Goal: Task Accomplishment & Management: Complete application form

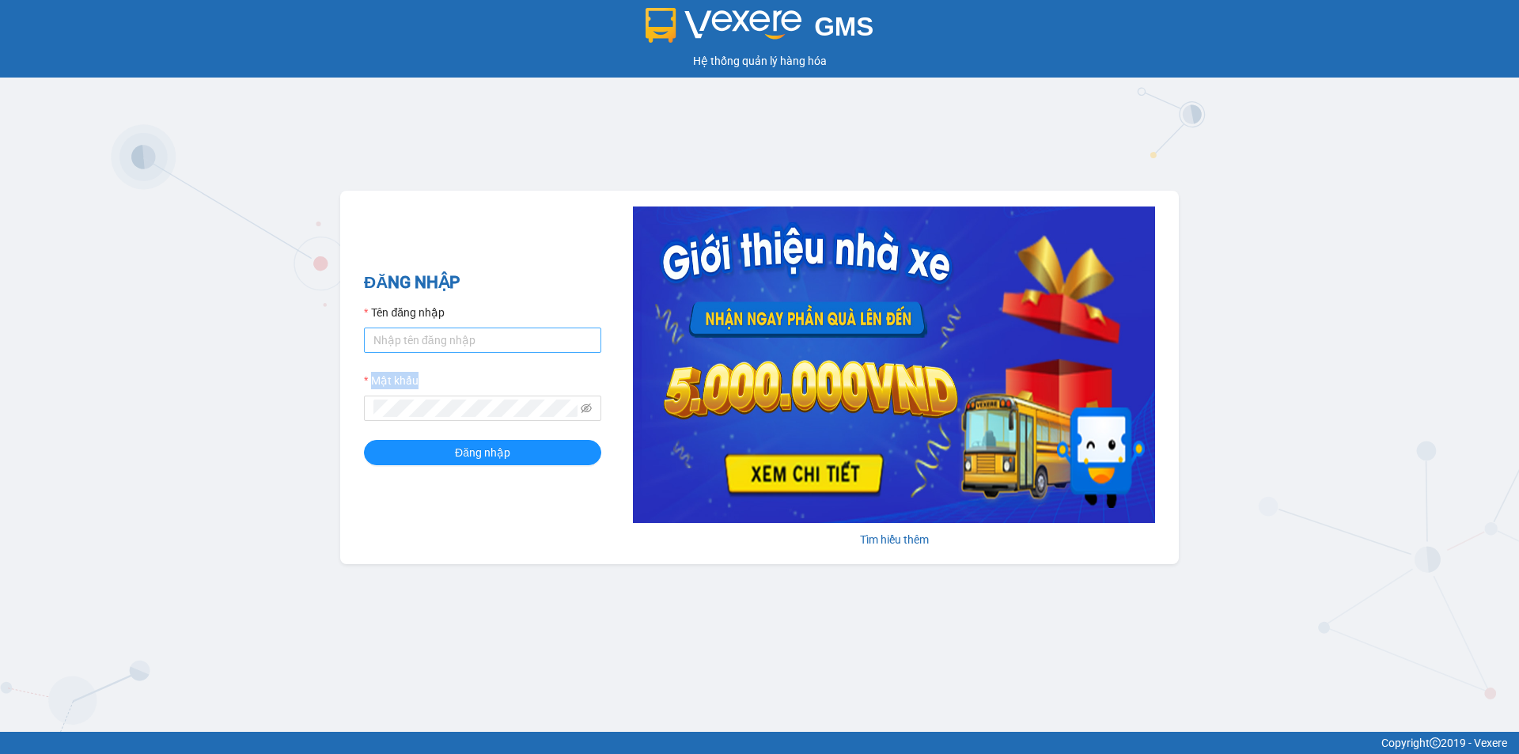
drag, startPoint x: 442, startPoint y: 358, endPoint x: 443, endPoint y: 347, distance: 10.3
click at [443, 347] on form "Tên đăng nhập Mật khẩu Đăng nhập" at bounding box center [482, 384] width 237 height 161
click at [443, 347] on input "Tên đăng nhập" at bounding box center [482, 339] width 237 height 25
type input "anhkha.namhailimo"
click at [407, 399] on span at bounding box center [482, 408] width 237 height 25
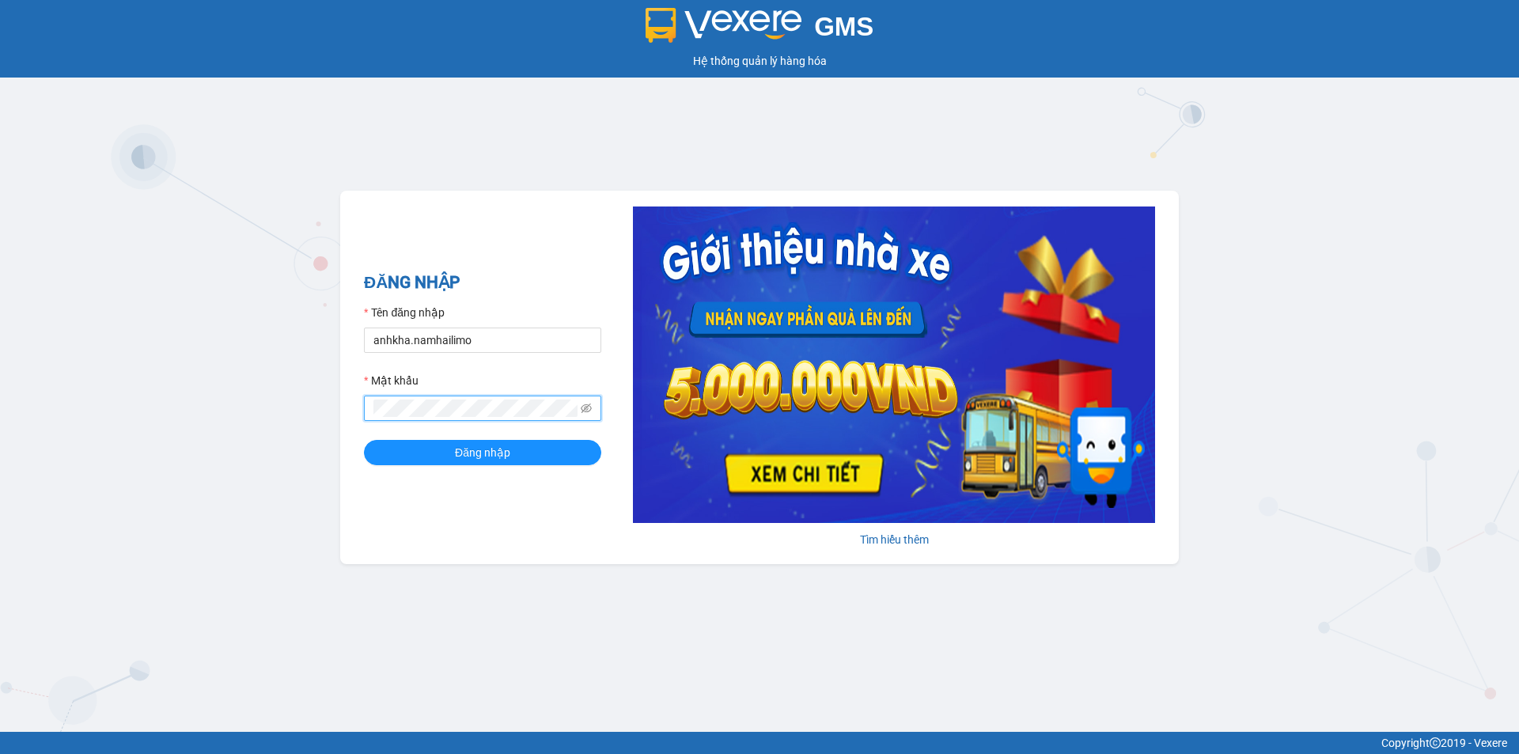
click at [364, 440] on button "Đăng nhập" at bounding box center [482, 452] width 237 height 25
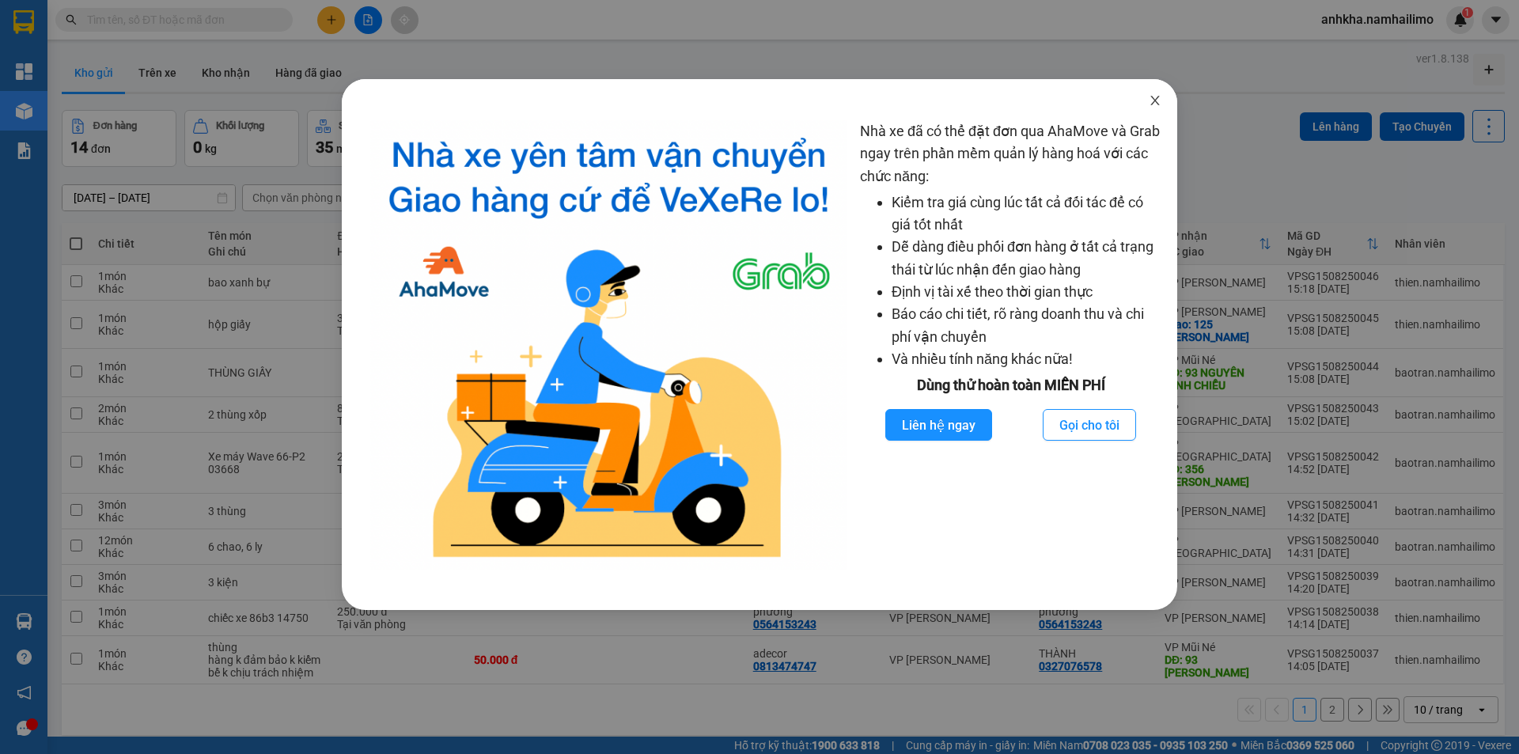
click at [1156, 100] on icon "close" at bounding box center [1155, 100] width 13 height 13
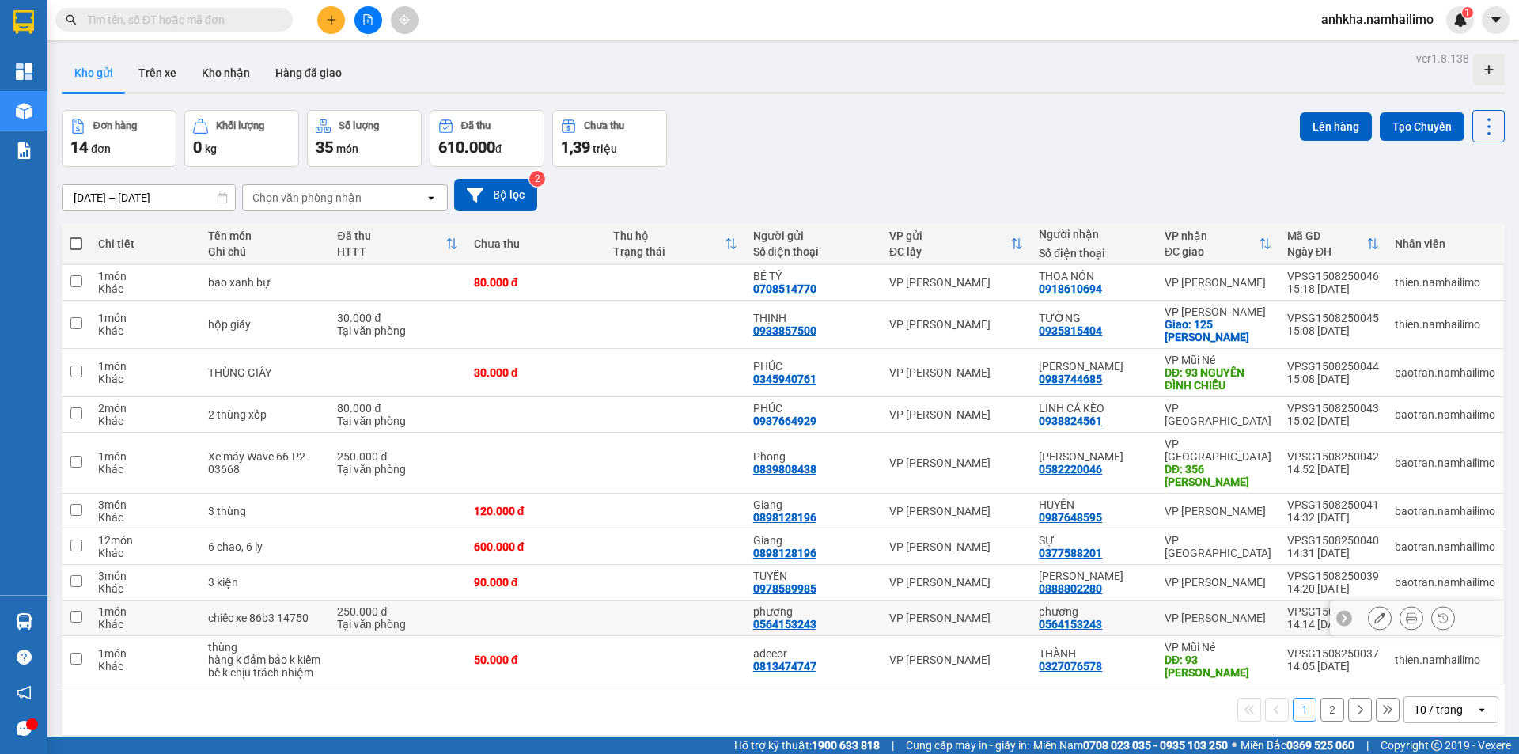
click at [1406, 612] on icon at bounding box center [1411, 617] width 11 height 11
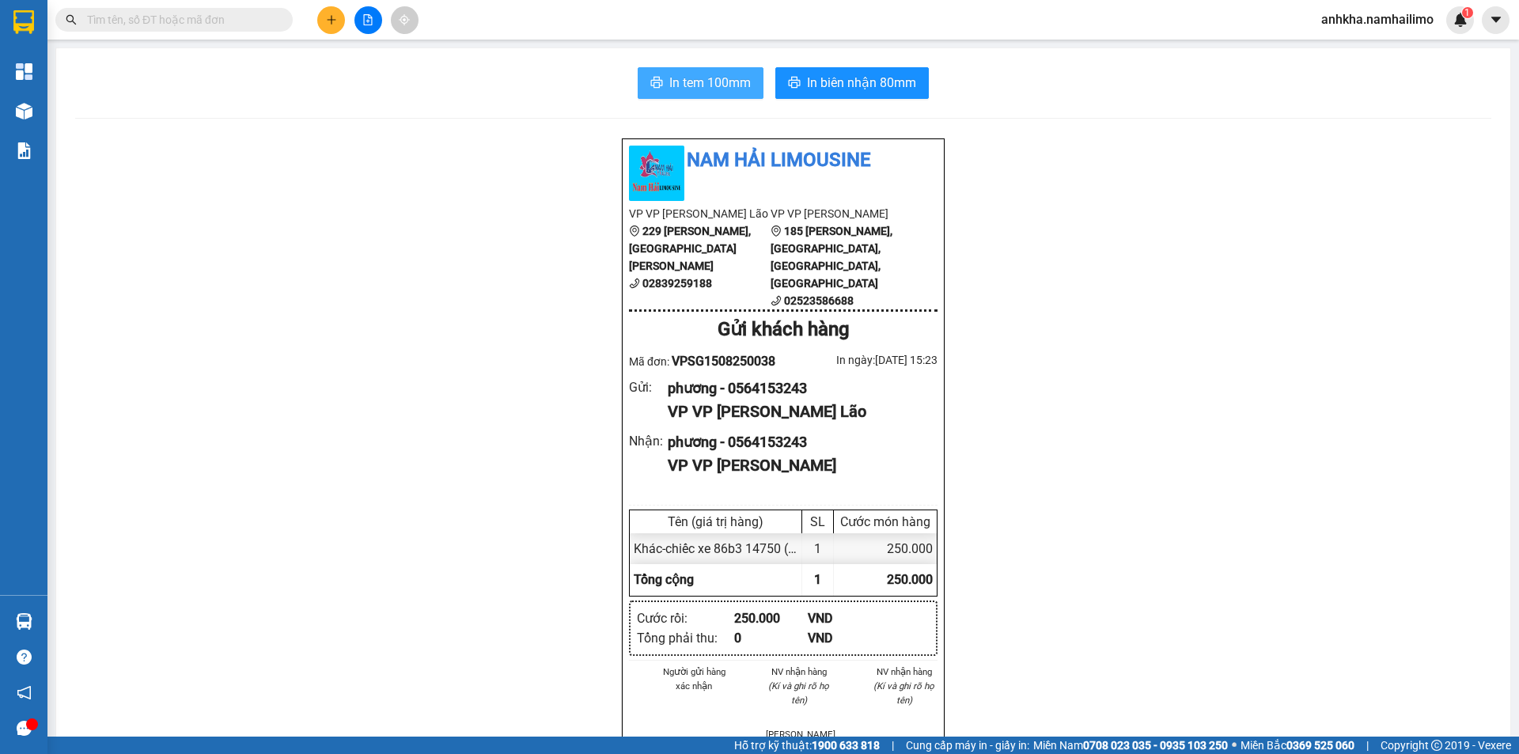
click at [720, 77] on span "In tem 100mm" at bounding box center [709, 83] width 81 height 20
click at [257, 25] on input "text" at bounding box center [180, 19] width 187 height 17
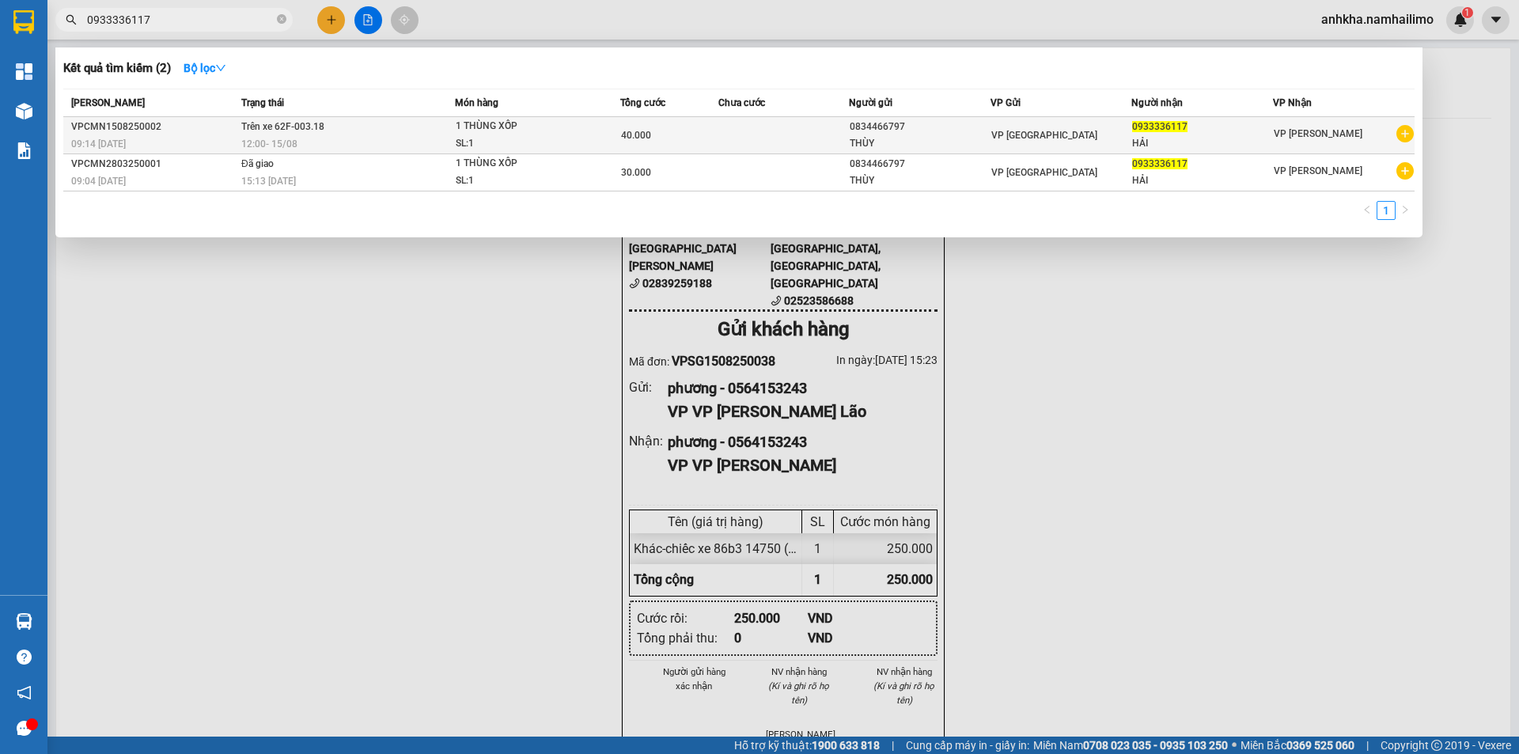
type input "0933336117"
click at [712, 146] on td "40.000" at bounding box center [669, 135] width 98 height 37
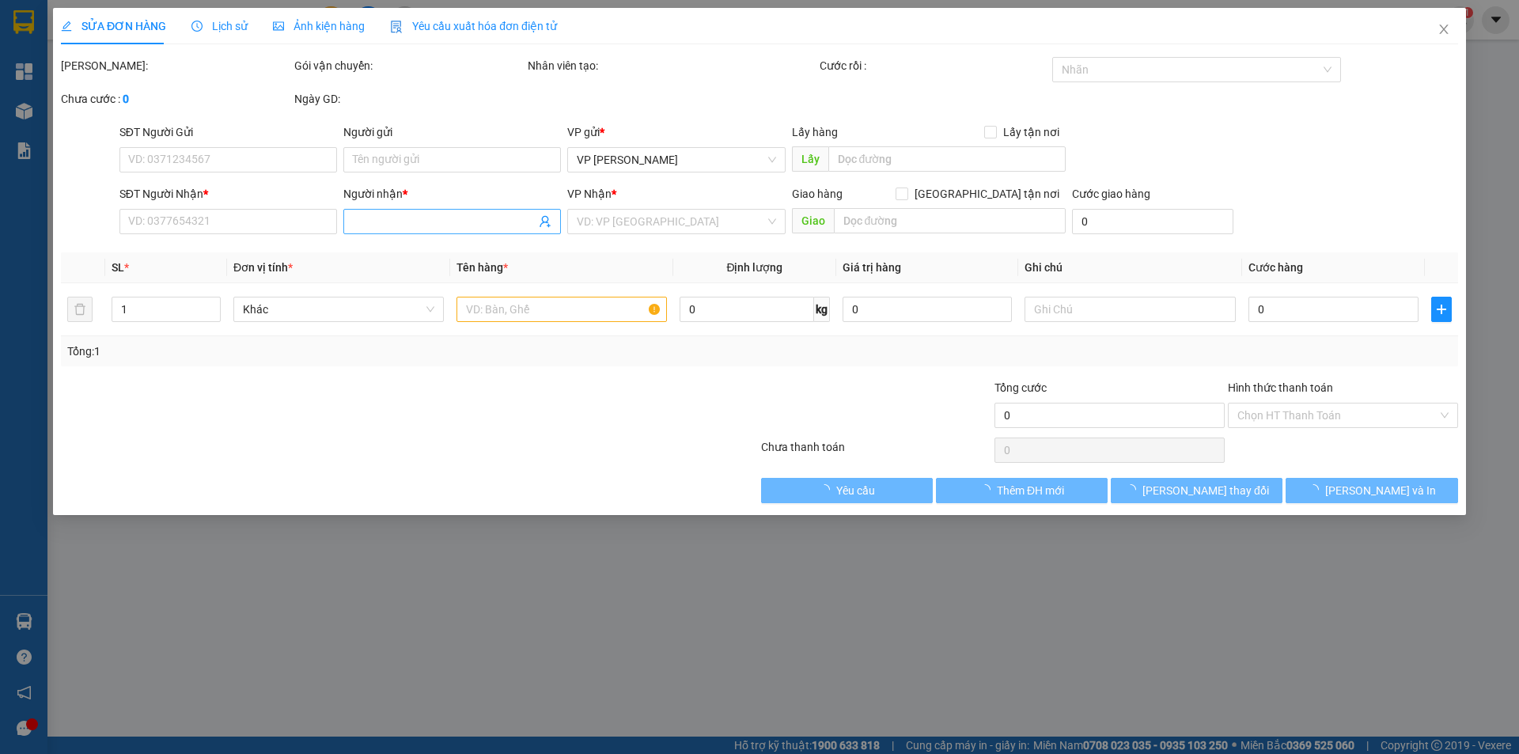
type input "0834466797"
type input "THÙY"
type input "0933336117"
type input "HẢI"
type input "40.000"
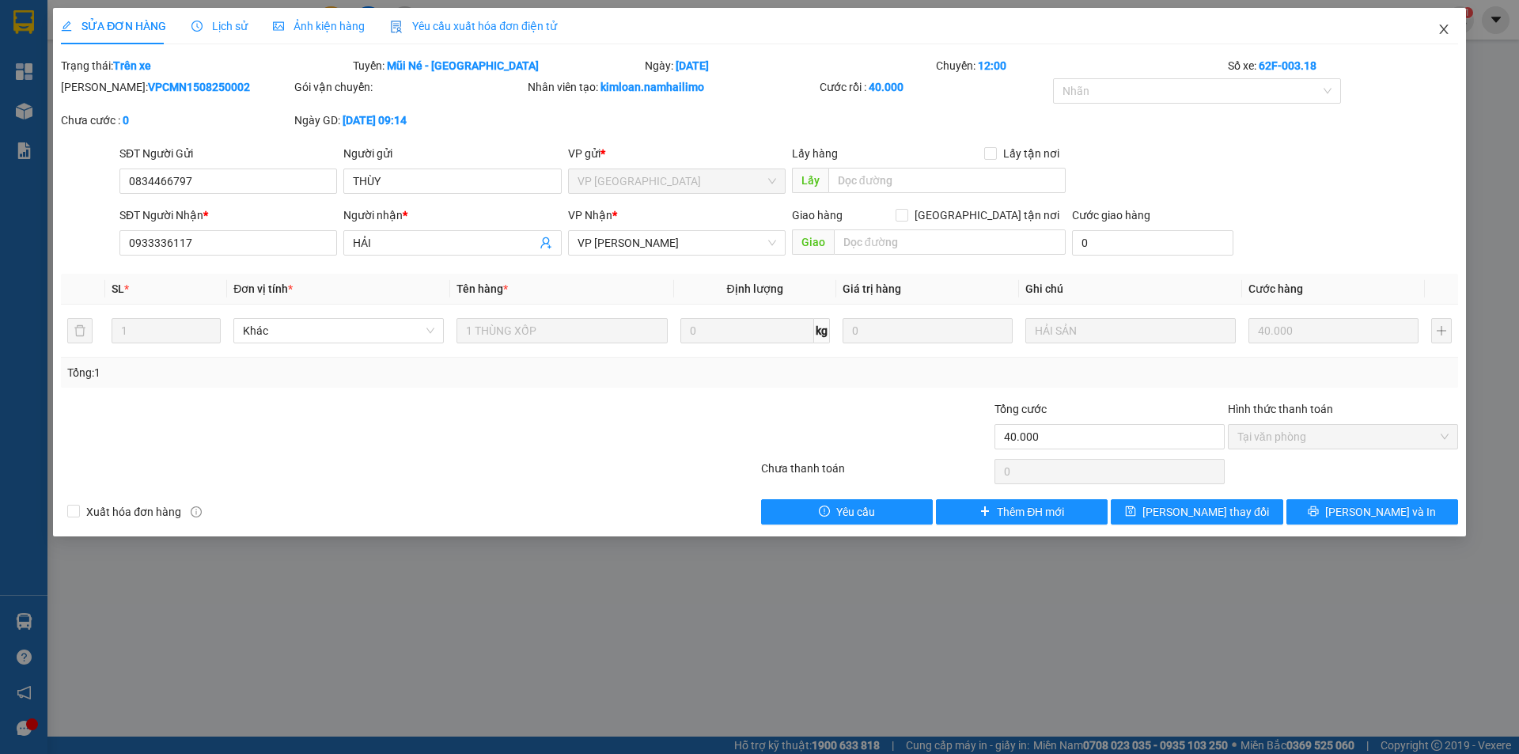
click at [1440, 21] on span "Close" at bounding box center [1443, 30] width 44 height 44
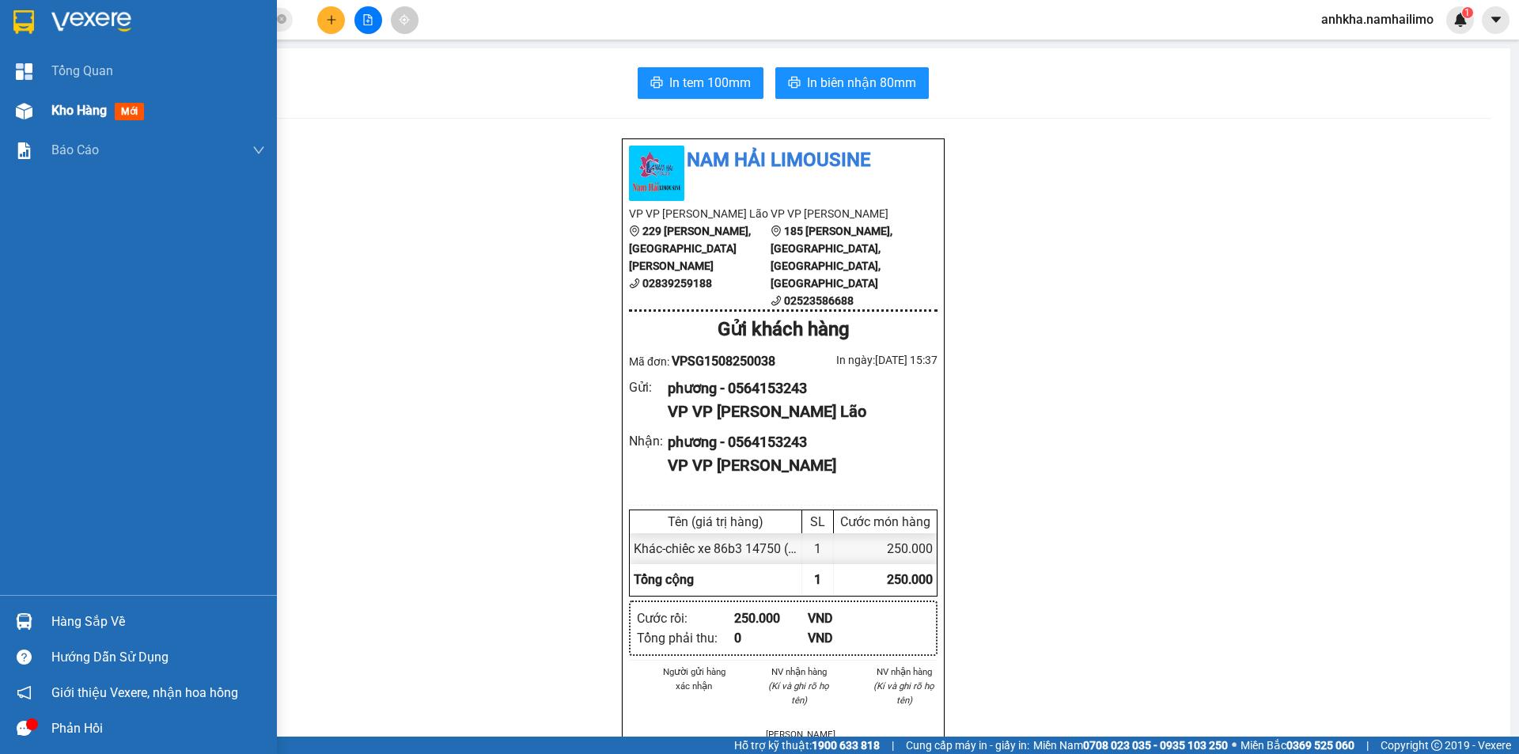
click at [39, 108] on div "Kho hàng mới" at bounding box center [138, 111] width 277 height 40
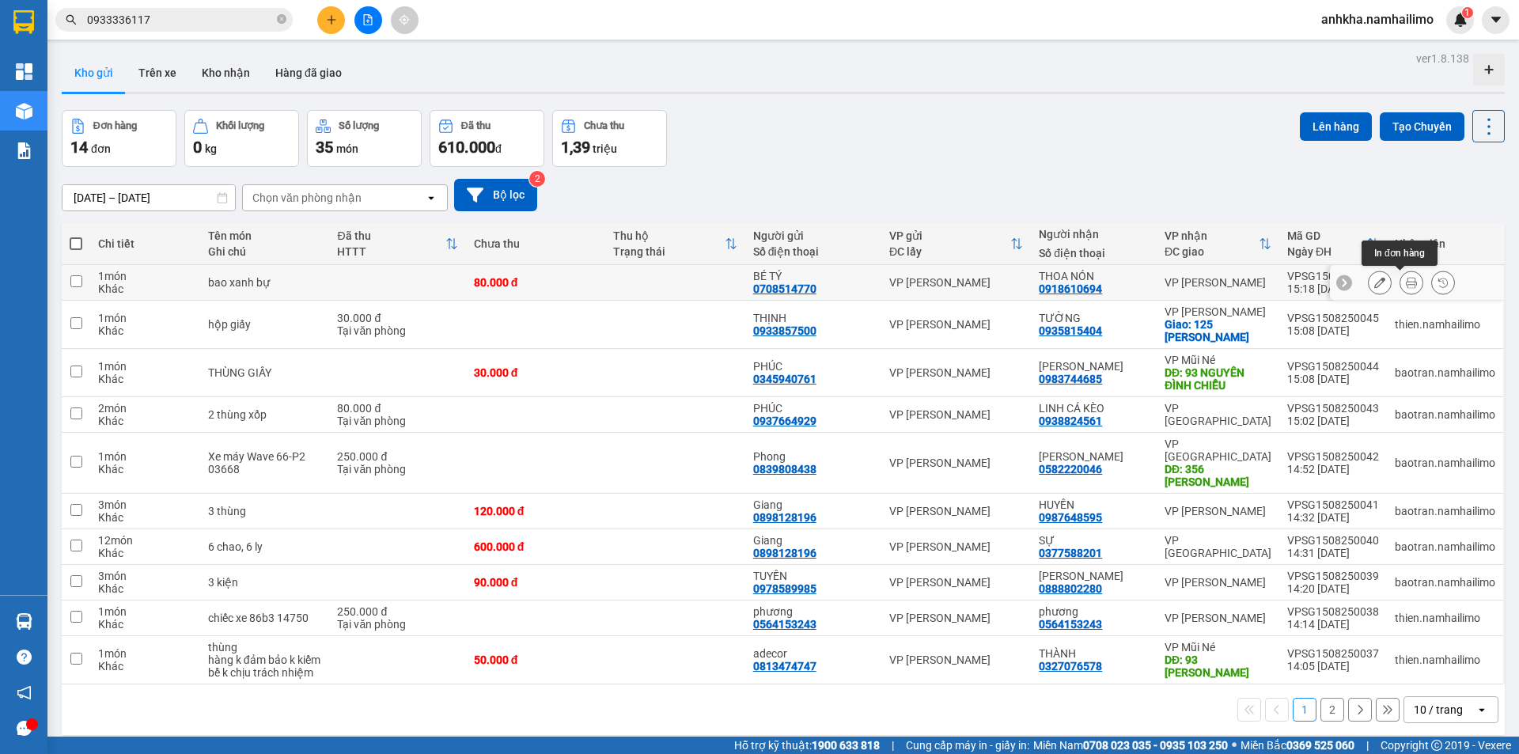
click at [1406, 285] on icon at bounding box center [1411, 282] width 11 height 11
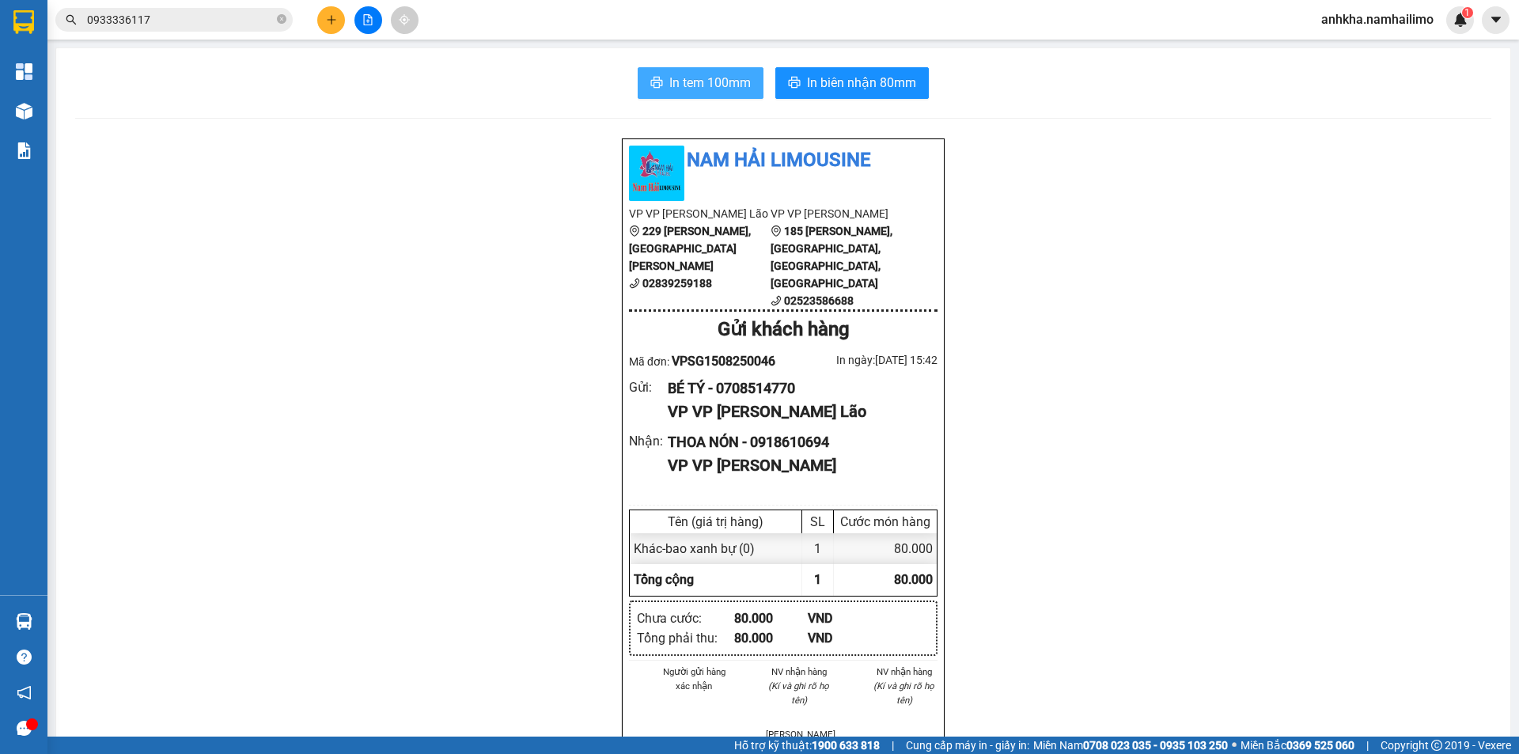
click at [701, 81] on span "In tem 100mm" at bounding box center [709, 83] width 81 height 20
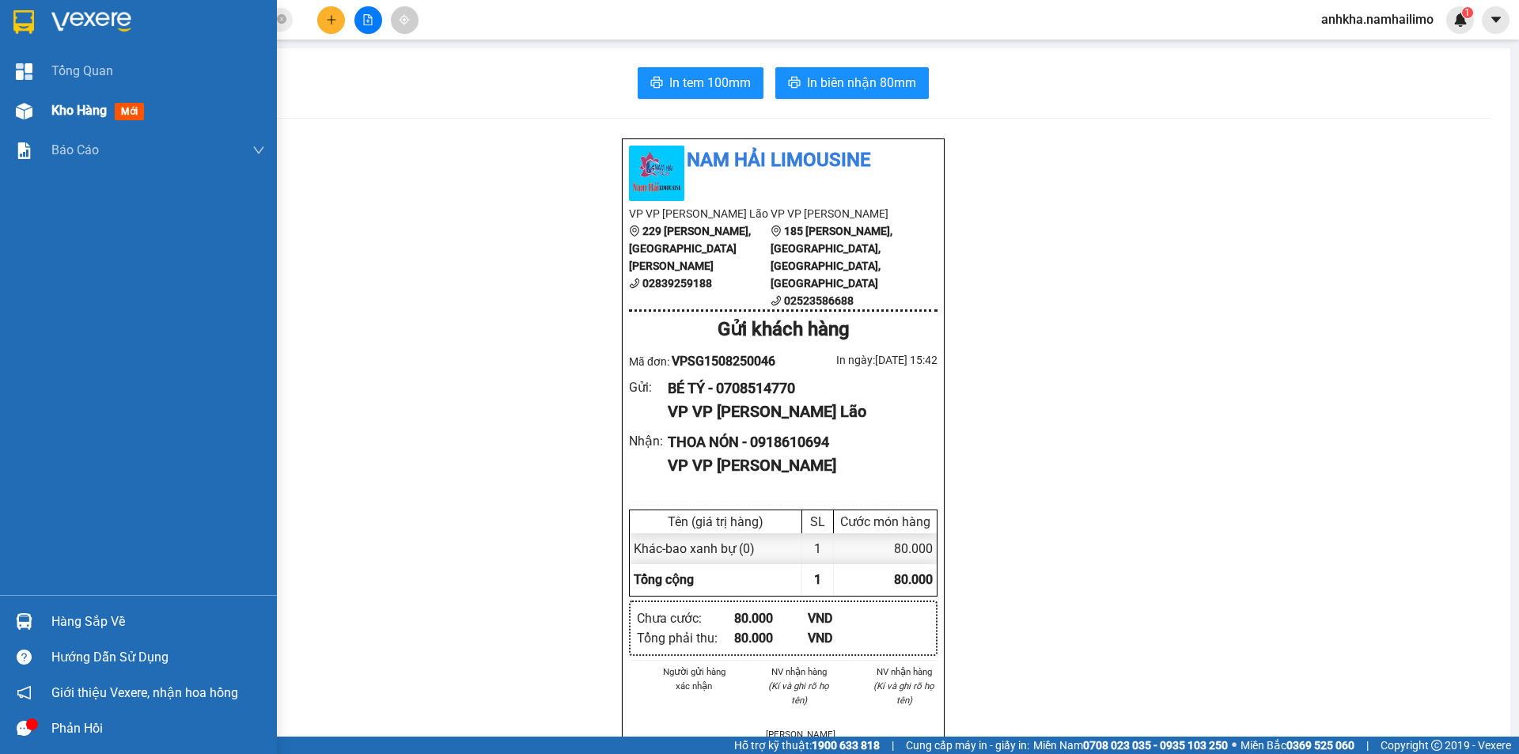
click at [52, 108] on span "Kho hàng" at bounding box center [78, 110] width 55 height 15
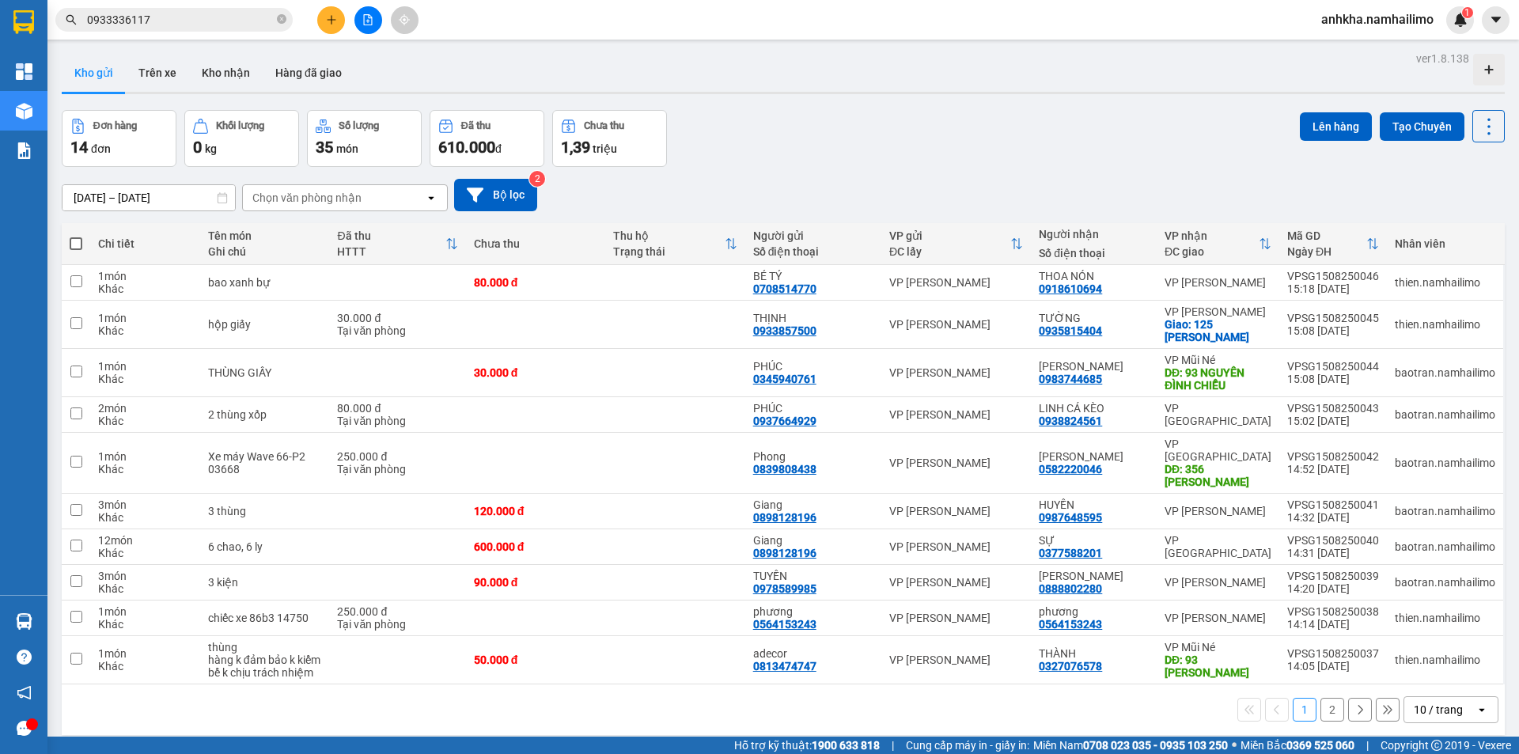
drag, startPoint x: 307, startPoint y: 207, endPoint x: 366, endPoint y: 197, distance: 60.2
click at [307, 206] on div "Chọn văn phòng nhận" at bounding box center [334, 197] width 182 height 25
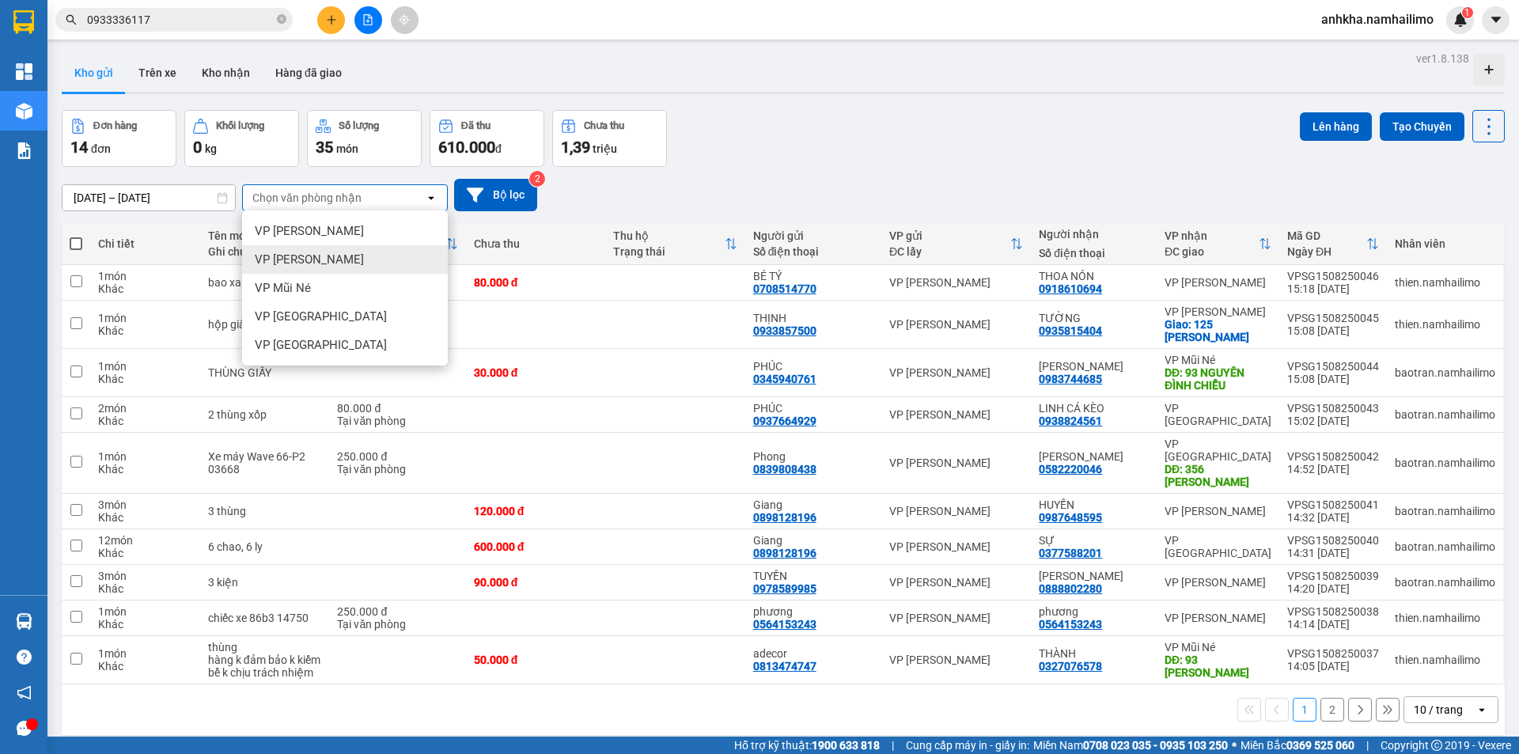
drag, startPoint x: 362, startPoint y: 268, endPoint x: 356, endPoint y: 240, distance: 29.2
click at [361, 266] on div "VP [PERSON_NAME]" at bounding box center [345, 259] width 206 height 28
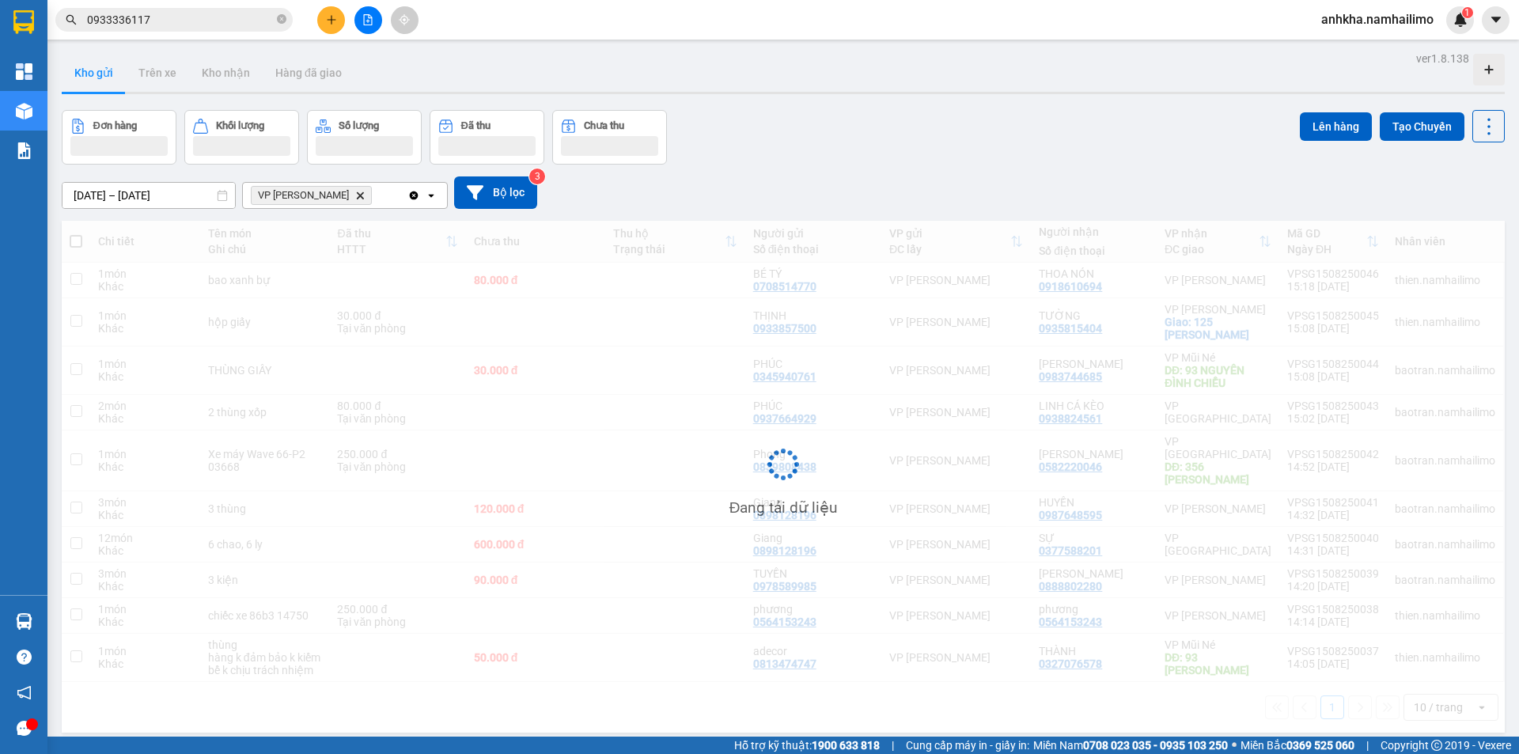
click at [395, 203] on div "VP [PERSON_NAME] Delete" at bounding box center [325, 195] width 165 height 25
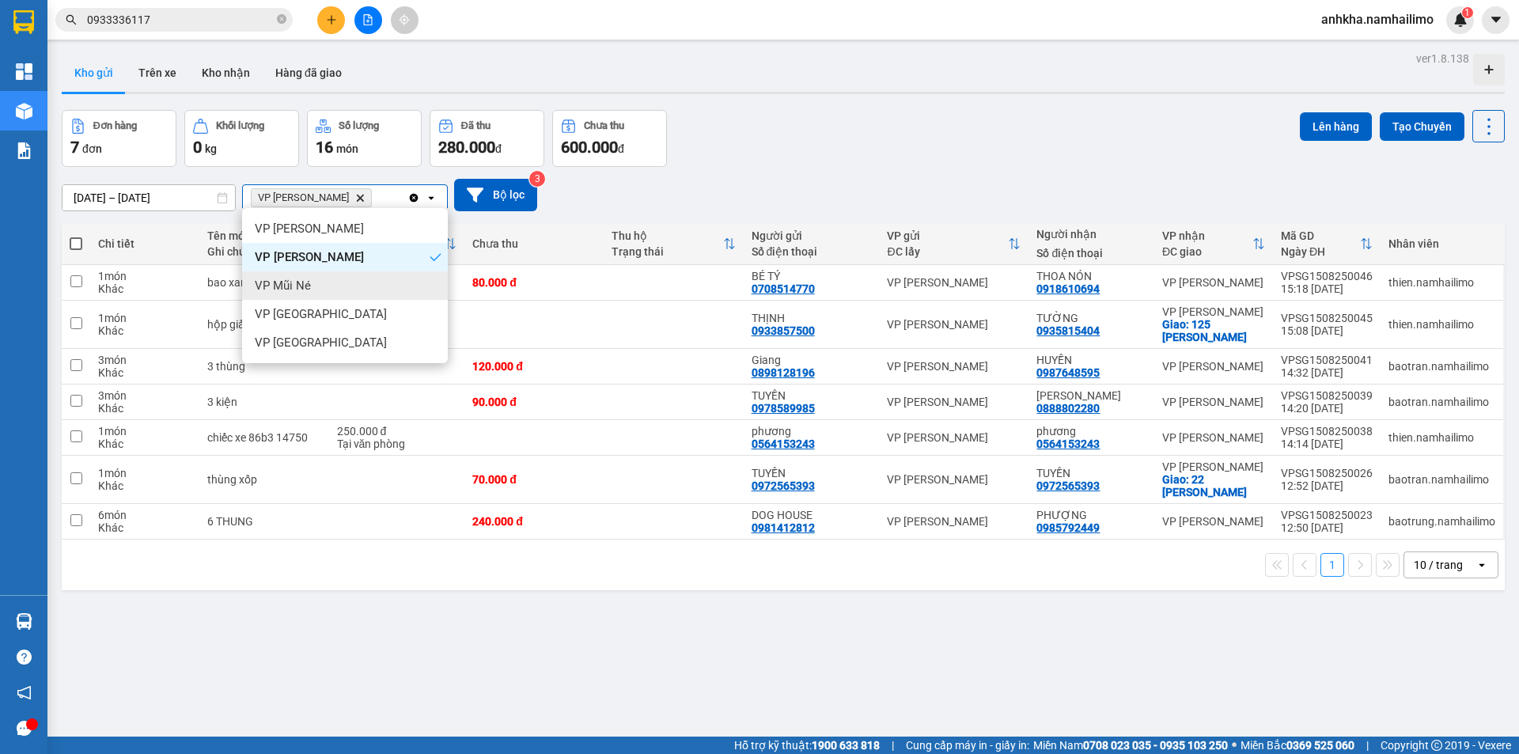
click at [327, 279] on div "VP Mũi Né" at bounding box center [345, 285] width 206 height 28
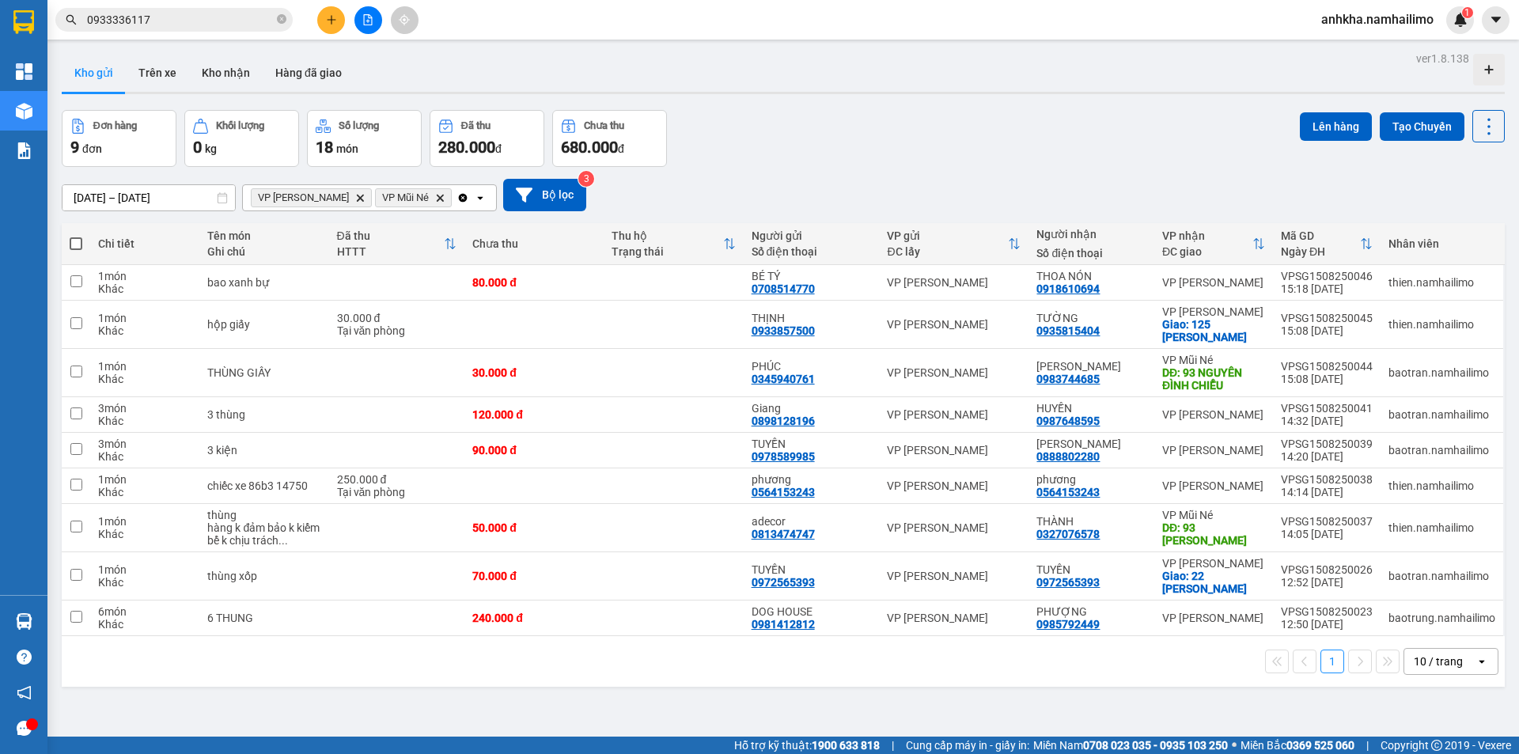
click at [455, 192] on input "Selected VP Phan Thiết, VP Mũi Né." at bounding box center [456, 198] width 2 height 16
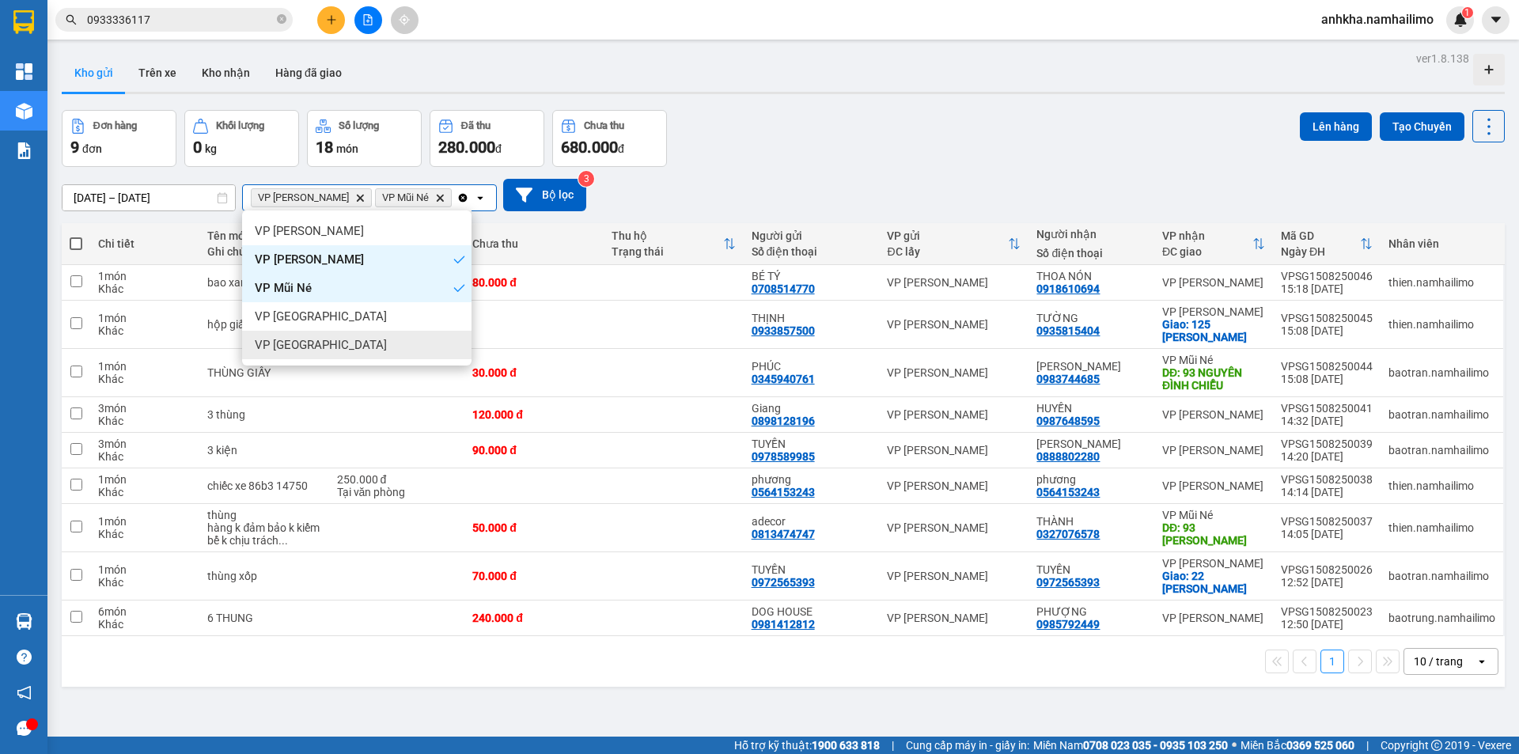
click at [349, 340] on div "VP [GEOGRAPHIC_DATA]" at bounding box center [356, 345] width 229 height 28
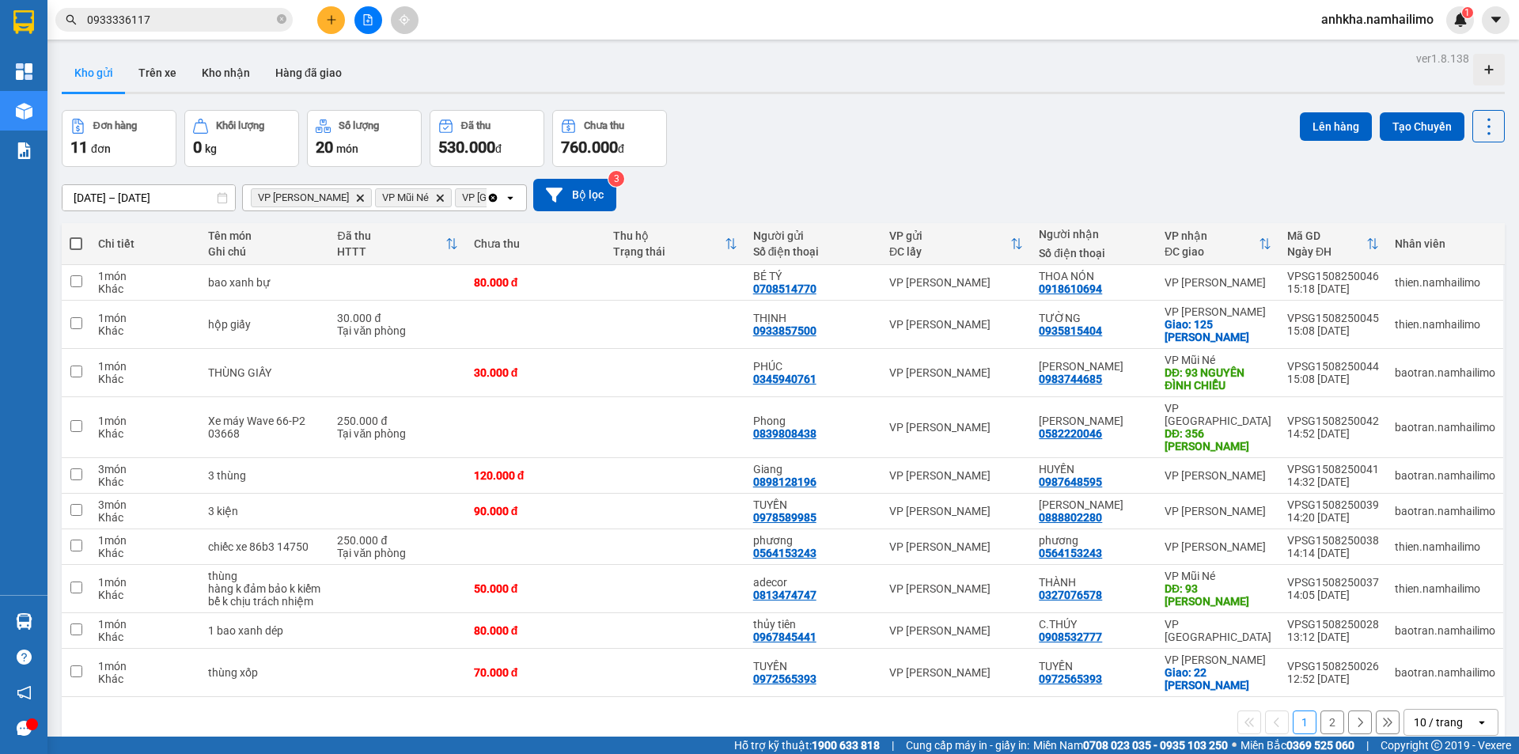
click at [78, 249] on span at bounding box center [76, 243] width 13 height 13
click at [76, 236] on input "checkbox" at bounding box center [76, 236] width 0 height 0
checkbox input "true"
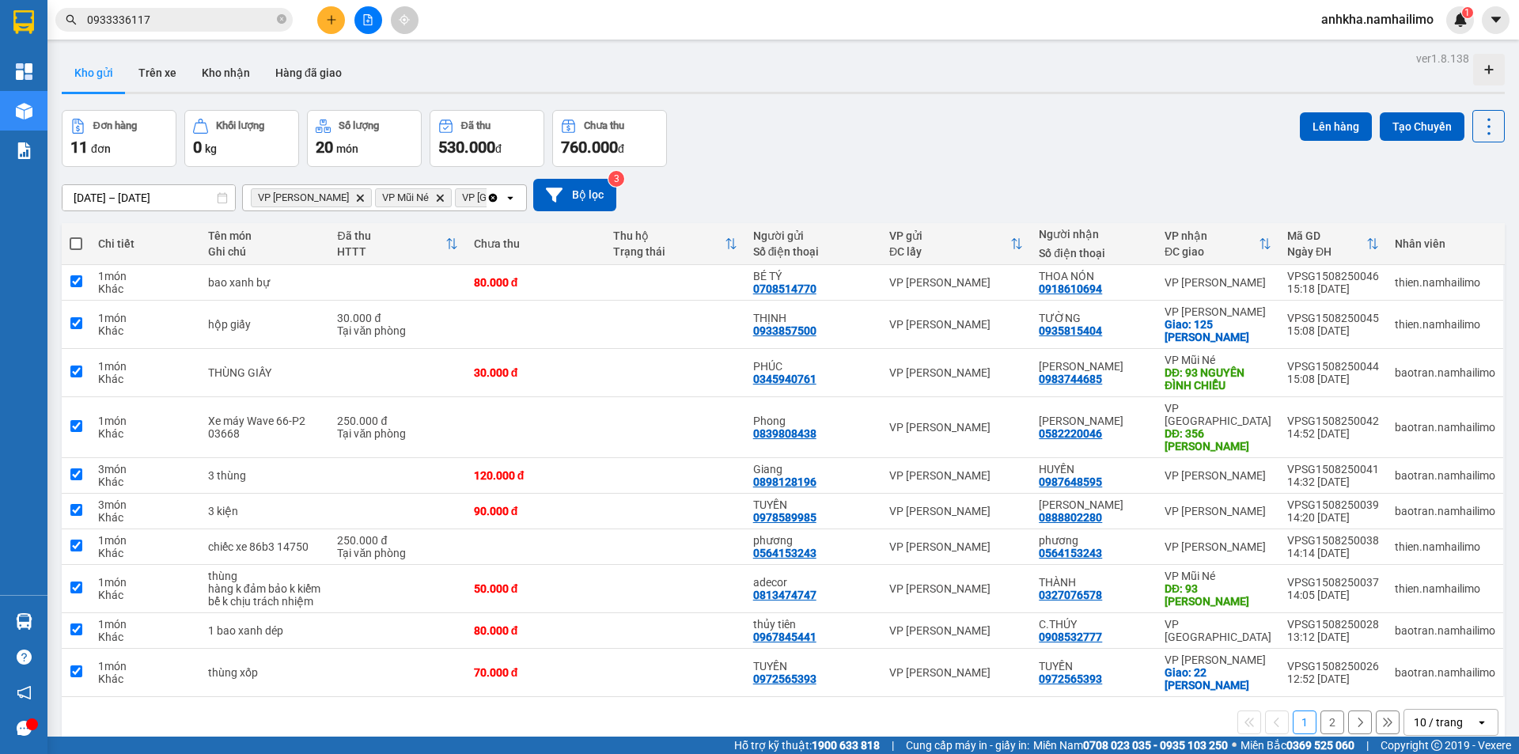
checkbox input "true"
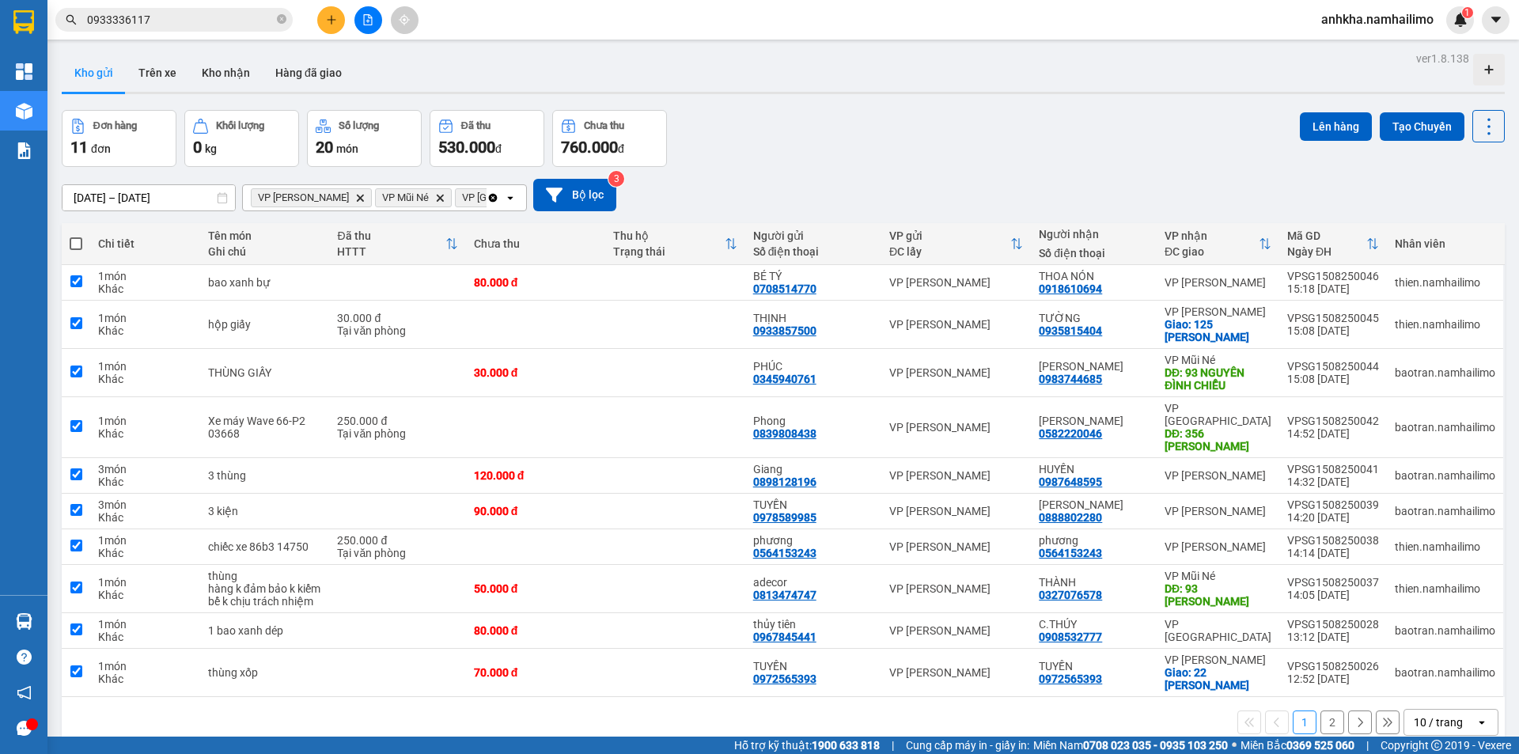
checkbox input "true"
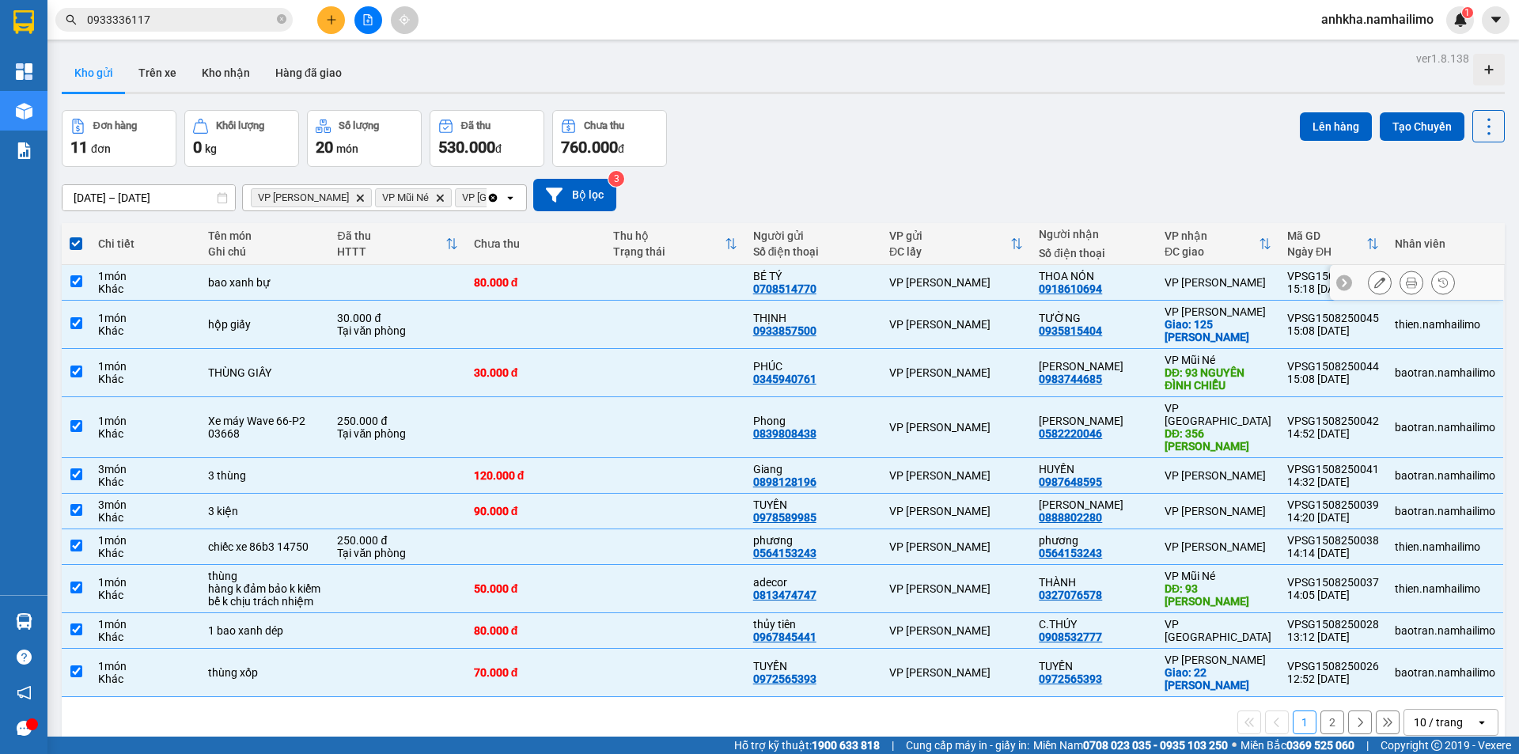
click at [76, 286] on input "checkbox" at bounding box center [76, 281] width 12 height 12
checkbox input "false"
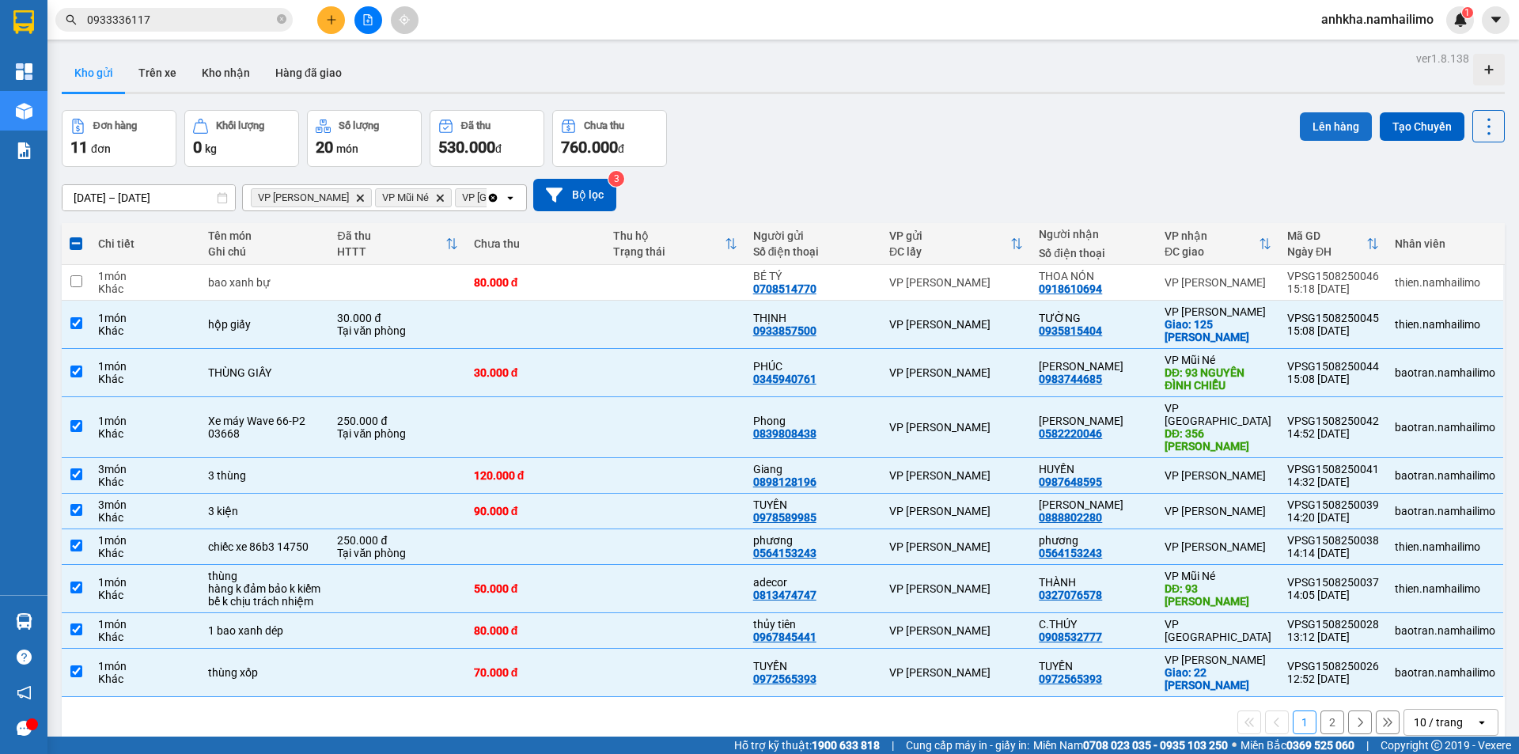
click at [1330, 131] on button "Lên hàng" at bounding box center [1336, 126] width 72 height 28
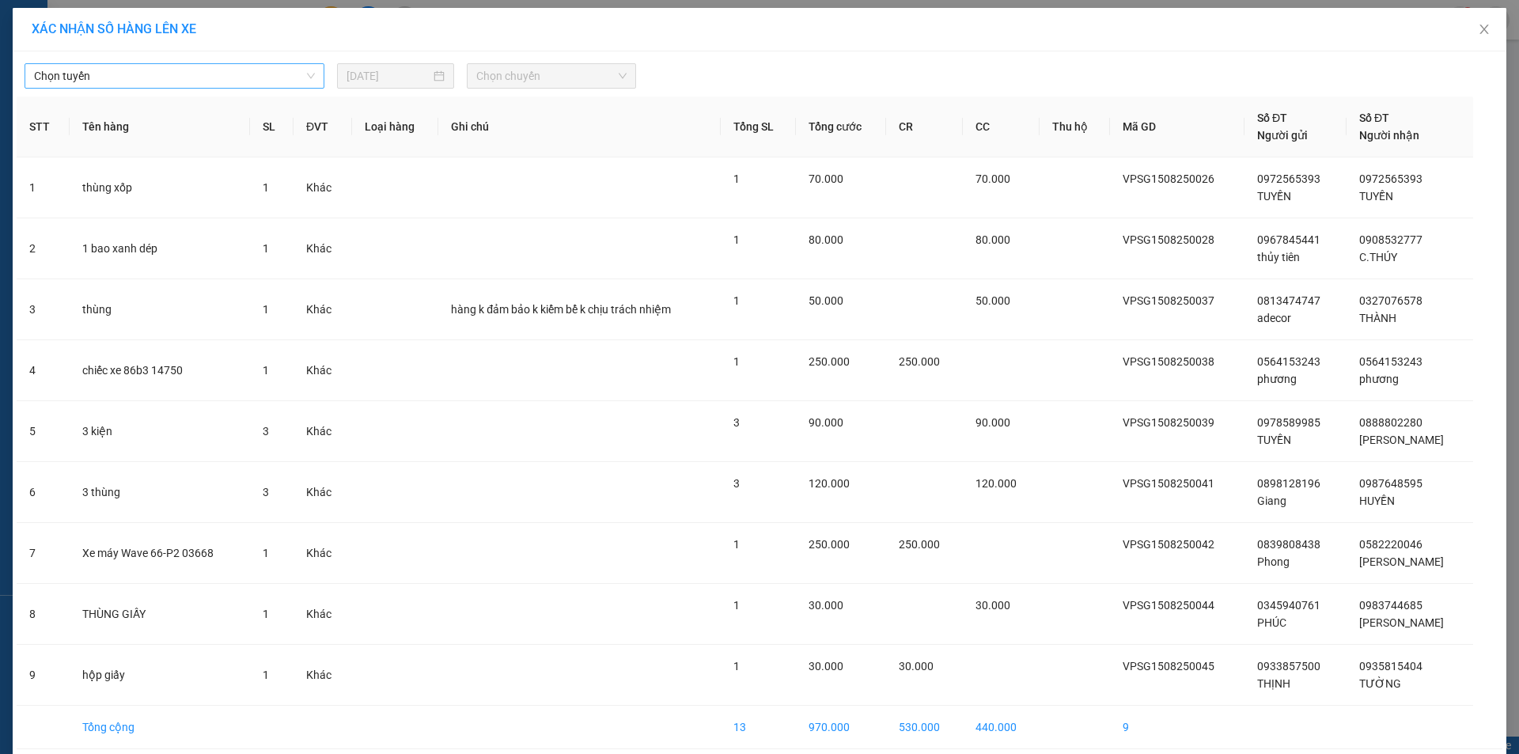
click at [277, 75] on span "Chọn tuyến" at bounding box center [174, 76] width 281 height 24
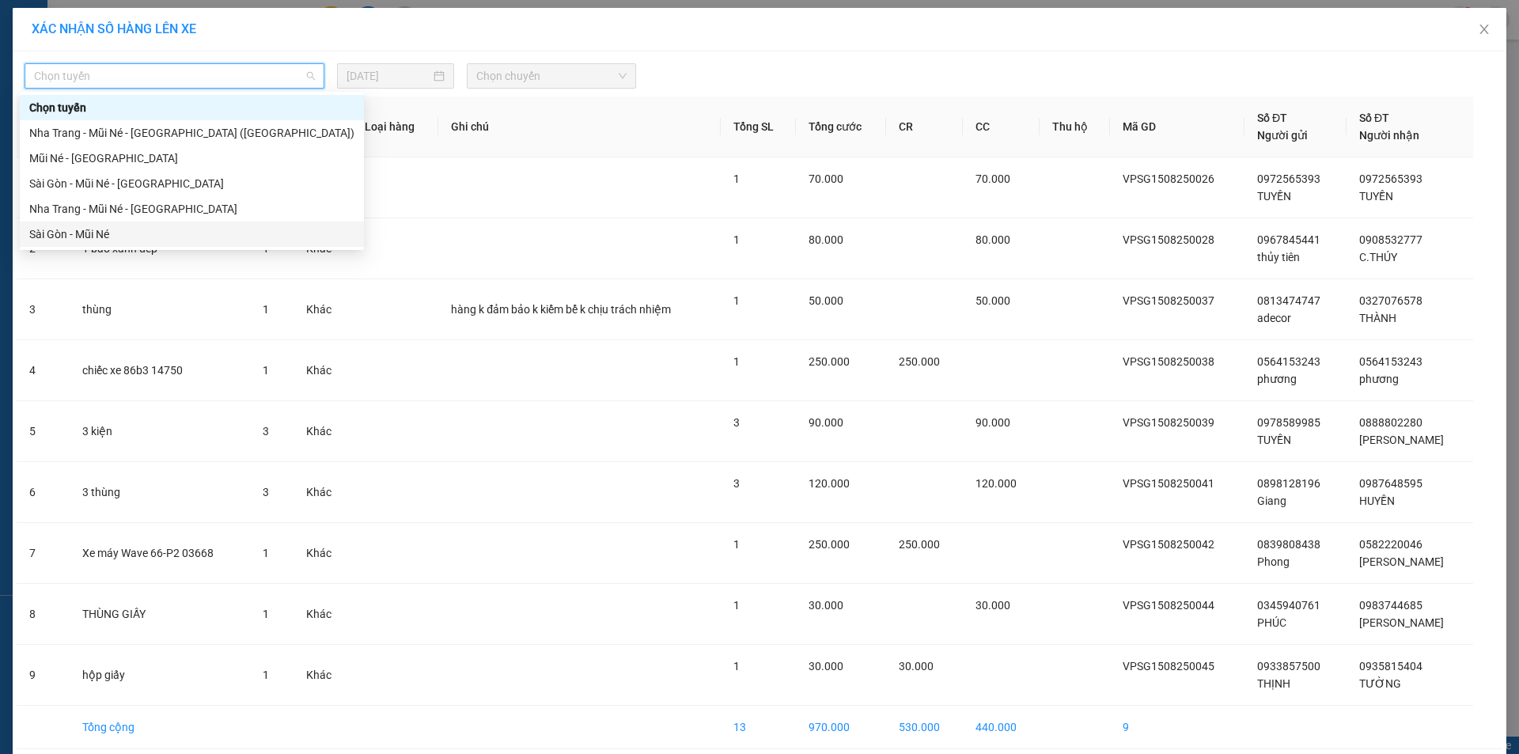
click at [97, 227] on div "Sài Gòn - Mũi Né" at bounding box center [191, 233] width 325 height 17
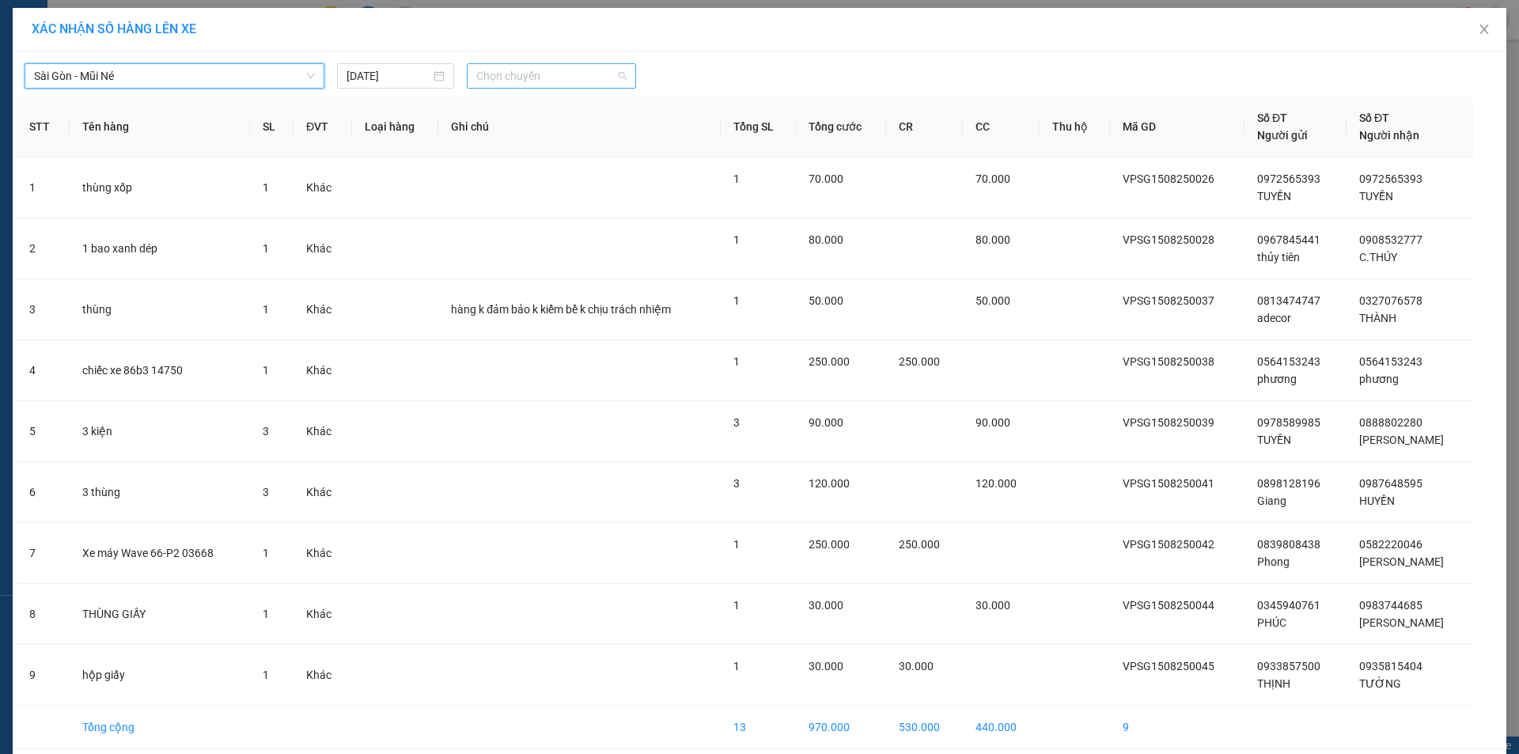
click at [494, 78] on span "Chọn chuyến" at bounding box center [551, 76] width 150 height 24
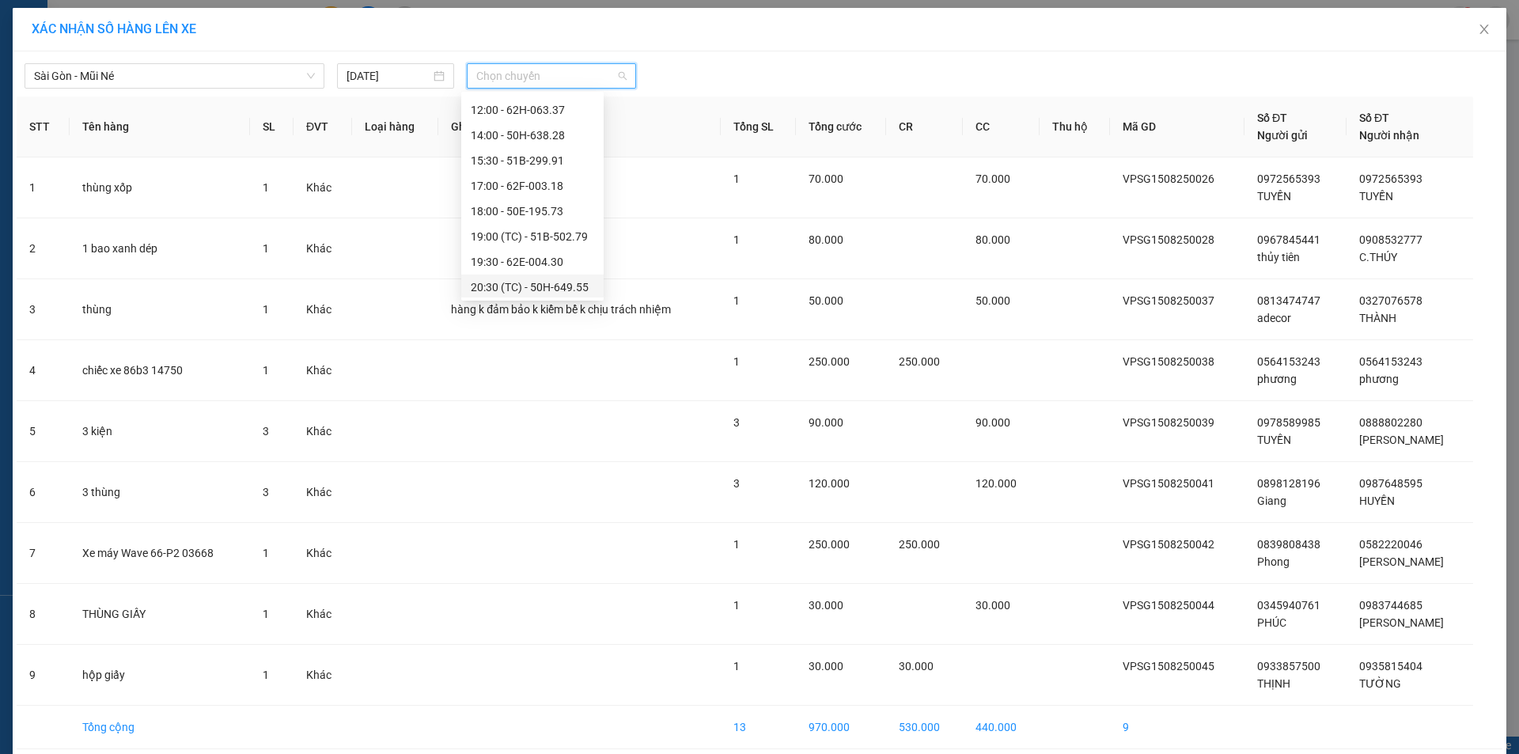
scroll to position [174, 0]
click at [523, 188] on div "15:30 - 51B-299.91" at bounding box center [532, 186] width 123 height 17
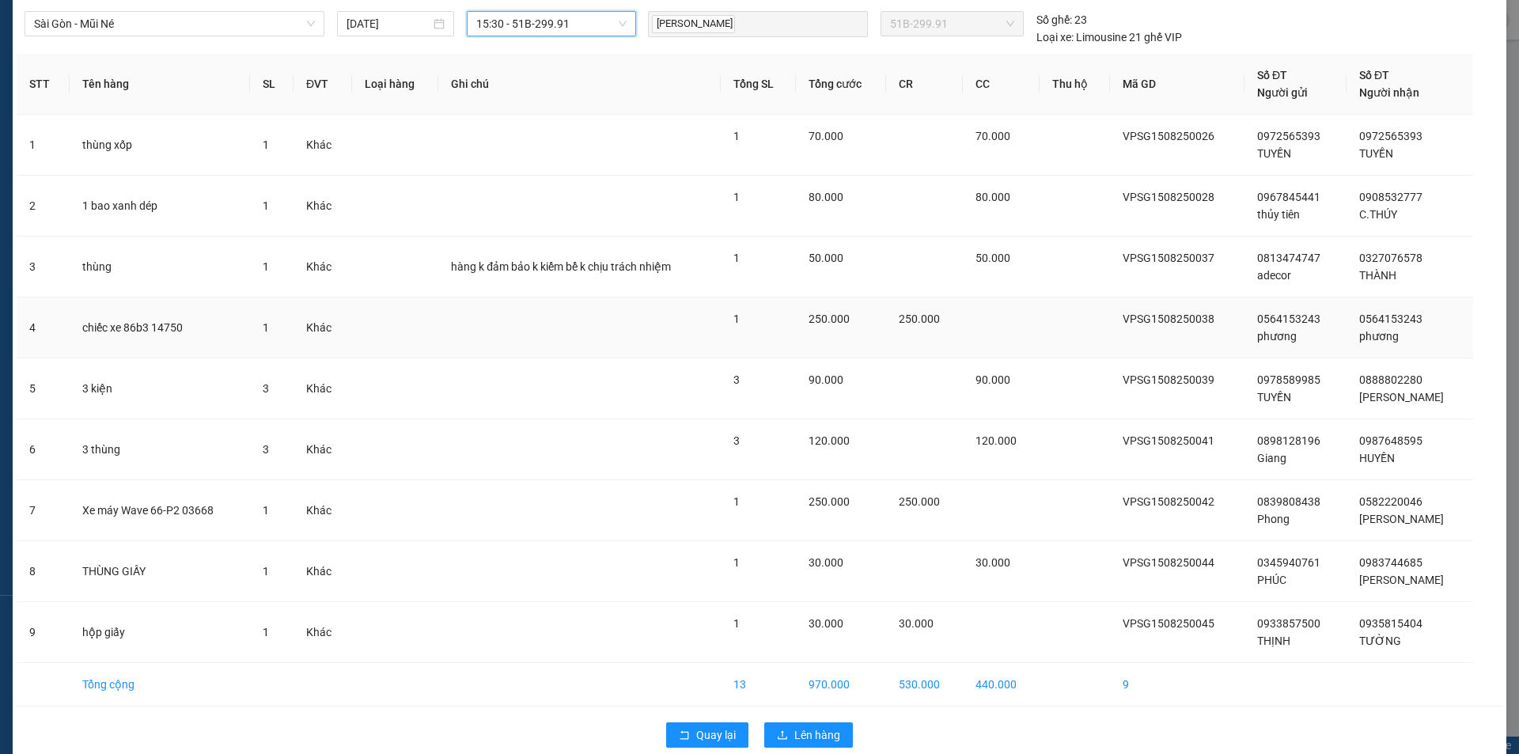
scroll to position [77, 0]
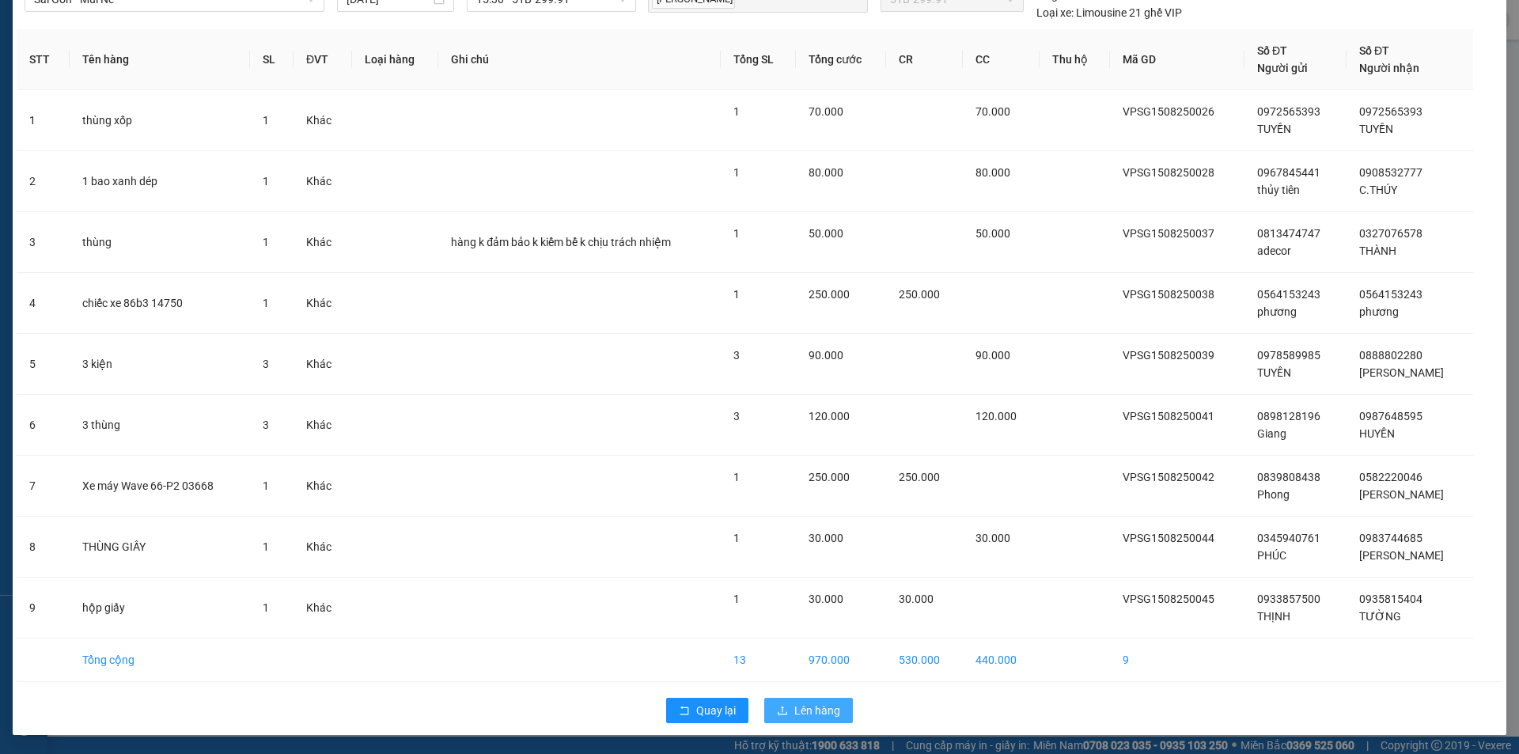
click at [805, 703] on span "Lên hàng" at bounding box center [817, 710] width 46 height 17
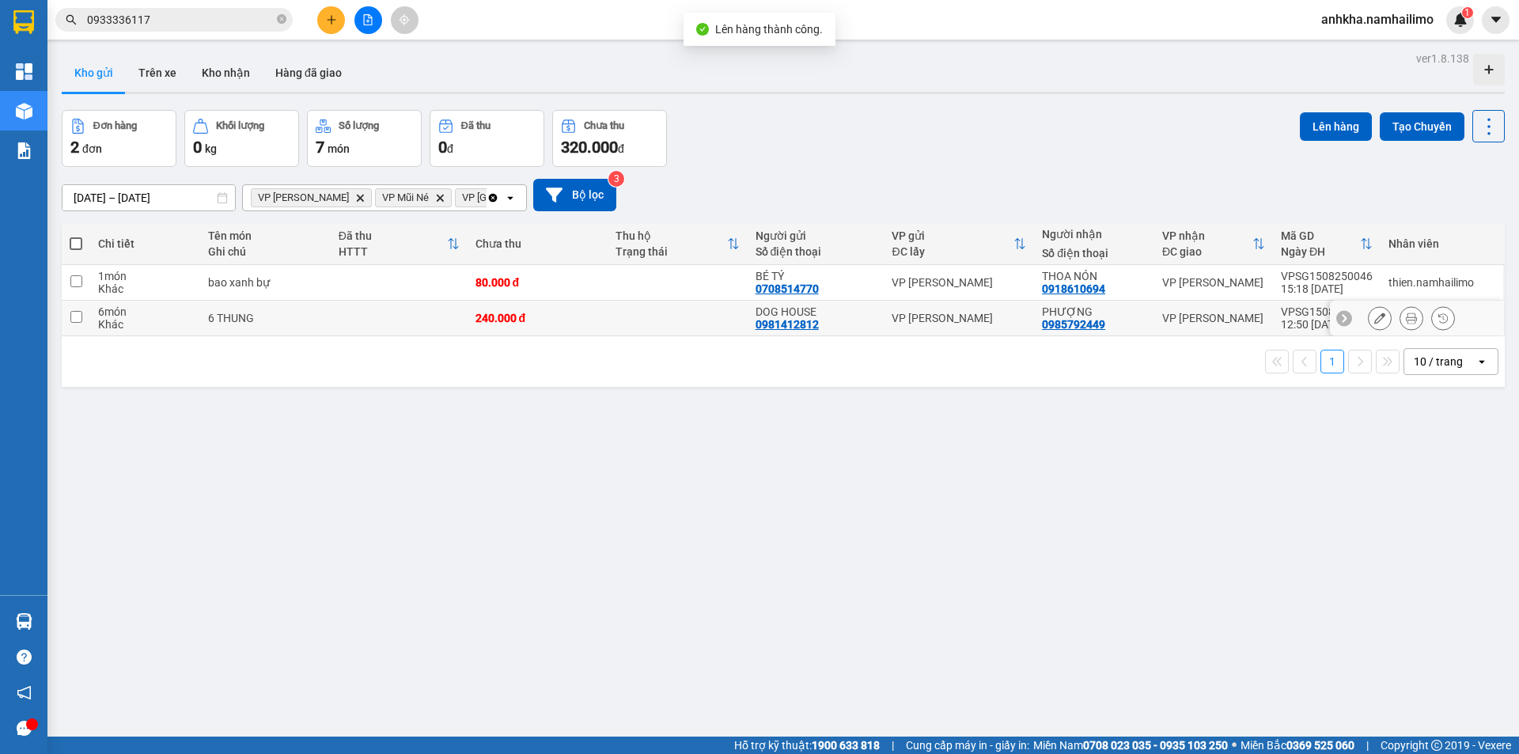
click at [335, 329] on td at bounding box center [399, 319] width 137 height 36
checkbox input "true"
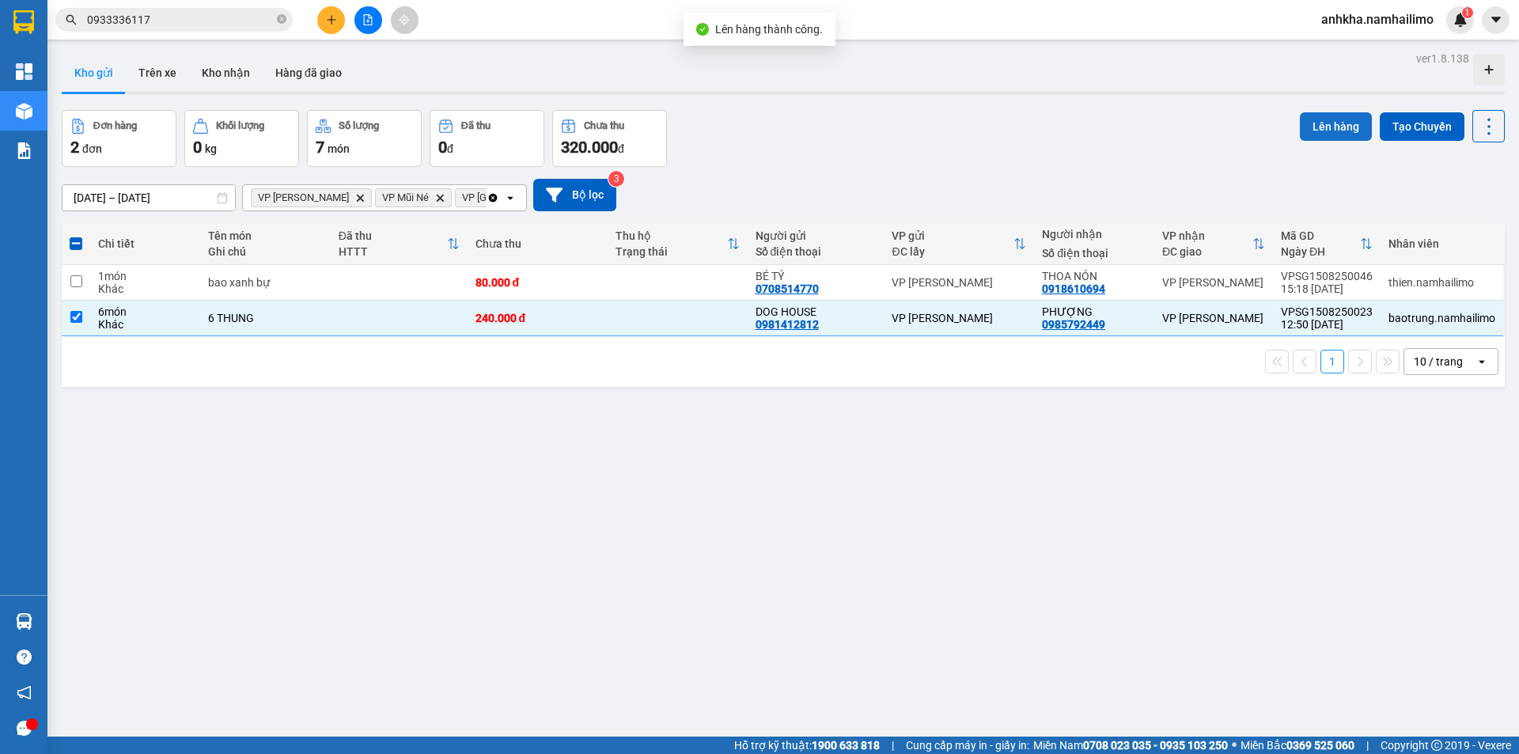
click at [1316, 129] on button "Lên hàng" at bounding box center [1336, 126] width 72 height 28
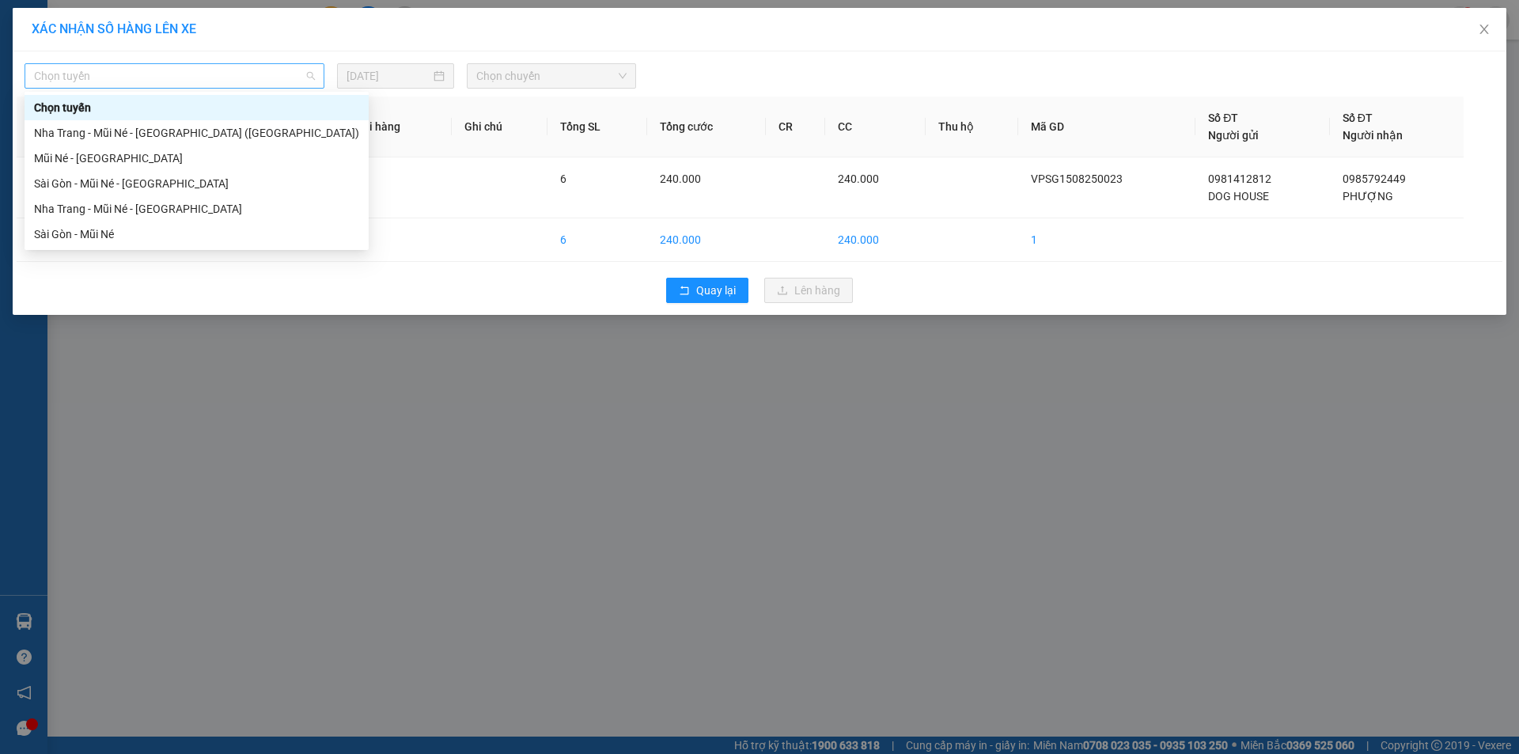
click at [284, 81] on span "Chọn tuyến" at bounding box center [174, 76] width 281 height 24
click at [104, 230] on div "Sài Gòn - Mũi Né" at bounding box center [196, 233] width 325 height 17
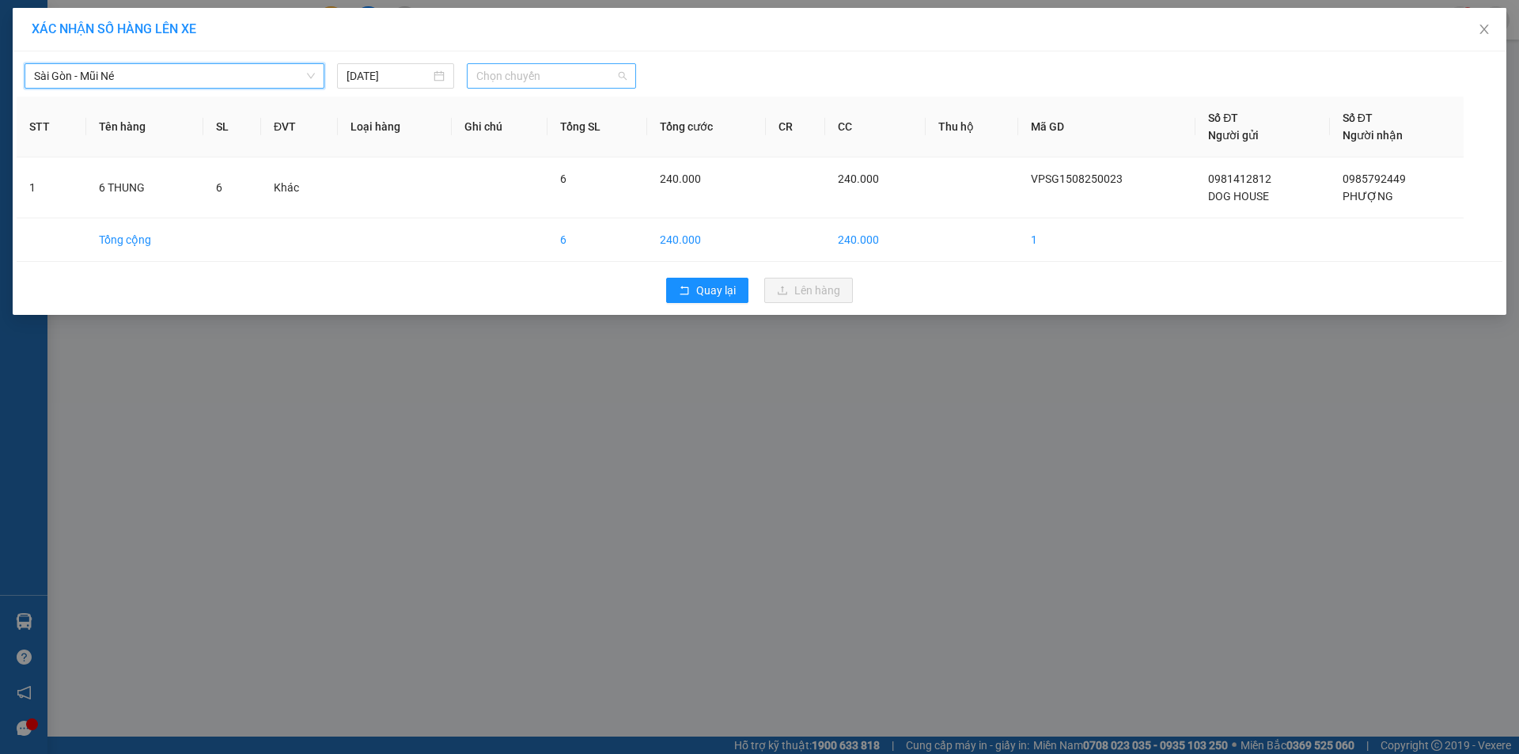
click at [567, 74] on span "Chọn chuyến" at bounding box center [551, 76] width 150 height 24
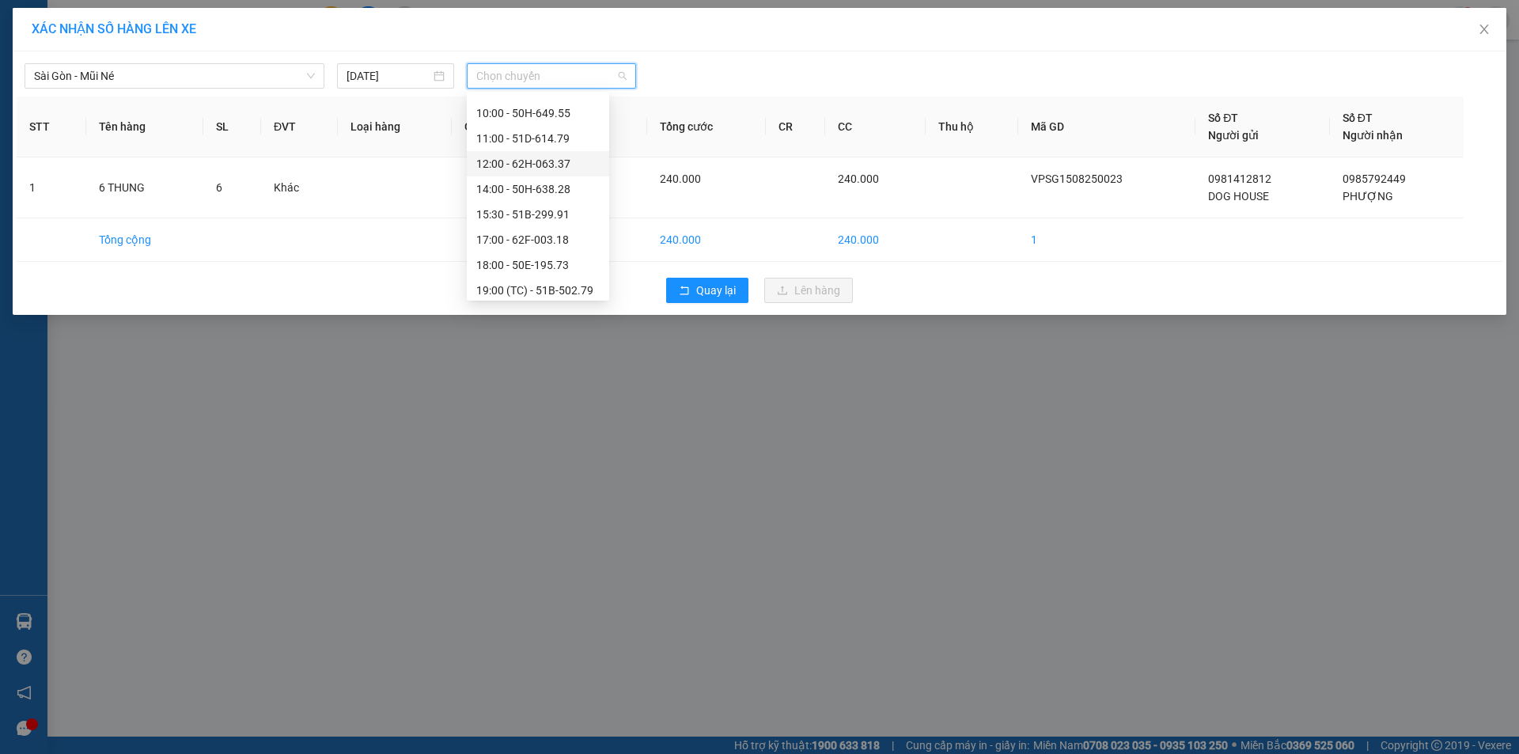
scroll to position [174, 0]
click at [506, 185] on div "15:30 - 51B-299.91" at bounding box center [537, 186] width 123 height 17
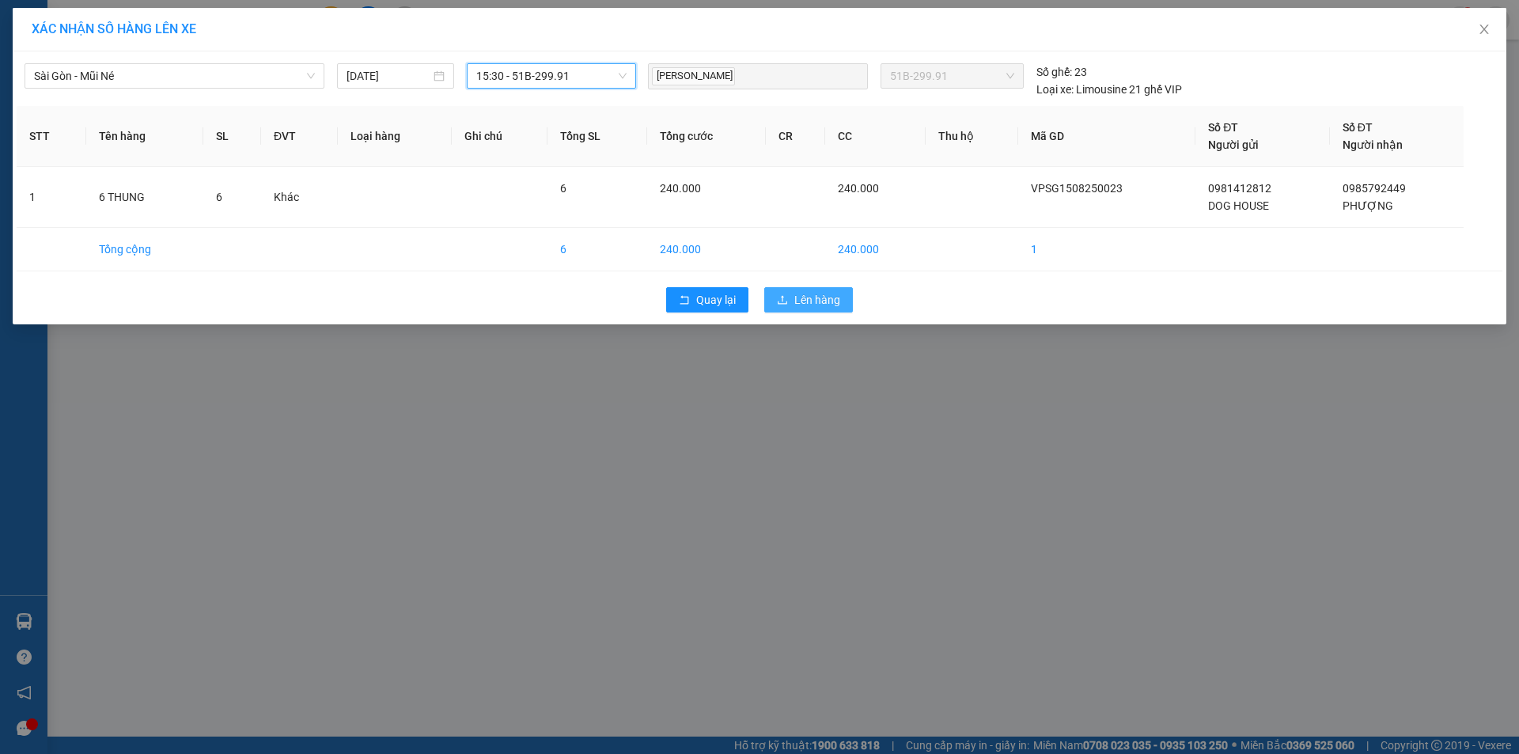
click at [814, 294] on span "Lên hàng" at bounding box center [817, 299] width 46 height 17
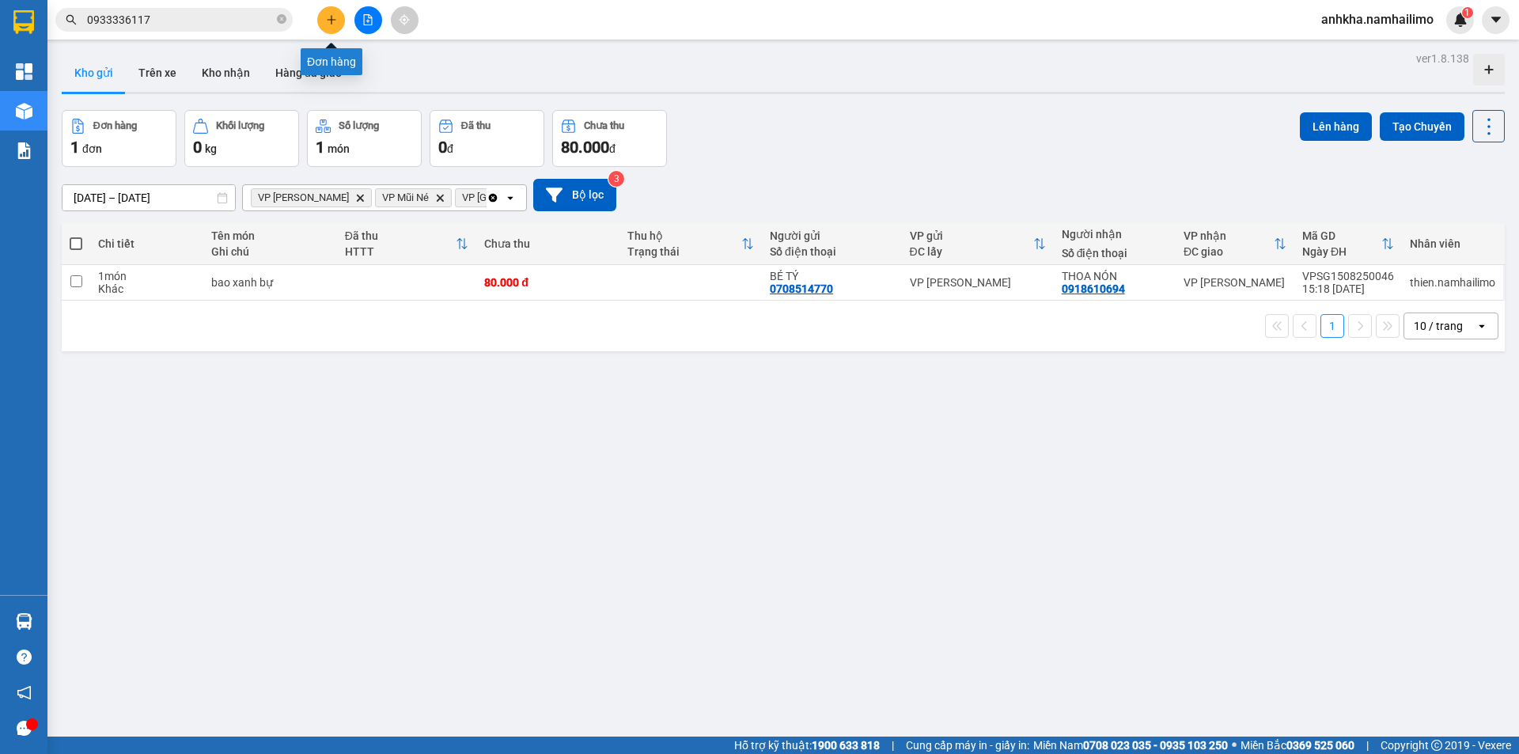
click at [327, 11] on button at bounding box center [331, 20] width 28 height 28
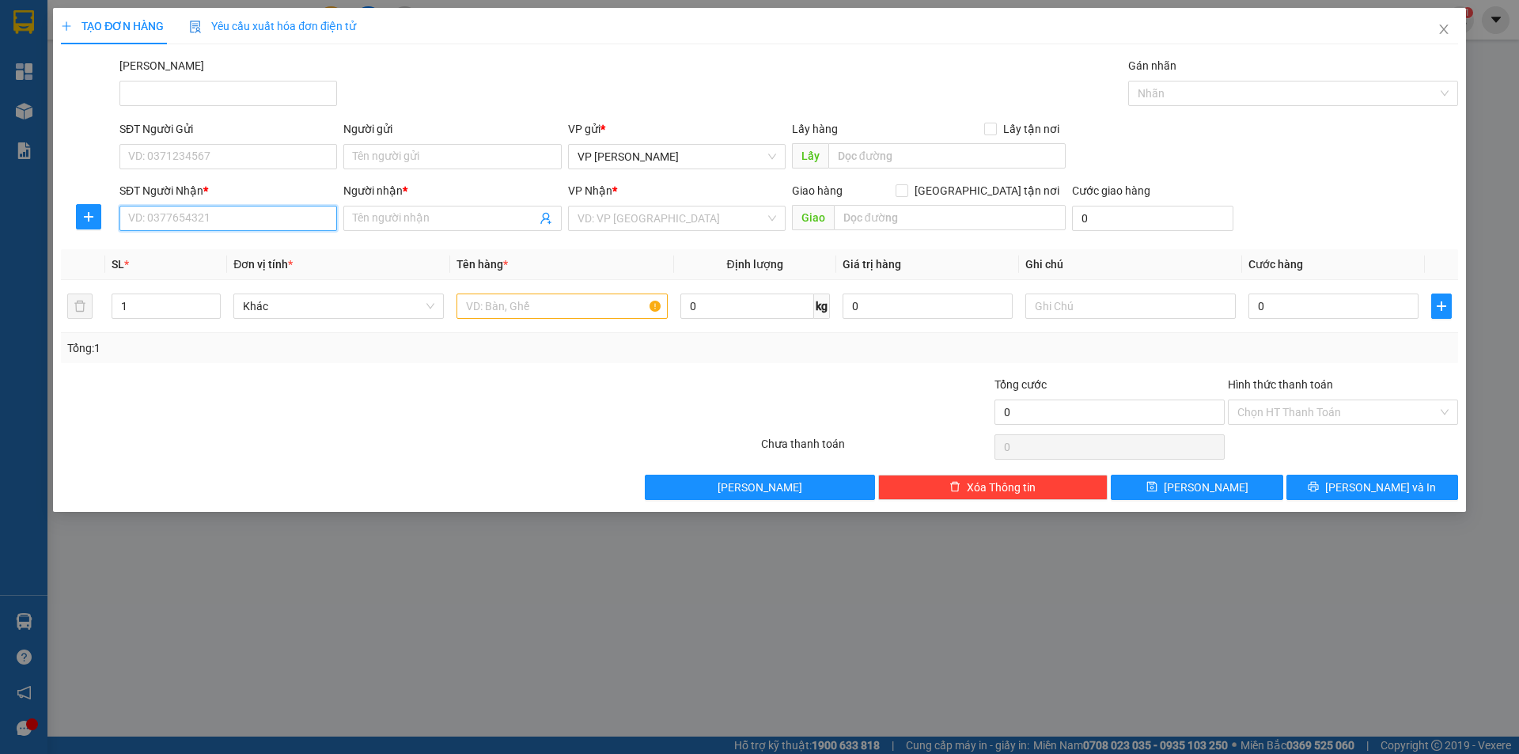
click at [177, 207] on input "SĐT Người Nhận *" at bounding box center [228, 218] width 218 height 25
click at [190, 246] on div "0888184986 - ĐR TRÍ" at bounding box center [228, 249] width 199 height 17
type input "0888184986"
type input "ĐR TRÍ"
type input "20.000"
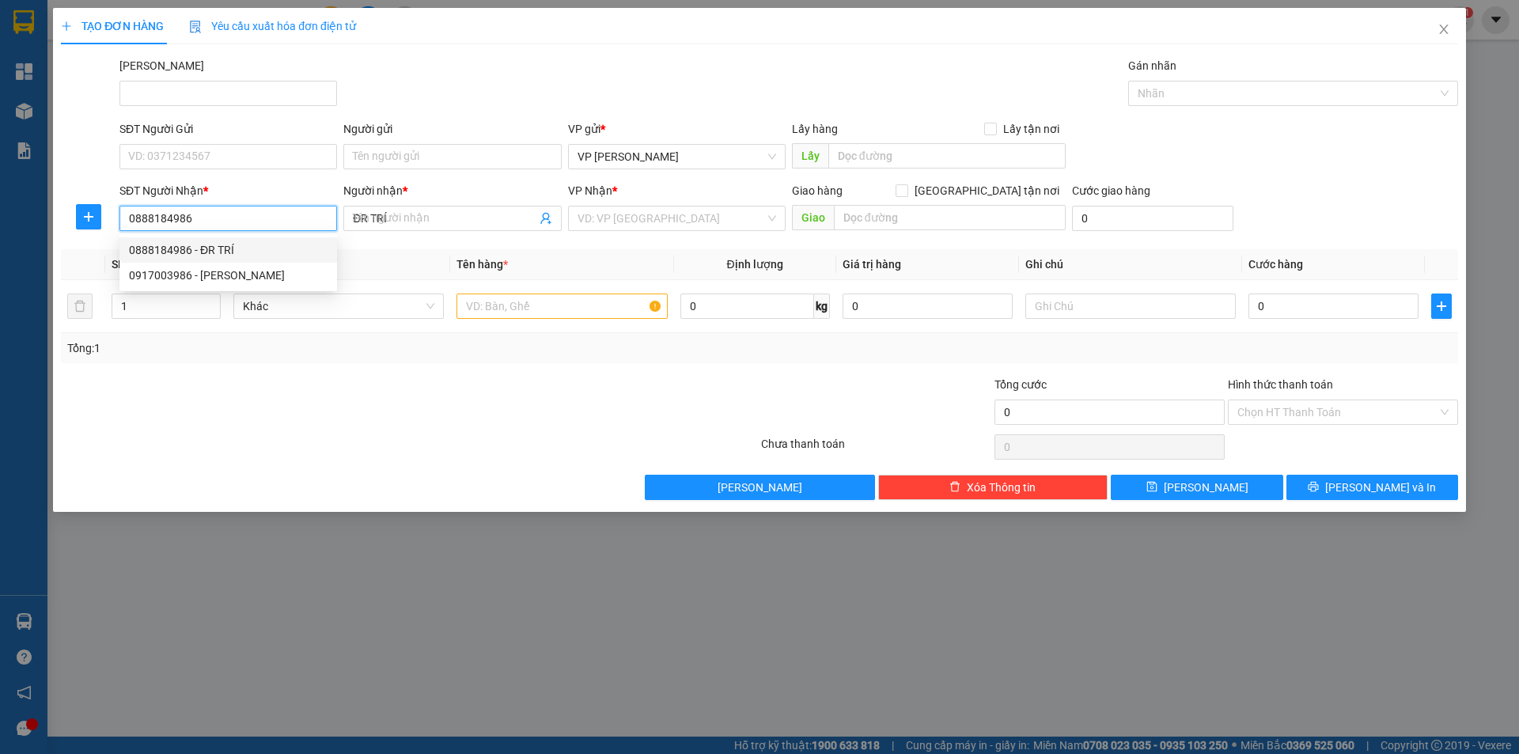
type input "20.000"
type input "0888184986"
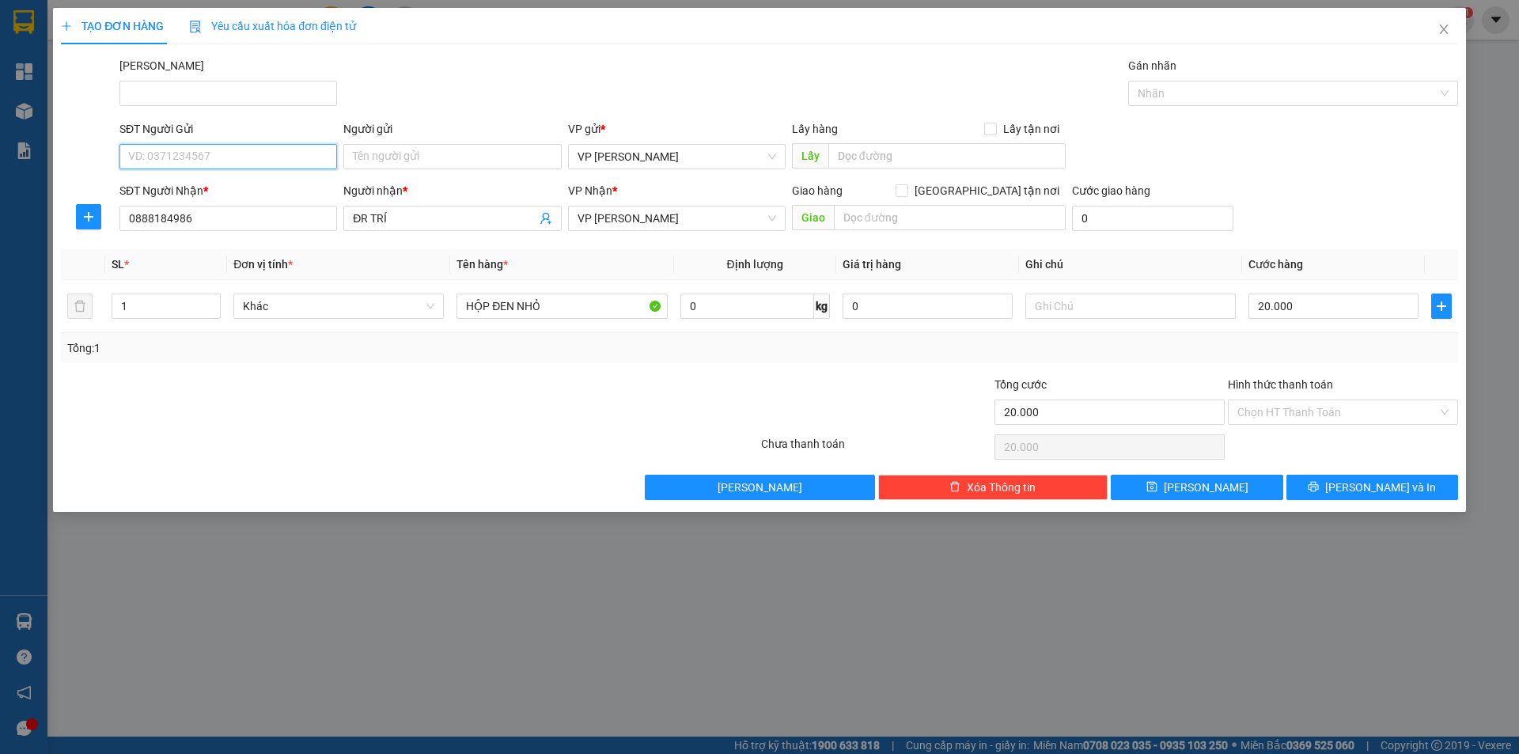
click at [203, 150] on input "SĐT Người Gửi" at bounding box center [228, 156] width 218 height 25
click at [250, 187] on div "0934528388 - CTY HẢI NHÃN" at bounding box center [228, 188] width 199 height 17
type input "0934528388"
type input "CTY HẢI NHÃN"
click at [1307, 409] on input "Hình thức thanh toán" at bounding box center [1337, 412] width 200 height 24
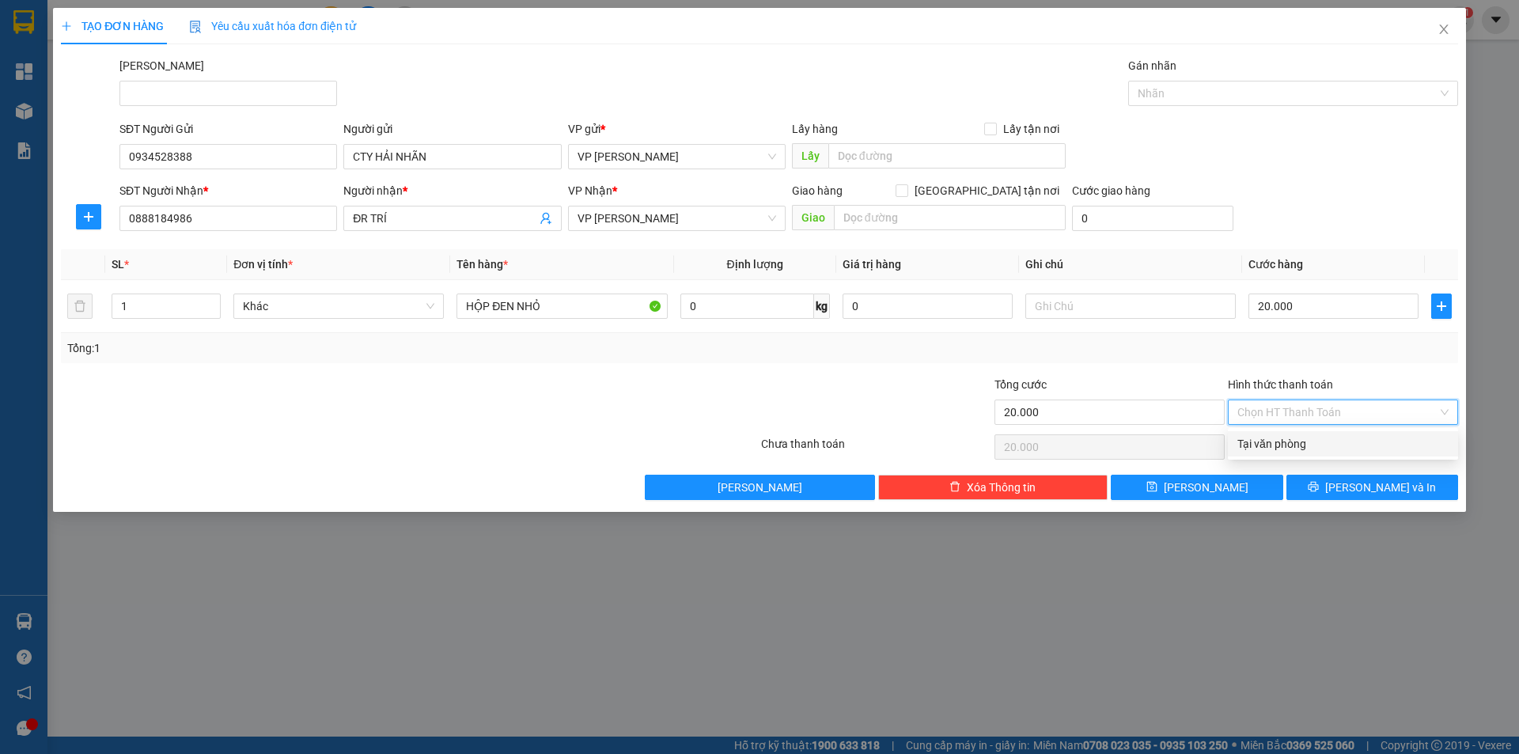
click at [1308, 441] on div "Tại văn phòng" at bounding box center [1342, 443] width 211 height 17
type input "0"
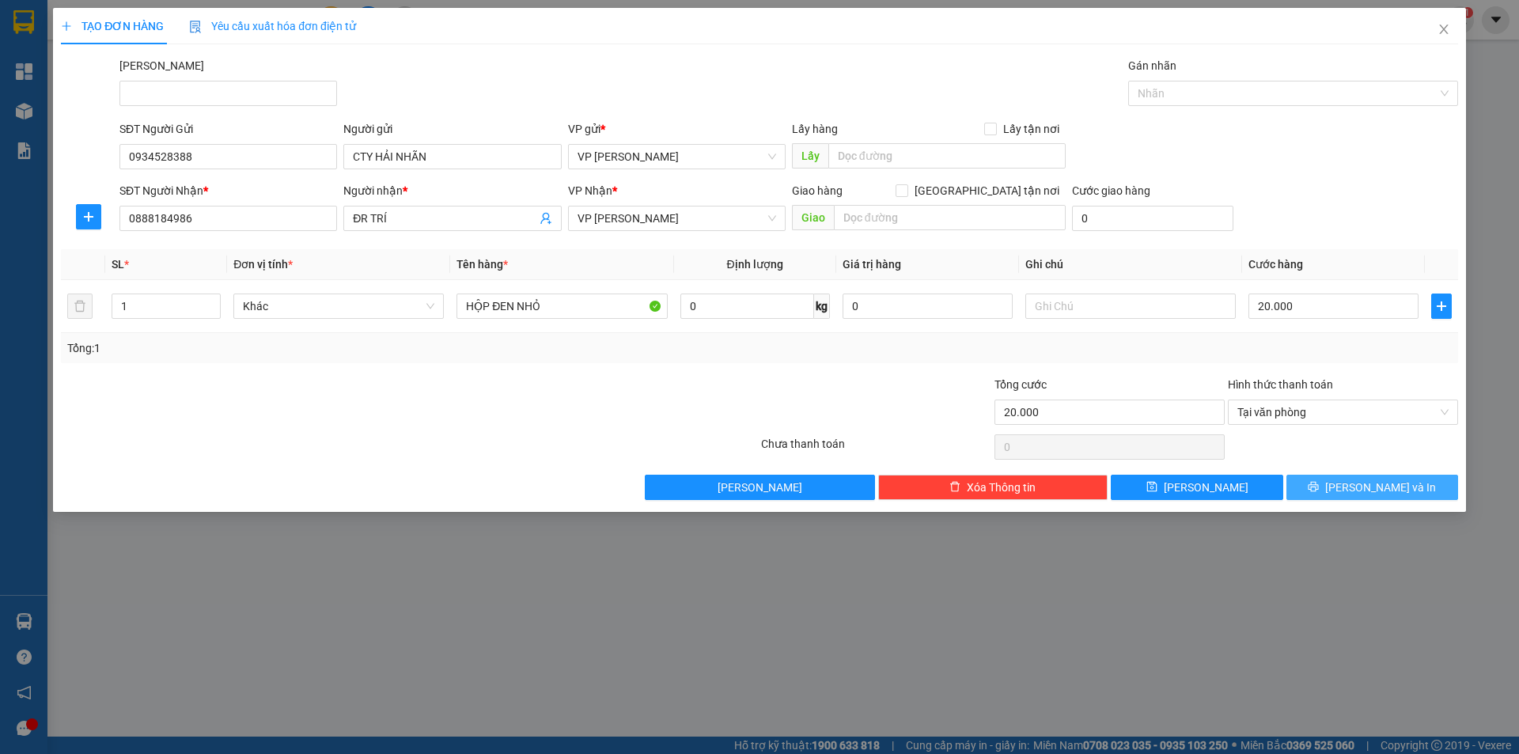
click at [1319, 489] on button "[PERSON_NAME] và In" at bounding box center [1372, 487] width 172 height 25
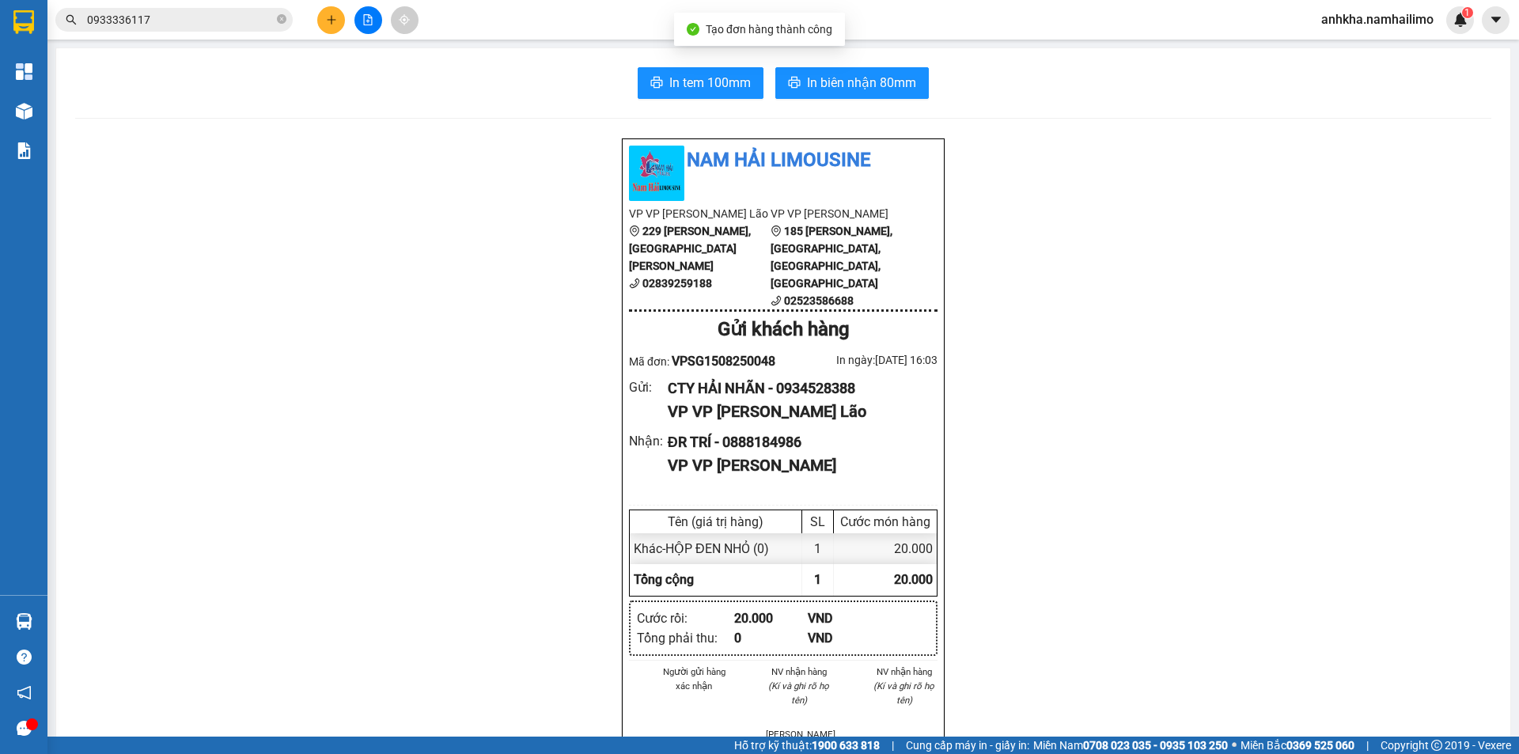
drag, startPoint x: 840, startPoint y: 104, endPoint x: 838, endPoint y: 89, distance: 14.3
click at [840, 102] on div "In tem 100mm In biên nhận 80mm Nam Hải Limousine VP VP [PERSON_NAME] Lão 229 [P…" at bounding box center [783, 734] width 1454 height 1372
click at [838, 89] on span "In biên nhận 80mm" at bounding box center [861, 83] width 109 height 20
click at [676, 72] on button "In tem 100mm" at bounding box center [701, 83] width 126 height 32
click at [324, 23] on button at bounding box center [331, 20] width 28 height 28
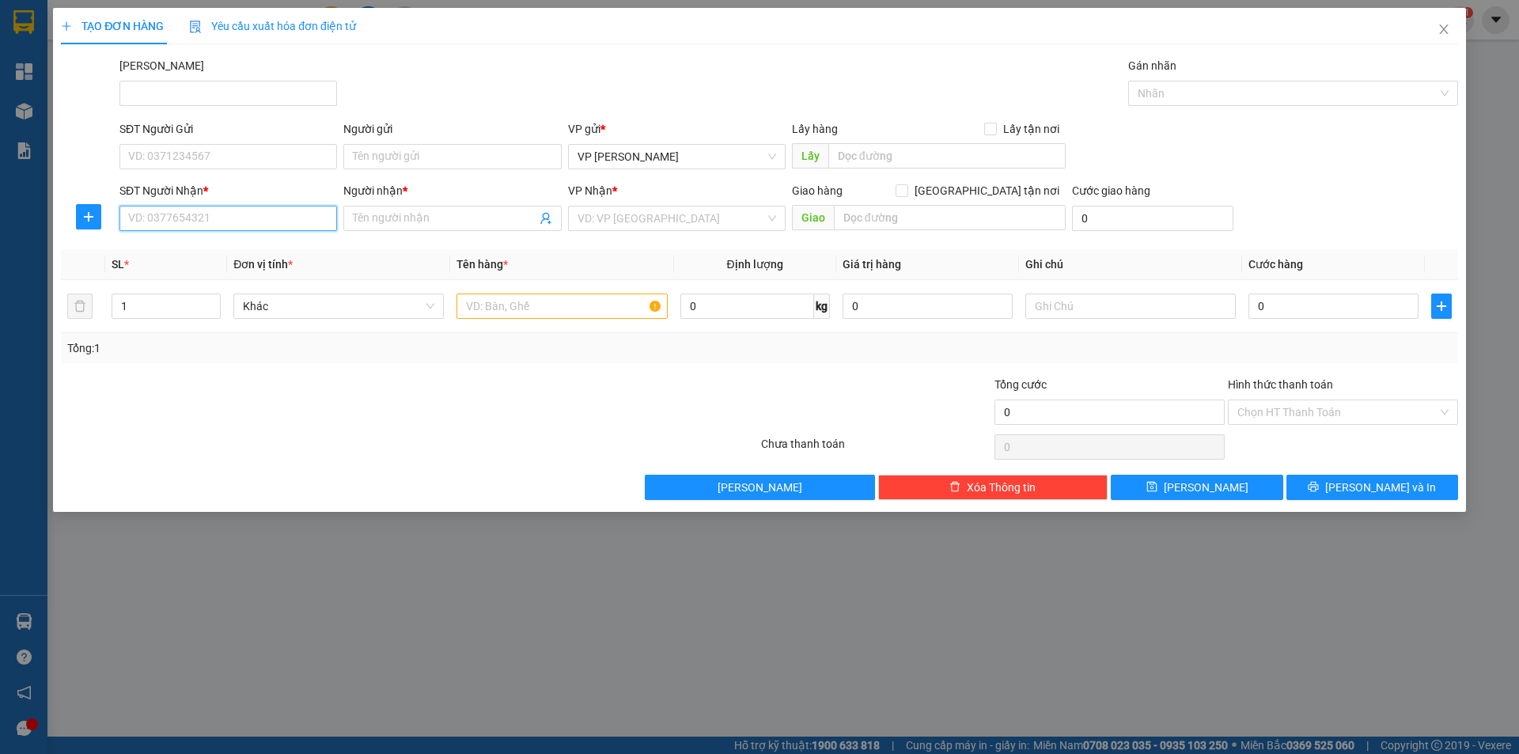
click at [224, 221] on input "SĐT Người Nhận *" at bounding box center [228, 218] width 218 height 25
type input "0352693719"
click at [402, 218] on input "Người nhận *" at bounding box center [444, 218] width 183 height 17
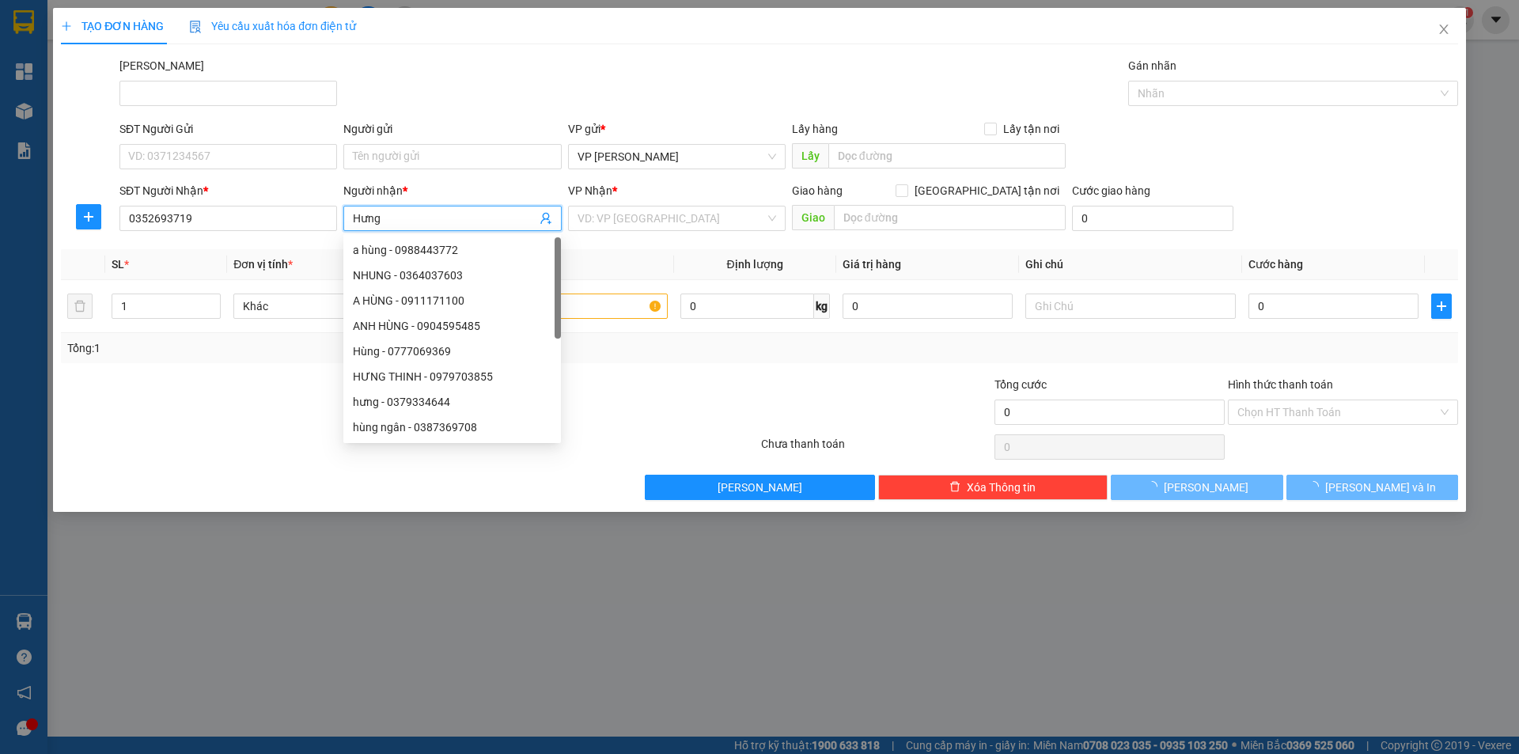
type input "Hưng"
click at [208, 143] on div "SĐT Người Gửi" at bounding box center [228, 132] width 218 height 24
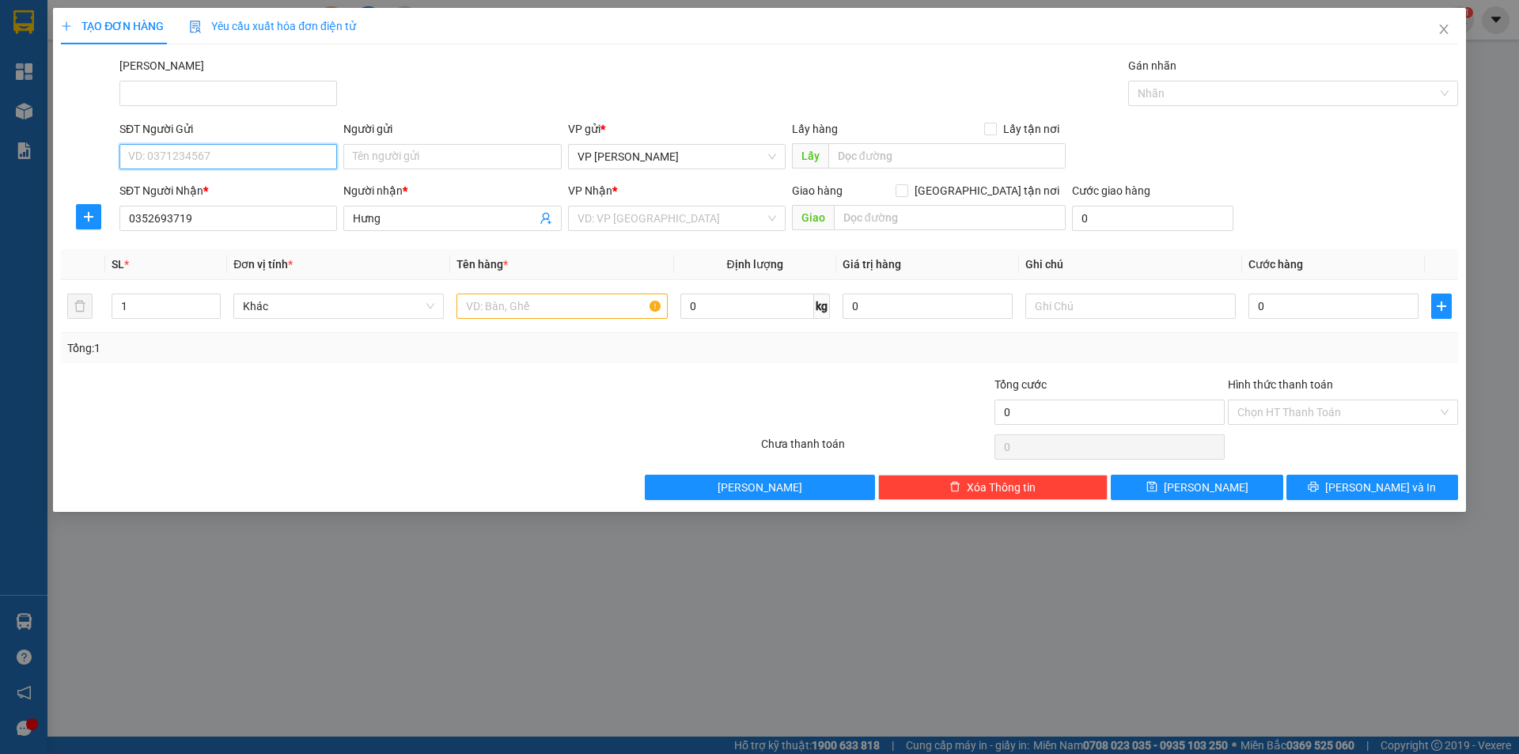
click at [199, 164] on input "SĐT Người Gửi" at bounding box center [228, 156] width 218 height 25
type input "0337493520"
click at [199, 195] on div "0337493520 - an" at bounding box center [228, 188] width 199 height 17
type input "an"
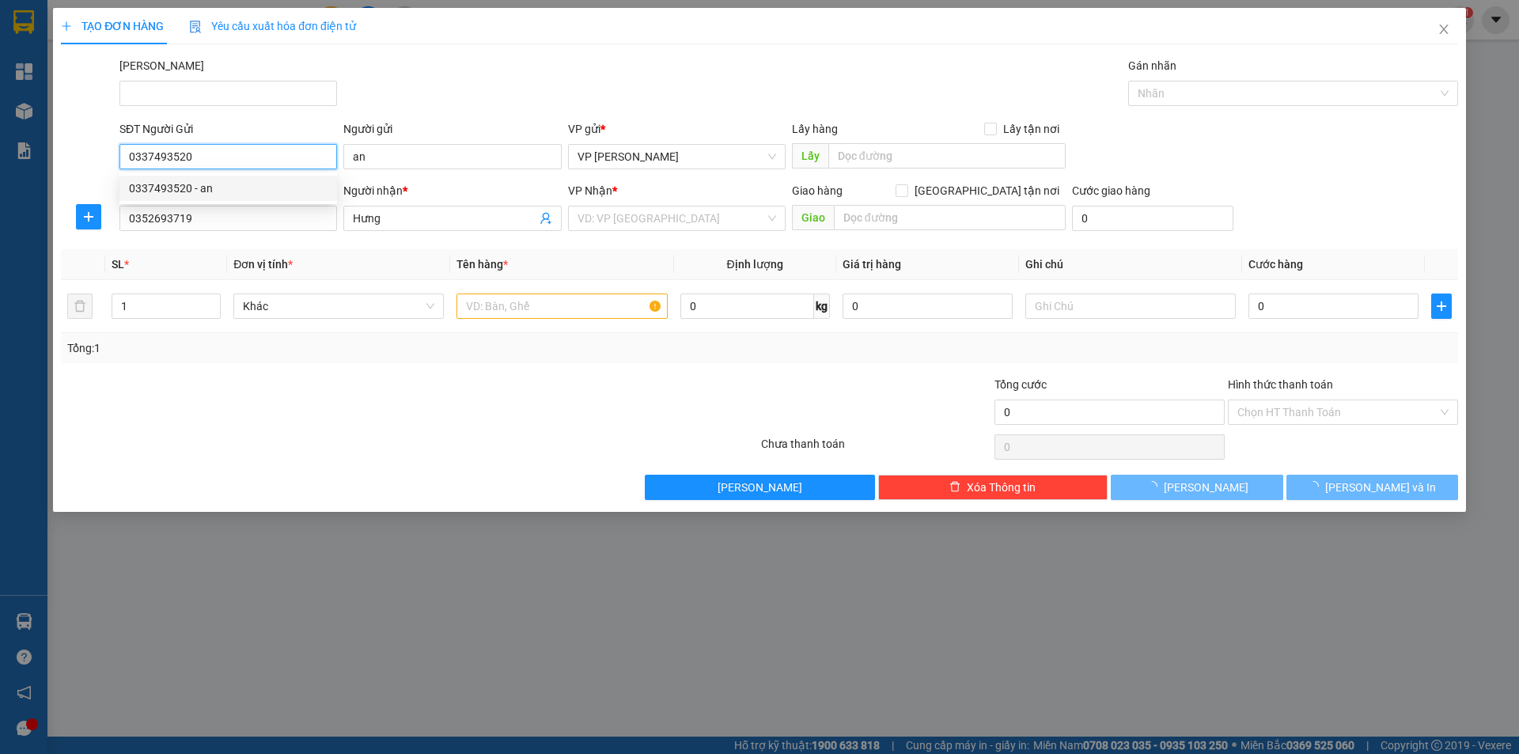
type input "250.000"
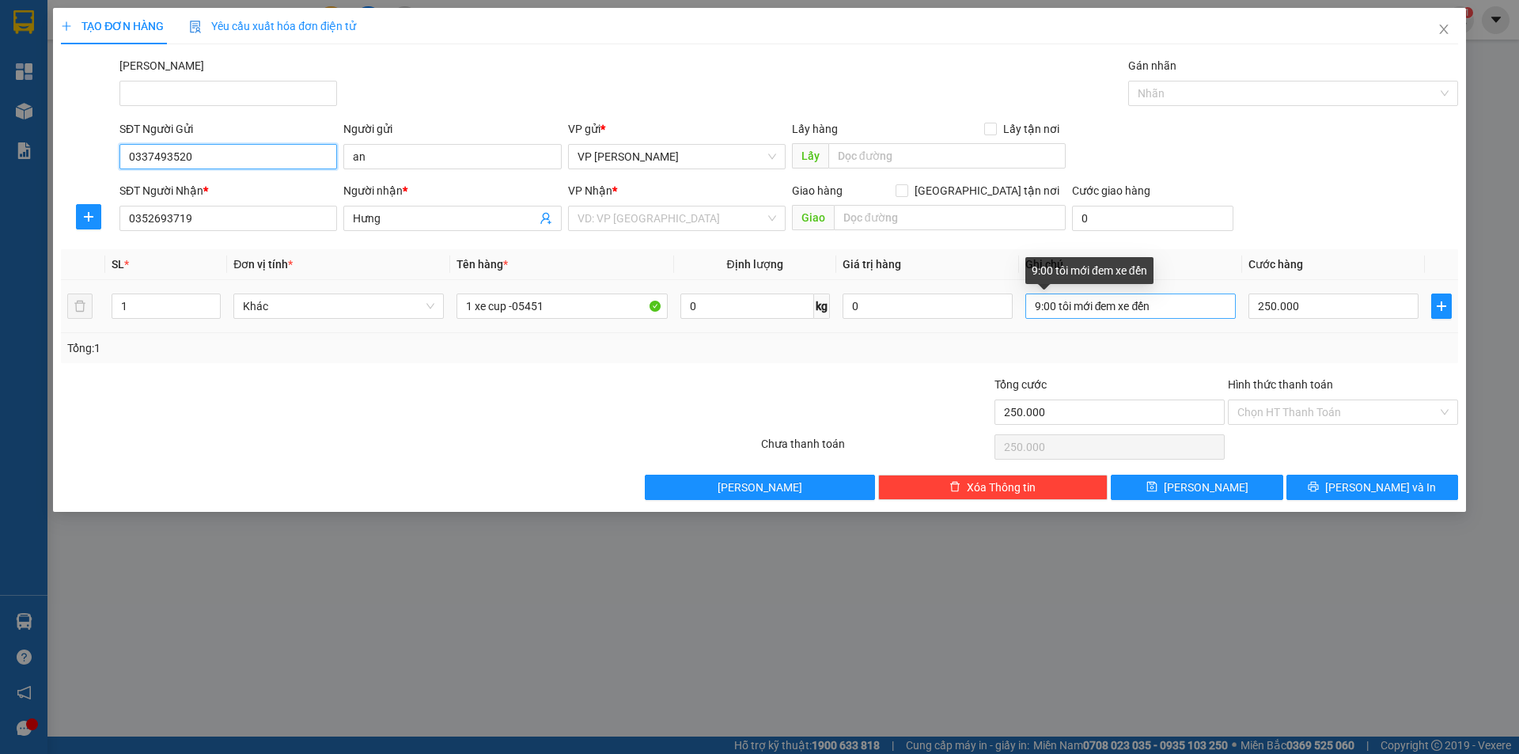
type input "0337493520"
drag, startPoint x: 1181, startPoint y: 308, endPoint x: 800, endPoint y: 318, distance: 381.4
click at [806, 318] on tr "1 Khác 1 xe cup -05451 0 kg 0 9:00 tôi mới đem xe đến 250.000" at bounding box center [759, 306] width 1397 height 53
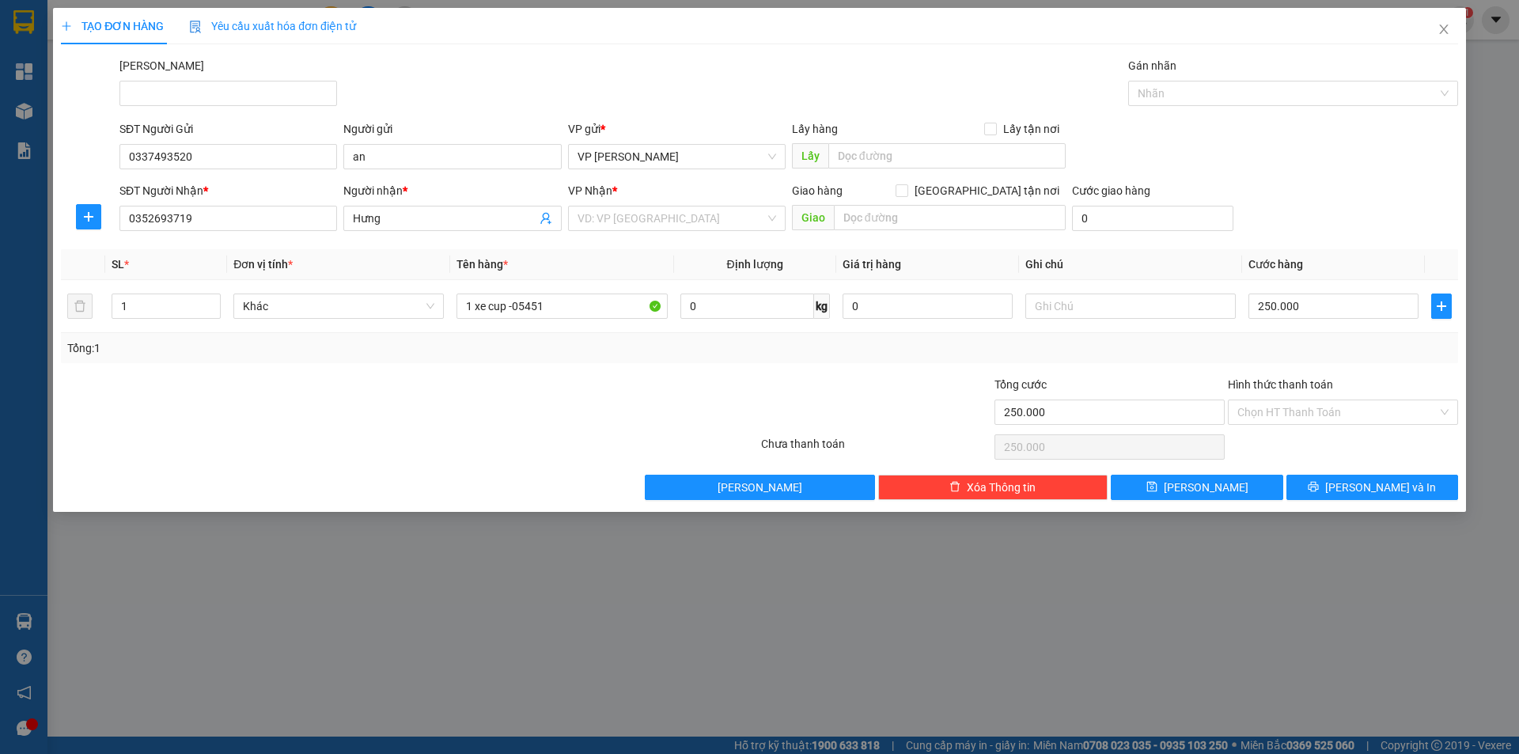
click at [1281, 346] on div "Tổng: 1" at bounding box center [759, 347] width 1384 height 17
drag, startPoint x: 711, startPoint y: 229, endPoint x: 695, endPoint y: 267, distance: 41.1
click at [711, 233] on div "VP Nhận * VD: VP [GEOGRAPHIC_DATA]" at bounding box center [677, 209] width 218 height 55
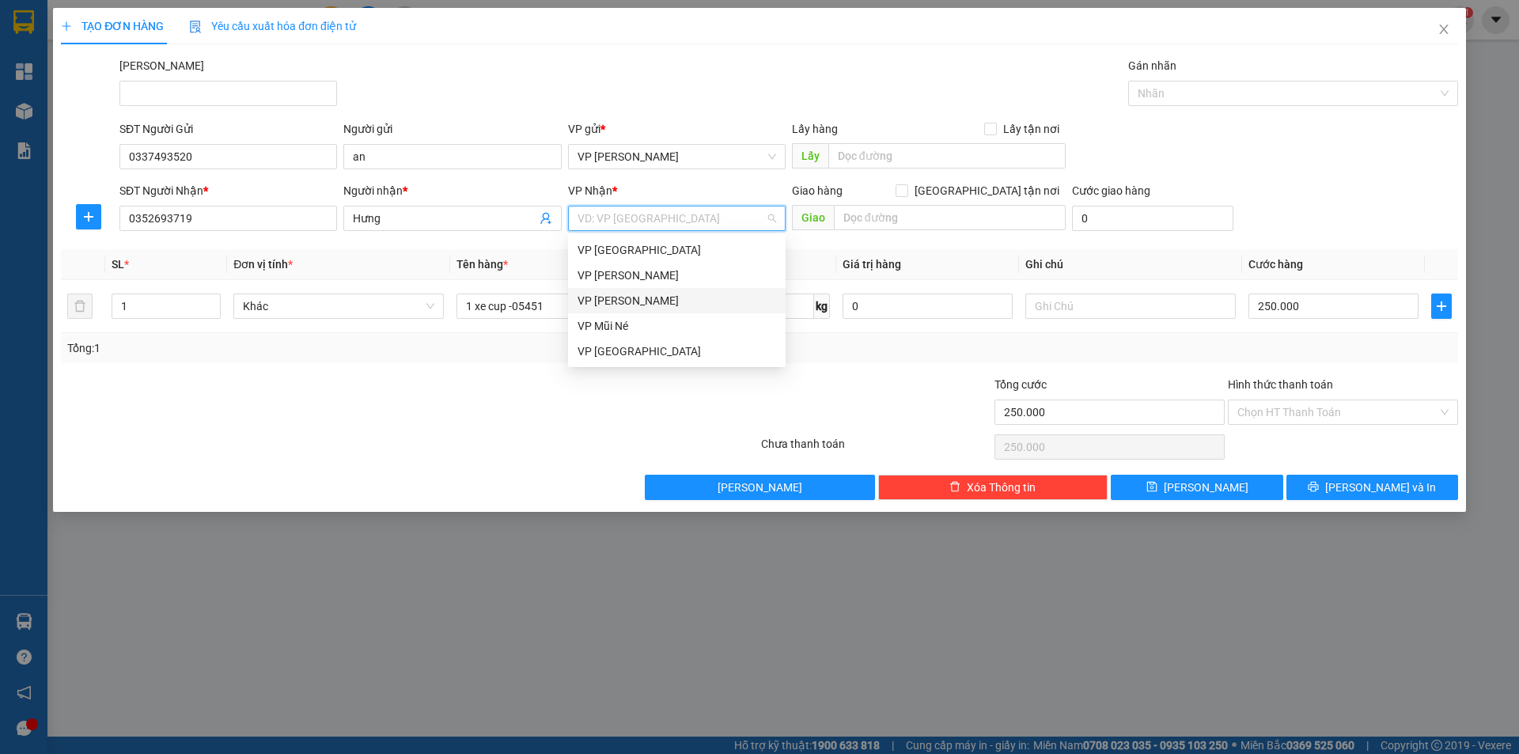
click at [626, 301] on div "VP [PERSON_NAME]" at bounding box center [676, 300] width 199 height 17
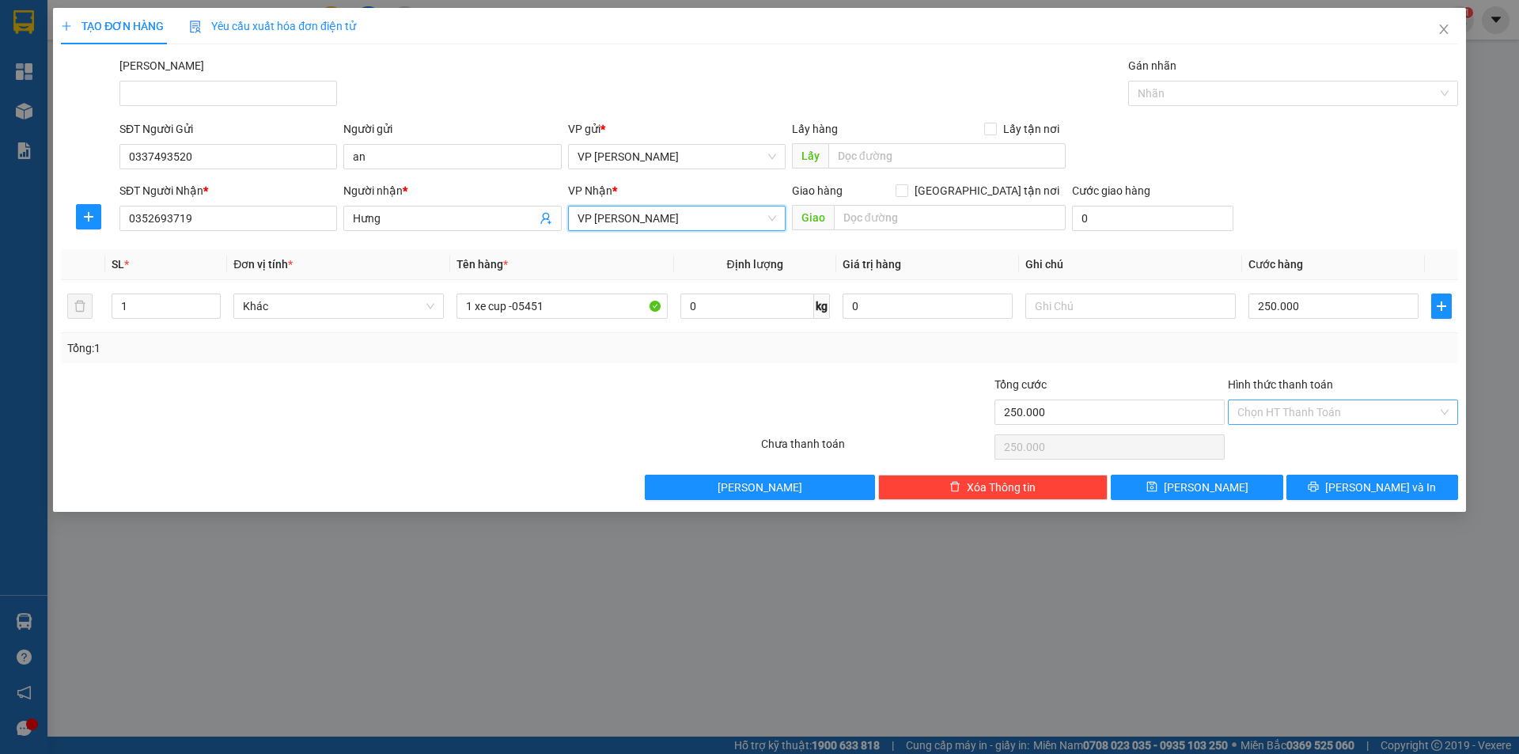
click at [1310, 407] on input "Hình thức thanh toán" at bounding box center [1337, 412] width 200 height 24
click at [1308, 441] on div "Tại văn phòng" at bounding box center [1342, 443] width 211 height 17
type input "0"
click at [1308, 488] on button "[PERSON_NAME] và In" at bounding box center [1372, 487] width 172 height 25
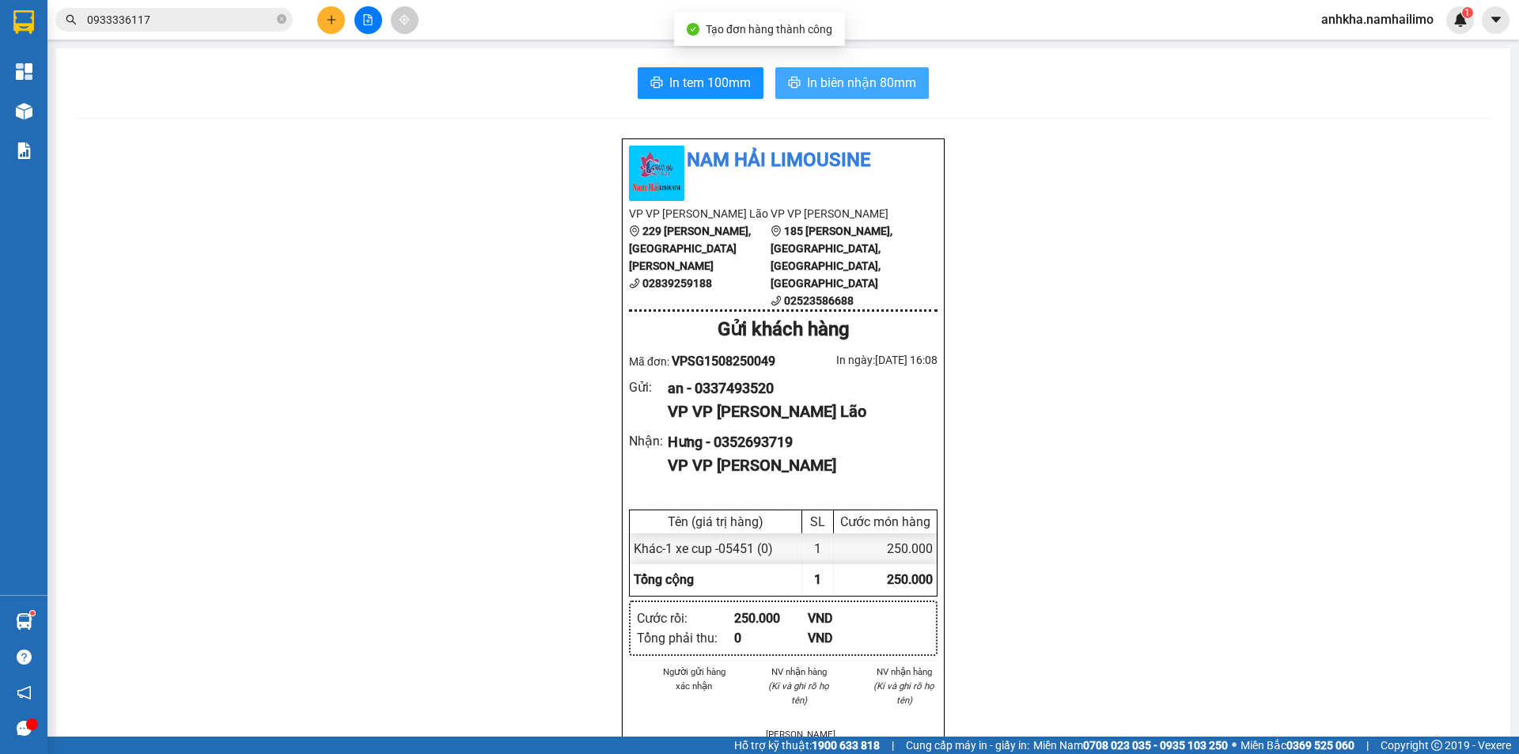
click at [878, 67] on button "In biên nhận 80mm" at bounding box center [851, 83] width 153 height 32
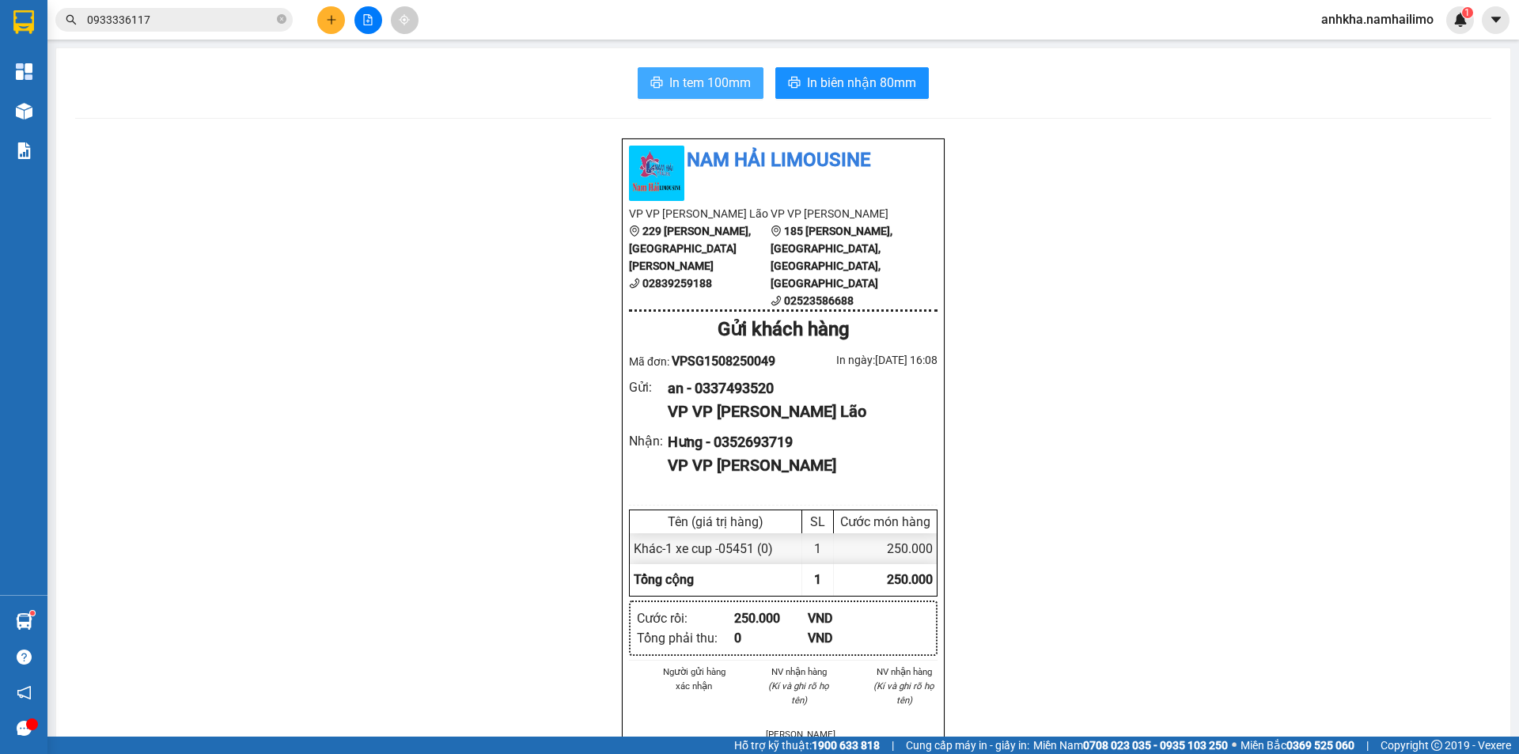
click at [707, 97] on button "In tem 100mm" at bounding box center [701, 83] width 126 height 32
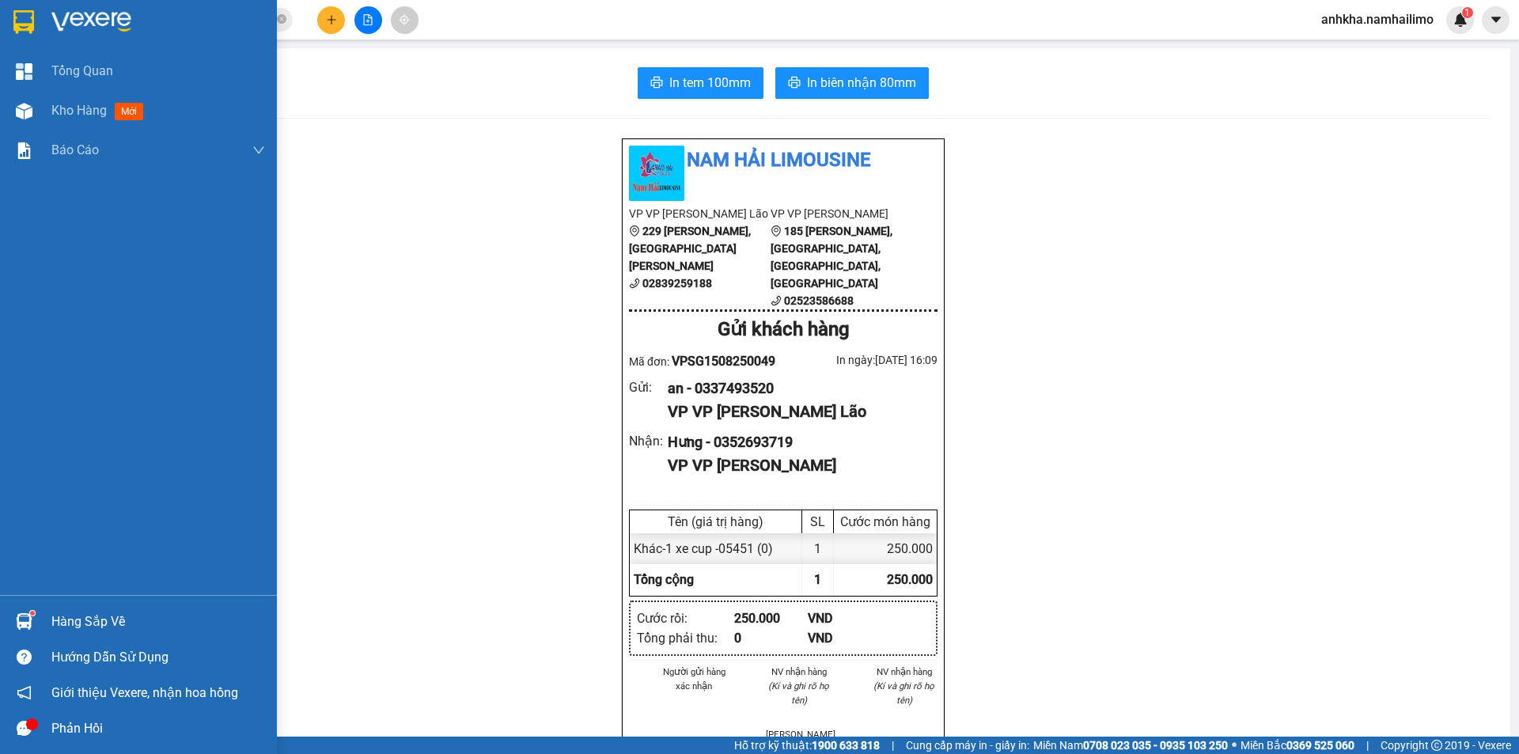
click at [61, 341] on div "Tổng Quan Kho hàng mới Báo cáo BC hàng tồn (all) Báo cáo dòng tiền (trạm)" at bounding box center [138, 322] width 277 height 543
drag, startPoint x: 134, startPoint y: 326, endPoint x: 143, endPoint y: 327, distance: 9.5
click at [141, 327] on div "Tổng Quan Kho hàng mới Báo cáo BC hàng tồn (all) Báo cáo dòng tiền (trạm)" at bounding box center [138, 322] width 277 height 543
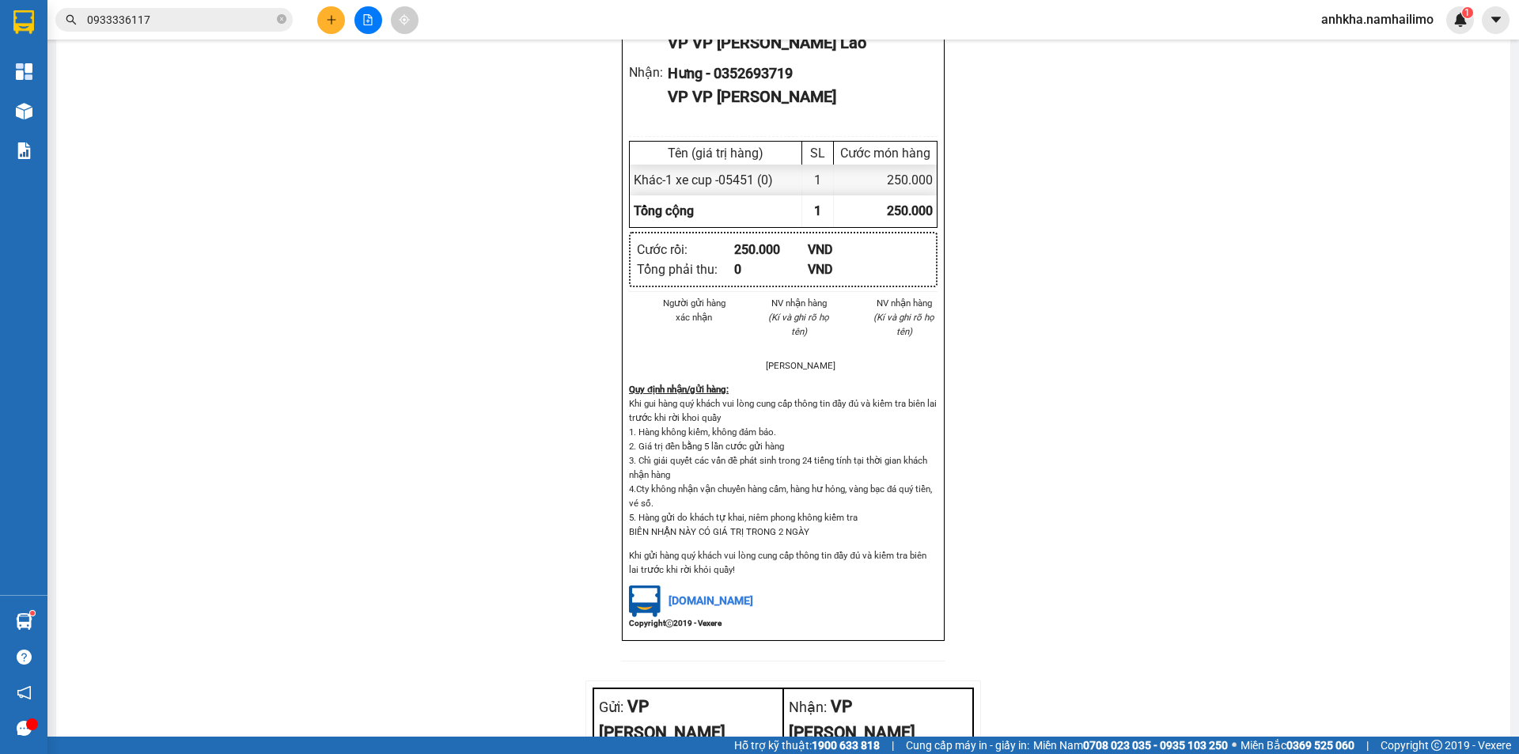
scroll to position [396, 0]
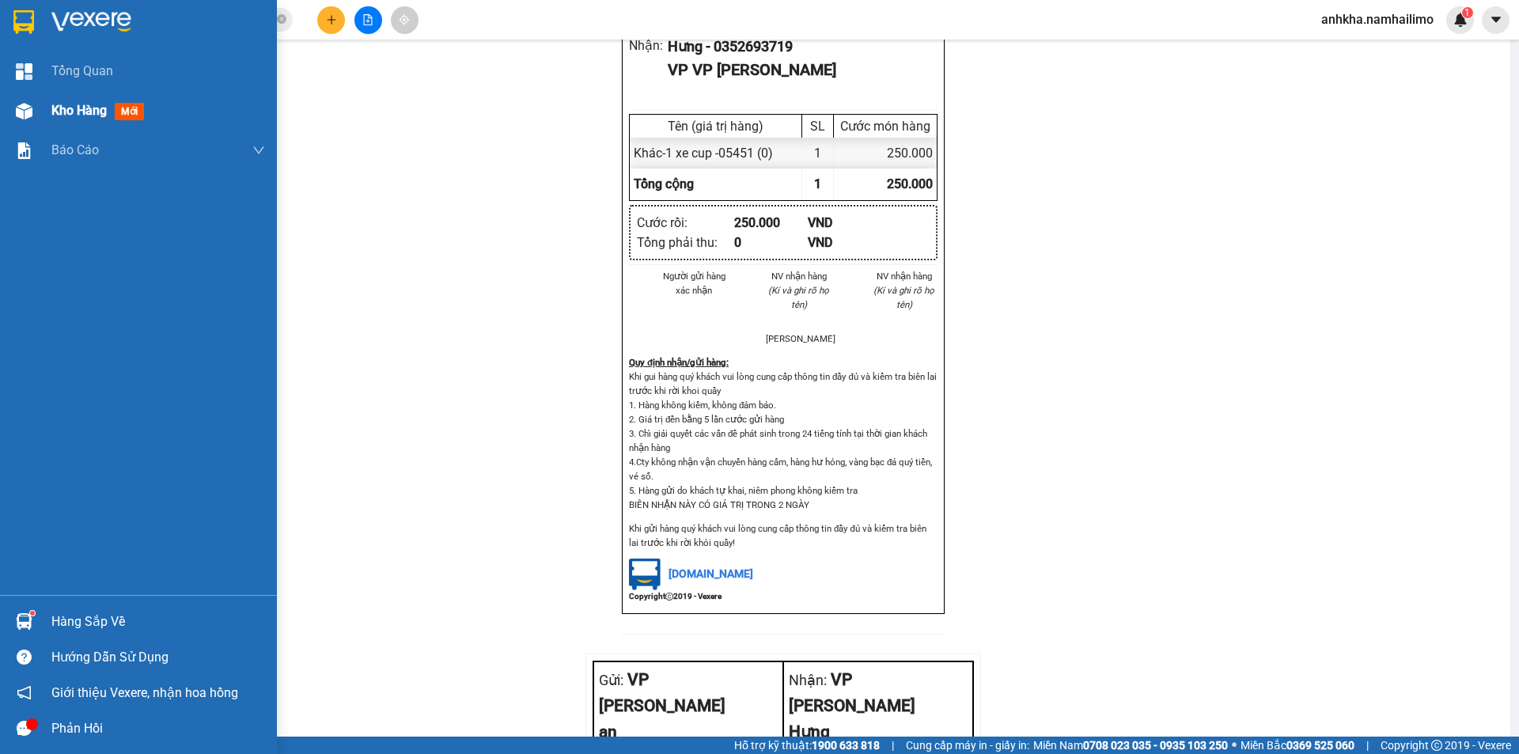
click at [39, 112] on div "Kho hàng mới" at bounding box center [138, 111] width 277 height 40
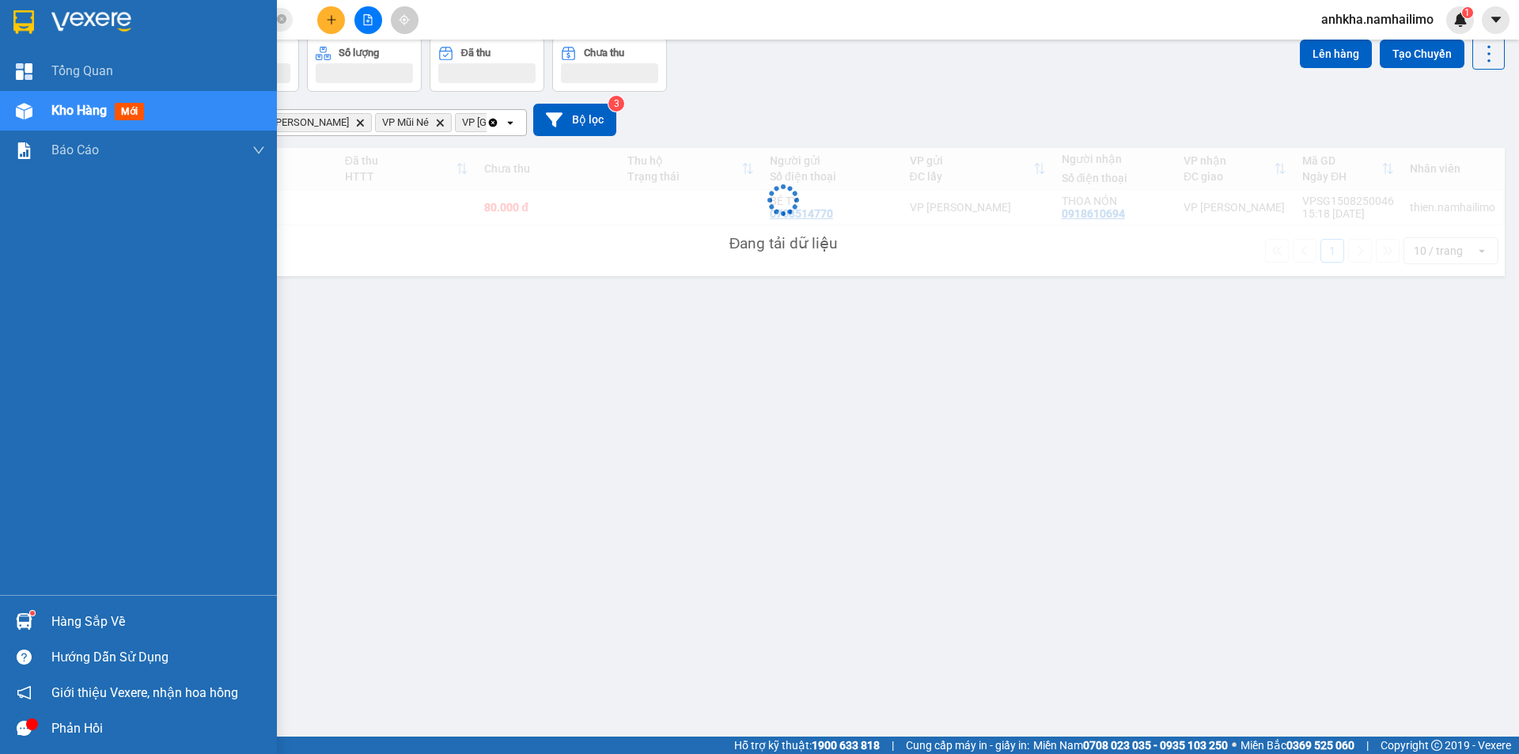
scroll to position [73, 0]
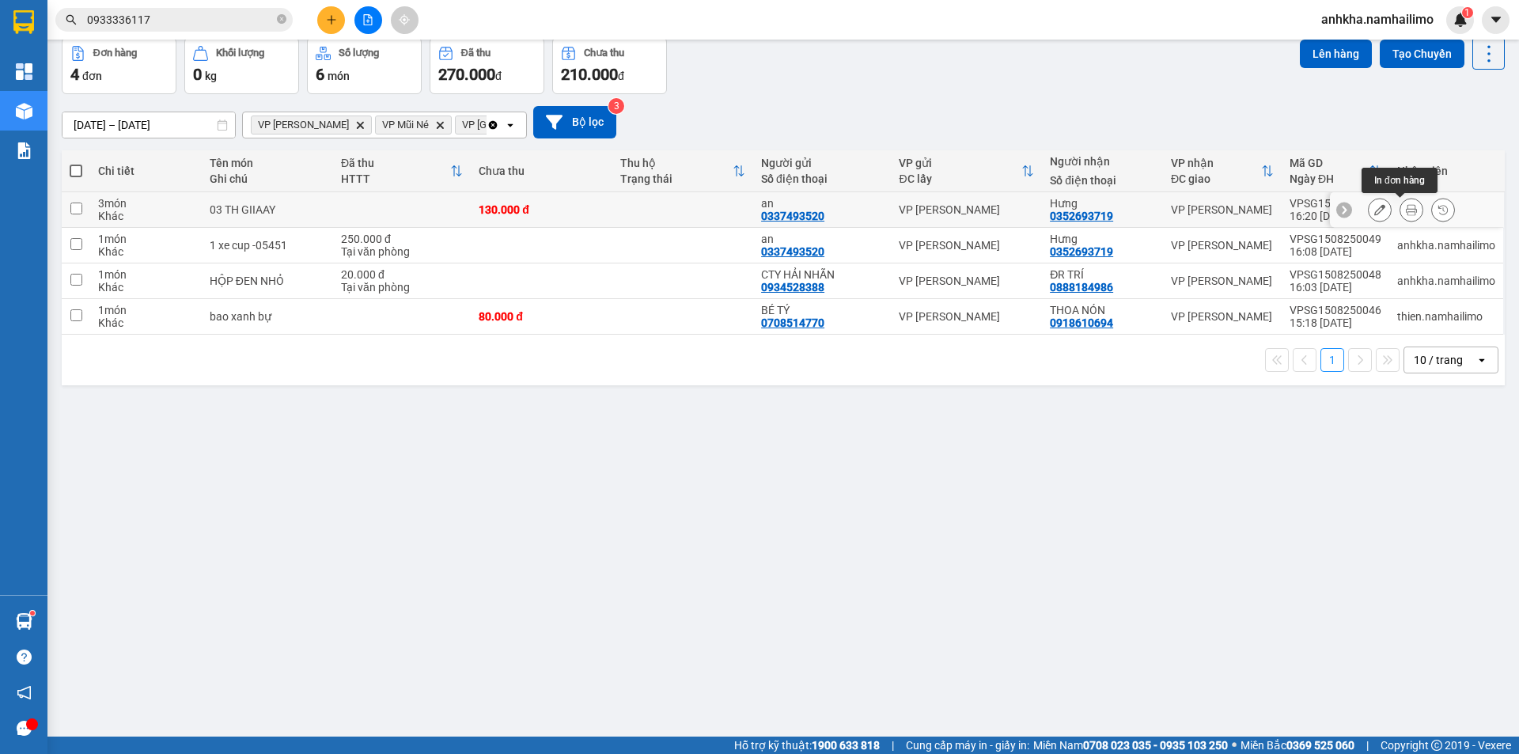
click at [1406, 211] on icon at bounding box center [1411, 209] width 11 height 11
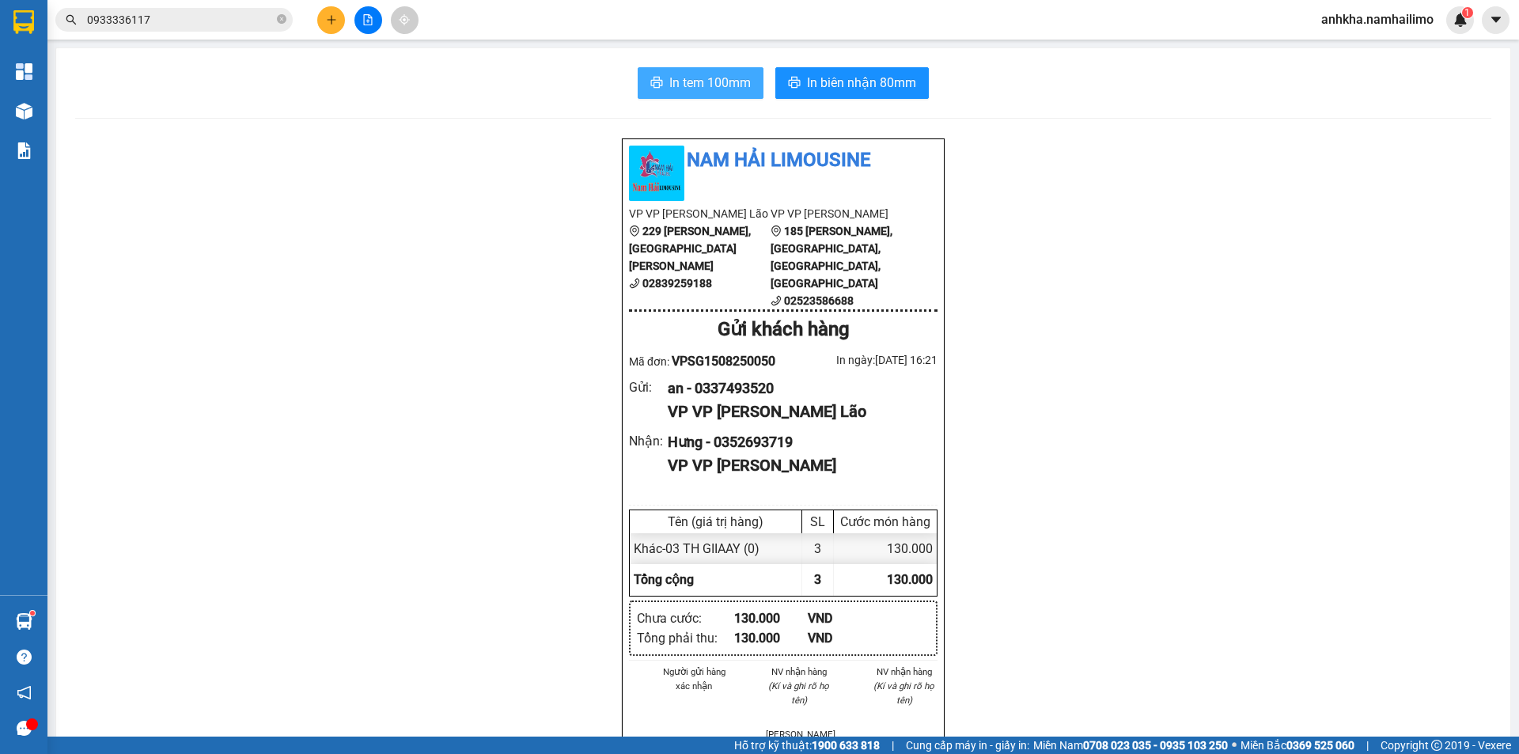
click at [676, 86] on span "In tem 100mm" at bounding box center [709, 83] width 81 height 20
click at [183, 25] on input "0933336117" at bounding box center [180, 19] width 187 height 17
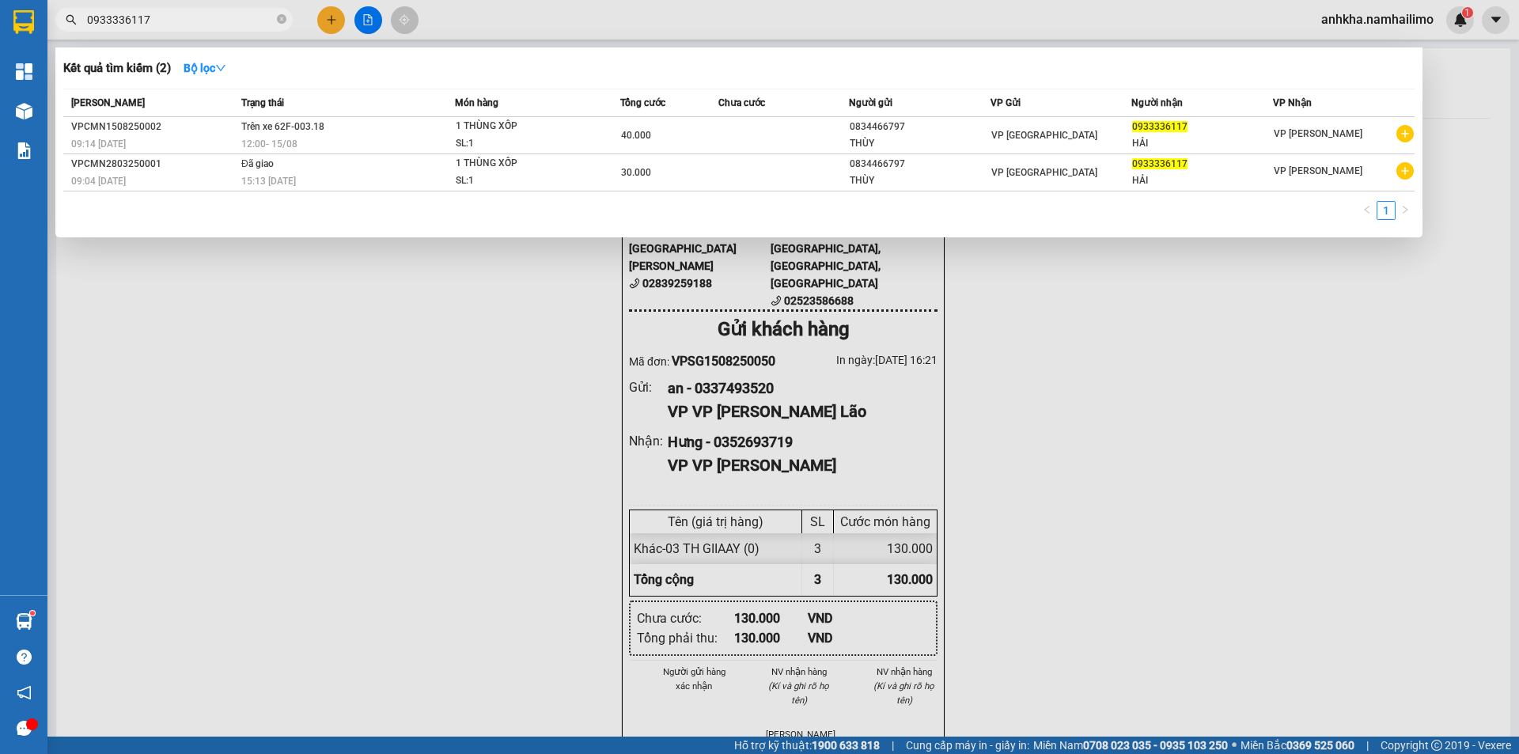
click at [183, 25] on input "0933336117" at bounding box center [180, 19] width 187 height 17
click at [182, 25] on input "0933336117" at bounding box center [180, 19] width 187 height 17
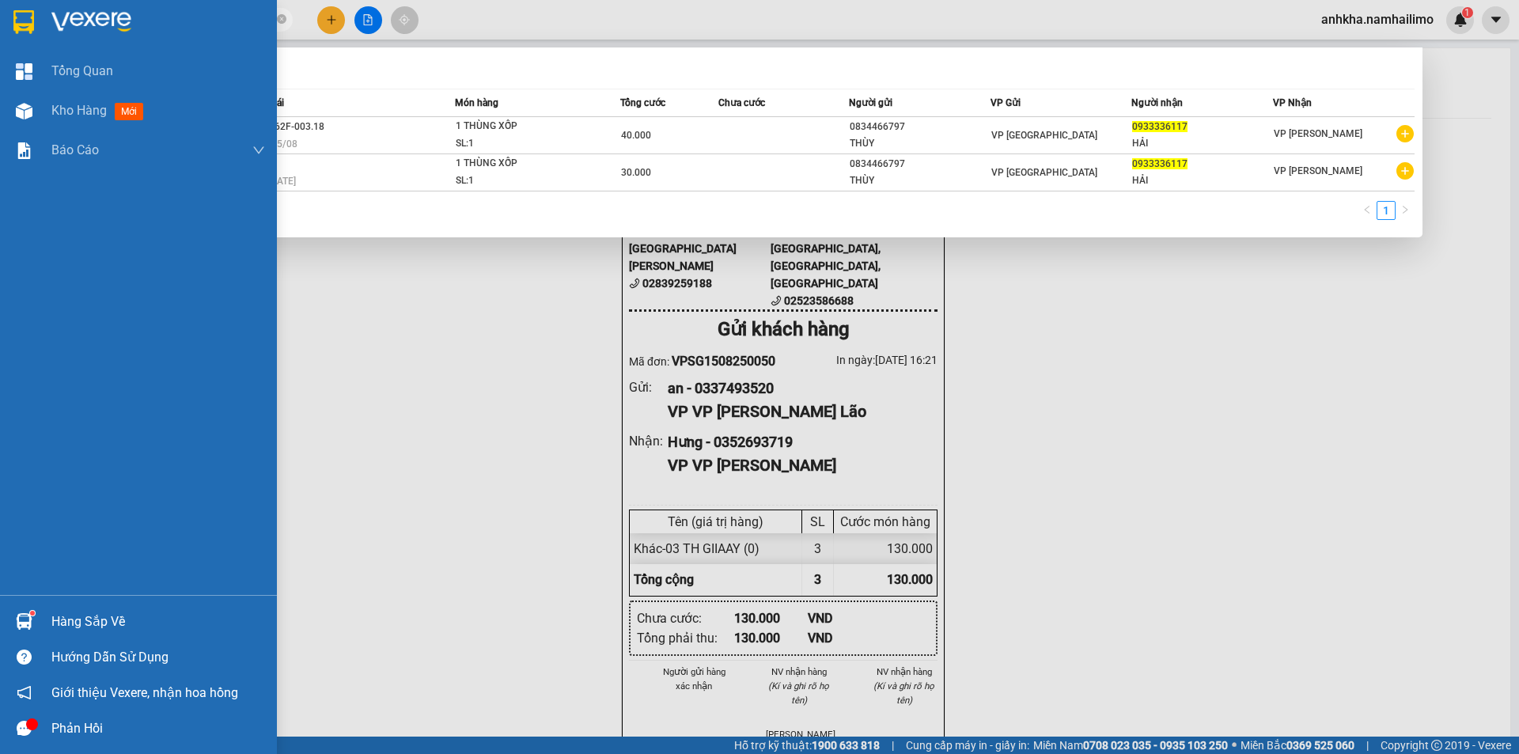
click at [0, 400] on div "Tổng Quan Kho hàng mới Báo cáo BC hàng tồn (all) Báo cáo dòng tiền (trạm)" at bounding box center [138, 322] width 277 height 543
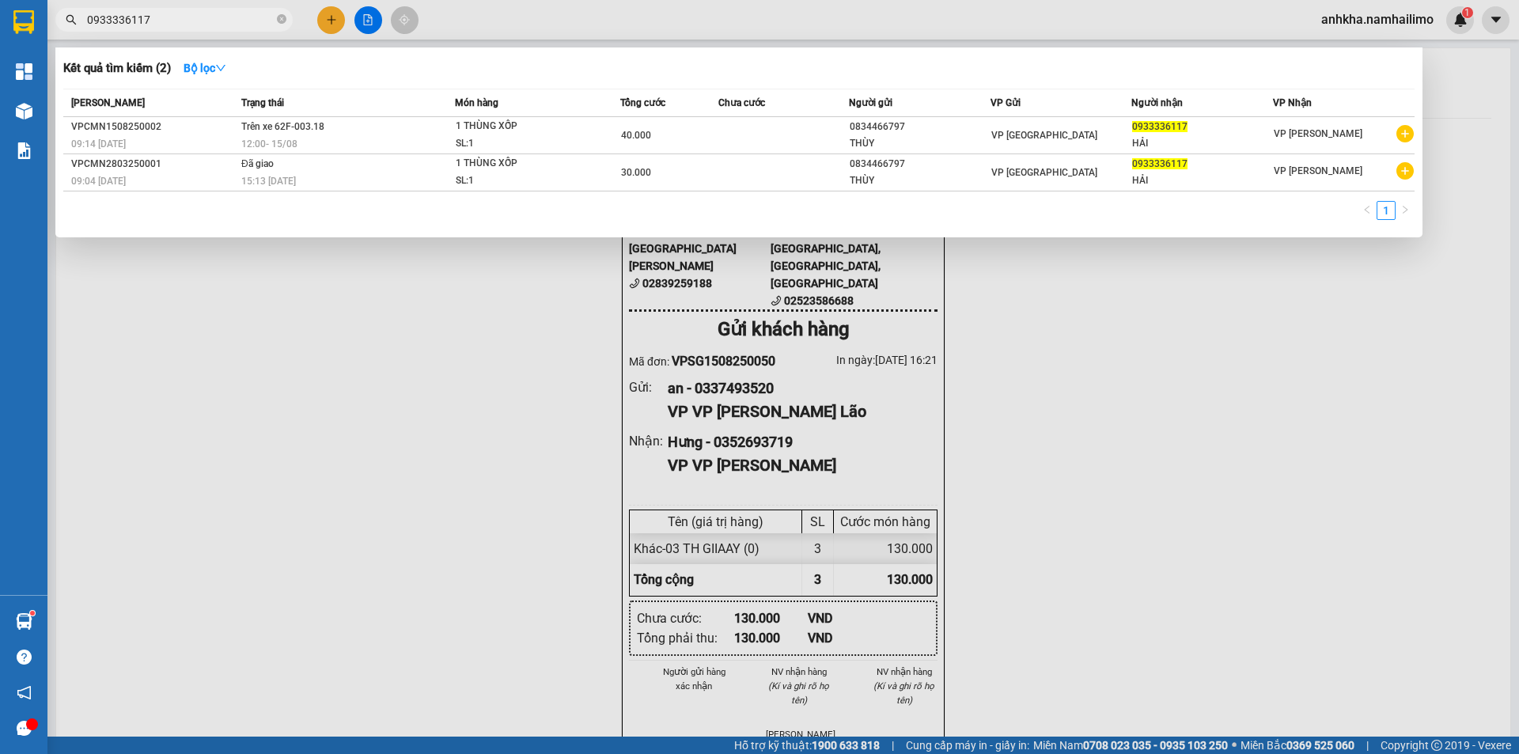
click at [331, 433] on div at bounding box center [759, 377] width 1519 height 754
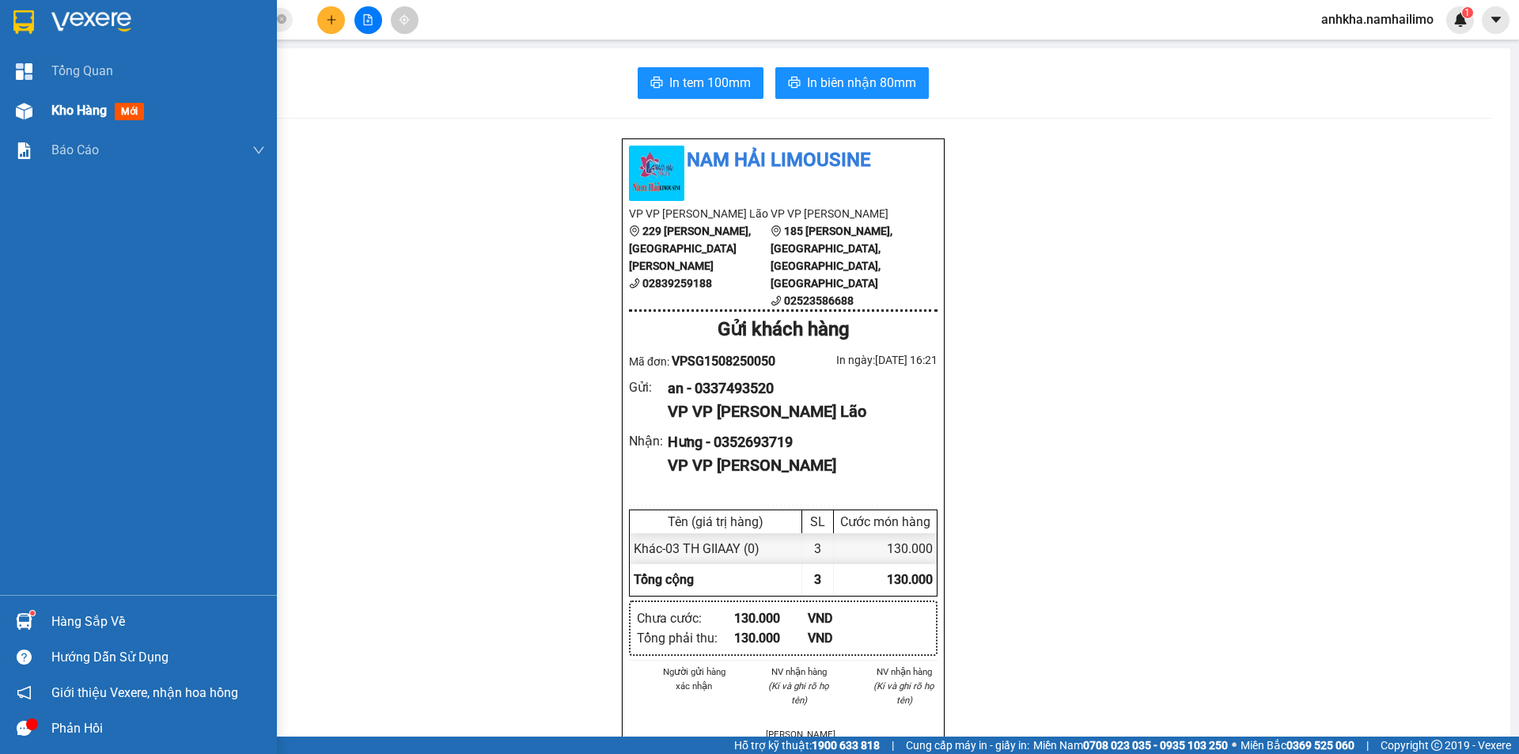
click at [21, 112] on img at bounding box center [24, 111] width 17 height 17
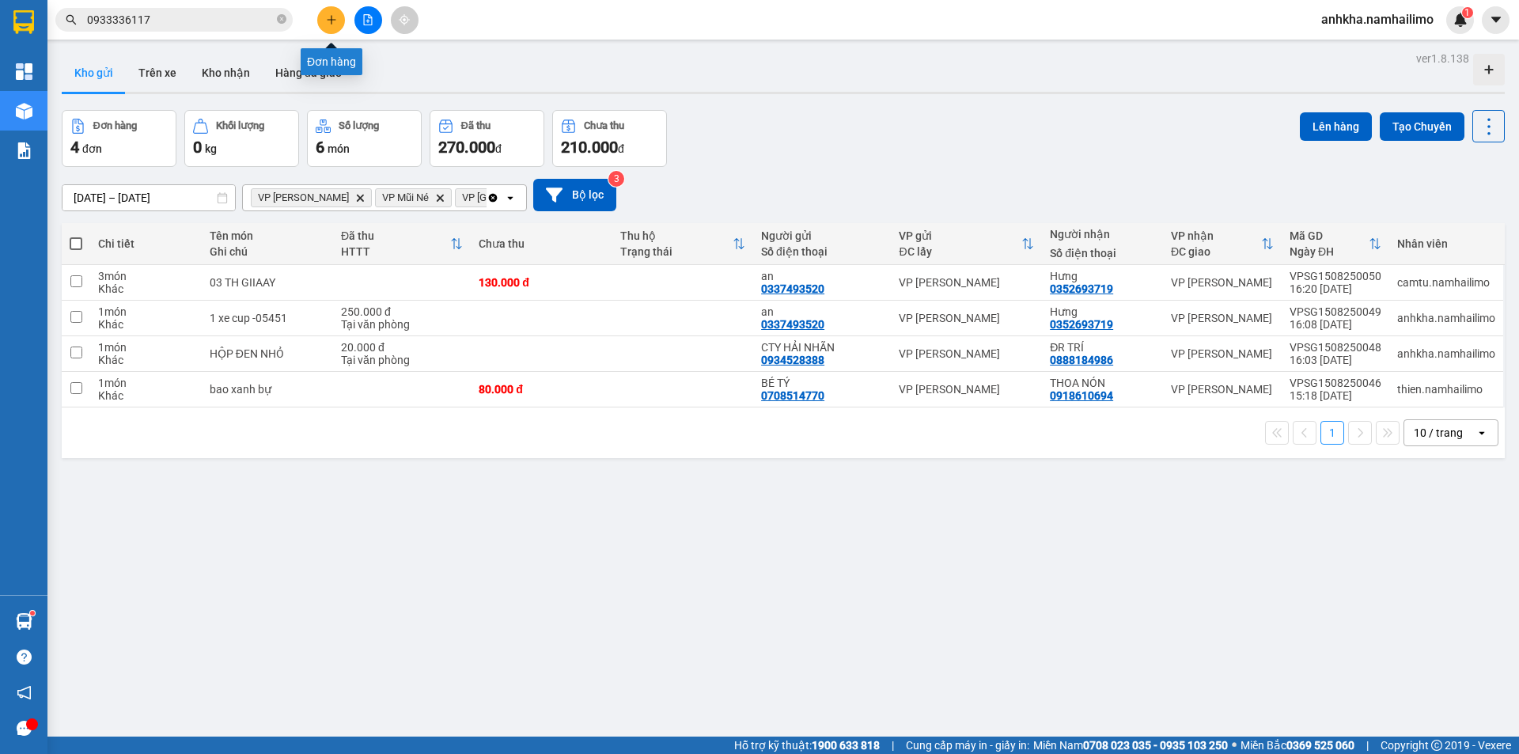
click at [338, 21] on button at bounding box center [331, 20] width 28 height 28
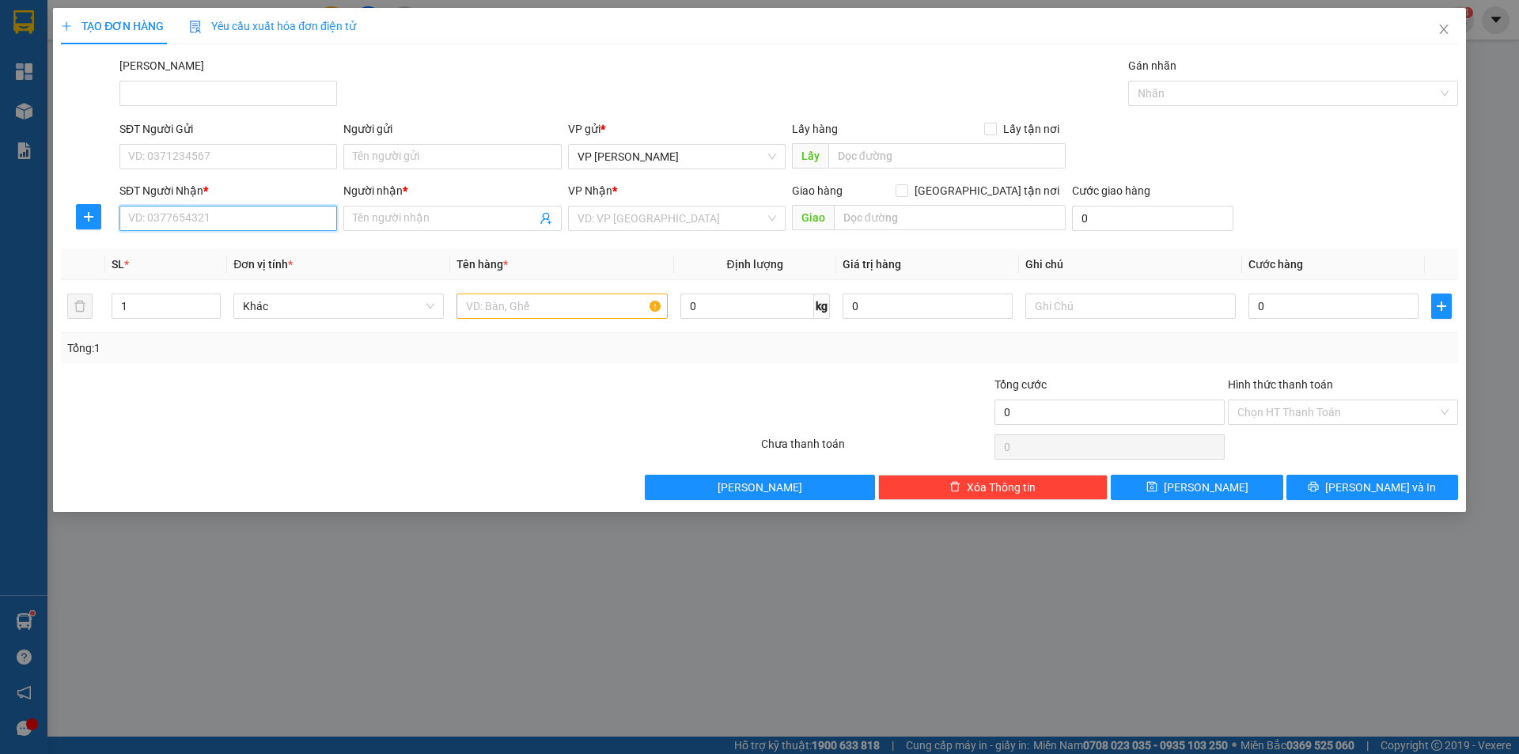
click at [282, 216] on input "SĐT Người Nhận *" at bounding box center [228, 218] width 218 height 25
click at [177, 272] on div "0916822234 - [PERSON_NAME]" at bounding box center [228, 275] width 199 height 17
type input "0916822234"
type input "TUẤN"
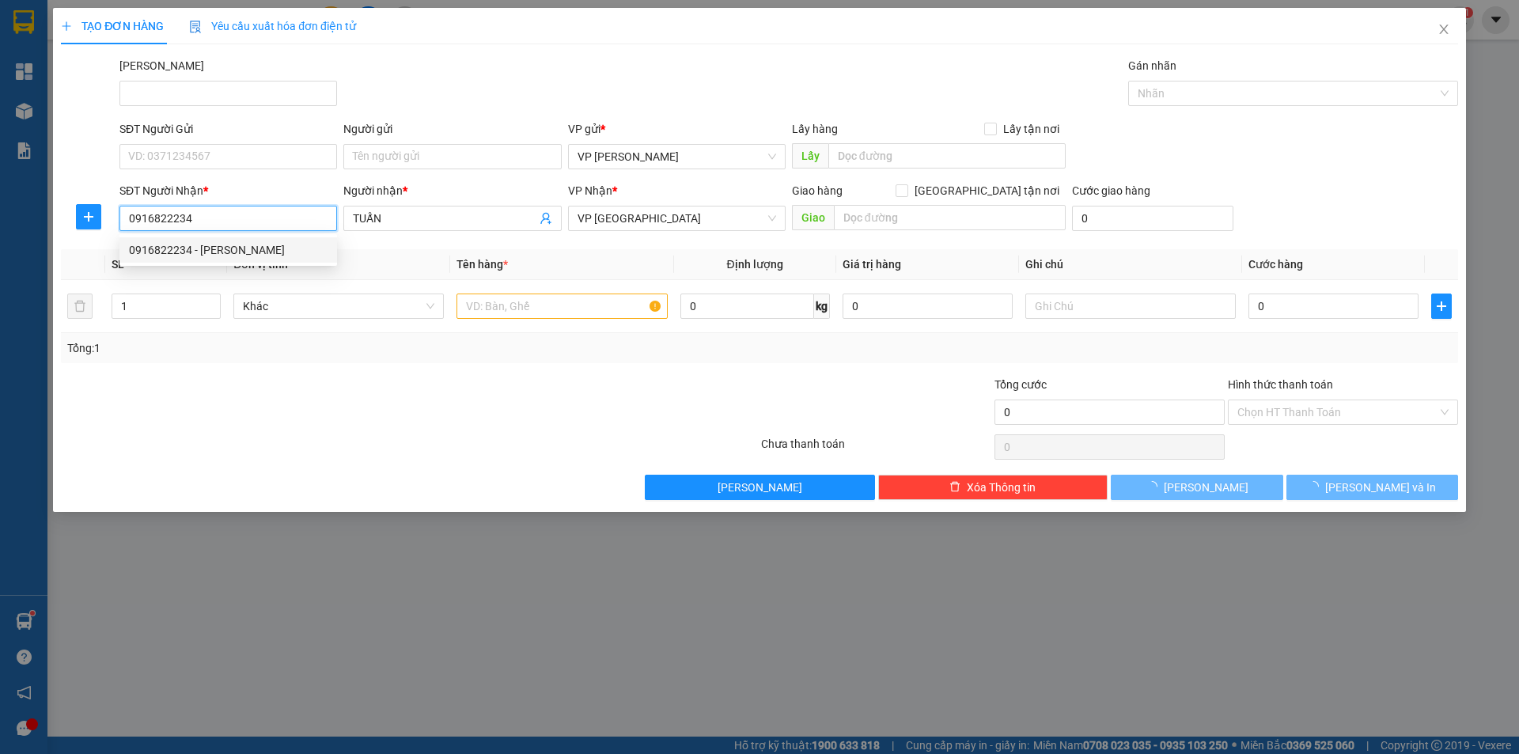
type input "20.000"
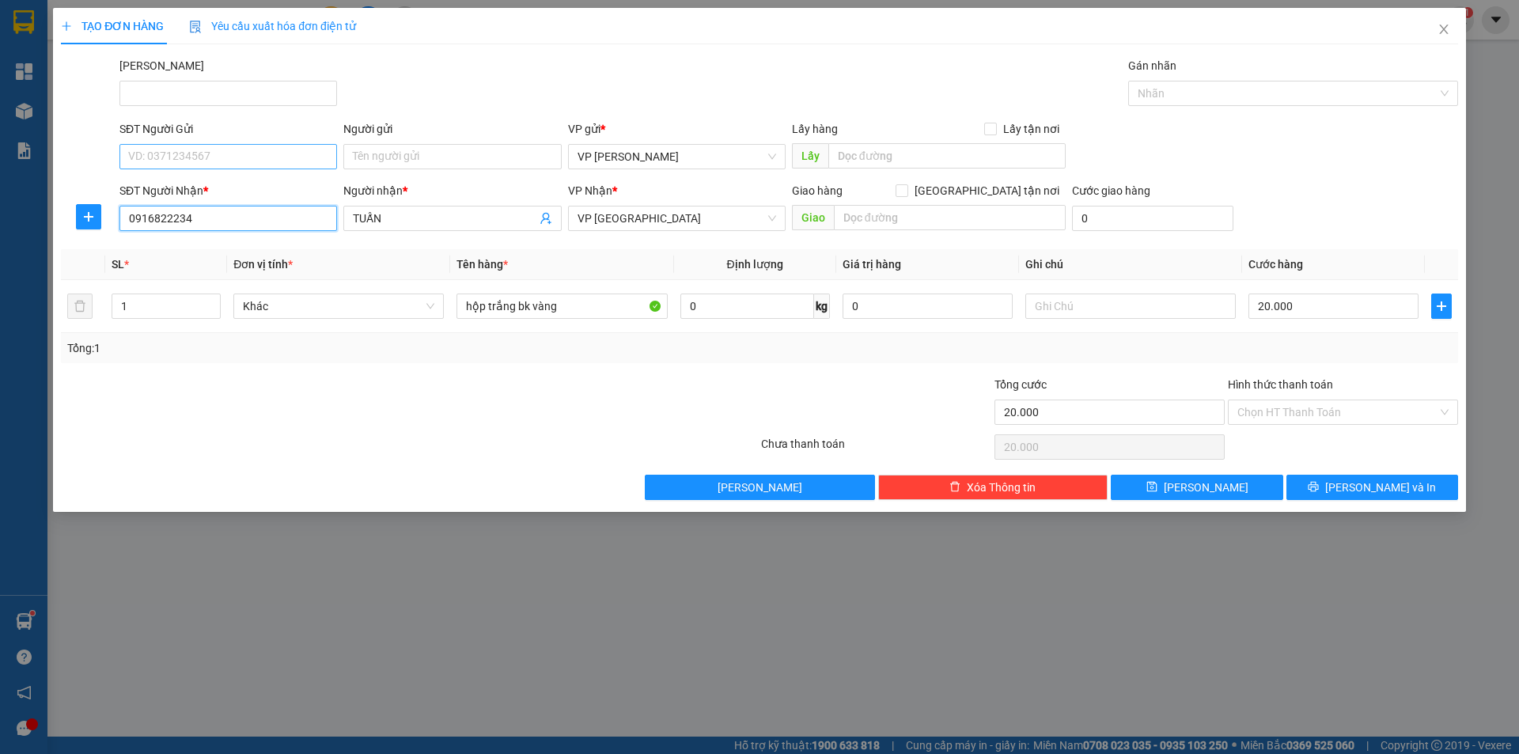
type input "0916822234"
click at [167, 153] on input "SĐT Người Gửi" at bounding box center [228, 156] width 218 height 25
click at [125, 158] on input "587" at bounding box center [228, 156] width 218 height 25
type input "02873028587"
click at [423, 151] on input "Người gửi" at bounding box center [452, 156] width 218 height 25
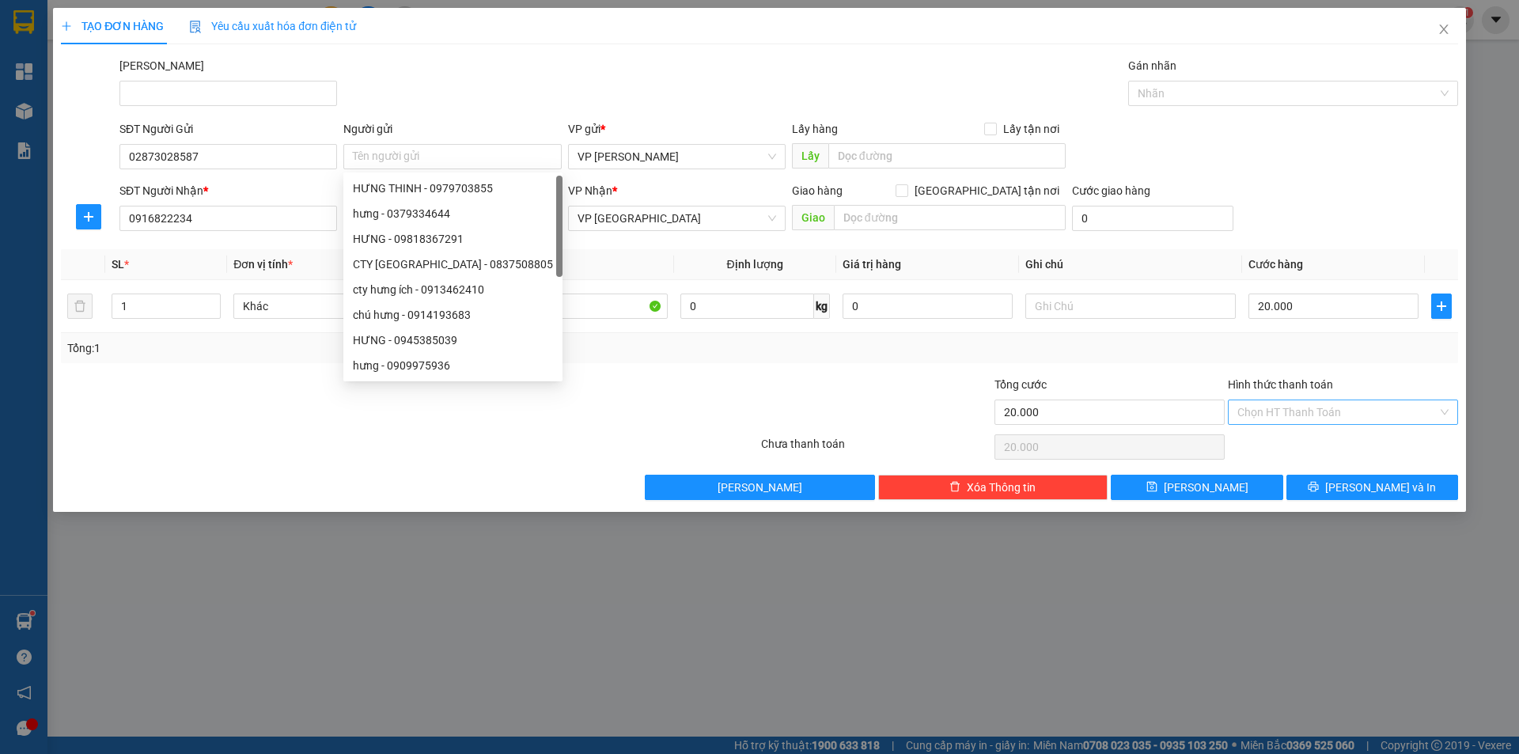
drag, startPoint x: 1291, startPoint y: 371, endPoint x: 1317, endPoint y: 407, distance: 44.1
click at [1300, 376] on div "Transit Pickup Surcharge Ids Transit Deliver Surcharge Ids Transit Deliver Surc…" at bounding box center [759, 278] width 1397 height 443
drag, startPoint x: 1312, startPoint y: 412, endPoint x: 1312, endPoint y: 422, distance: 9.5
click at [1312, 413] on input "Hình thức thanh toán" at bounding box center [1337, 412] width 200 height 24
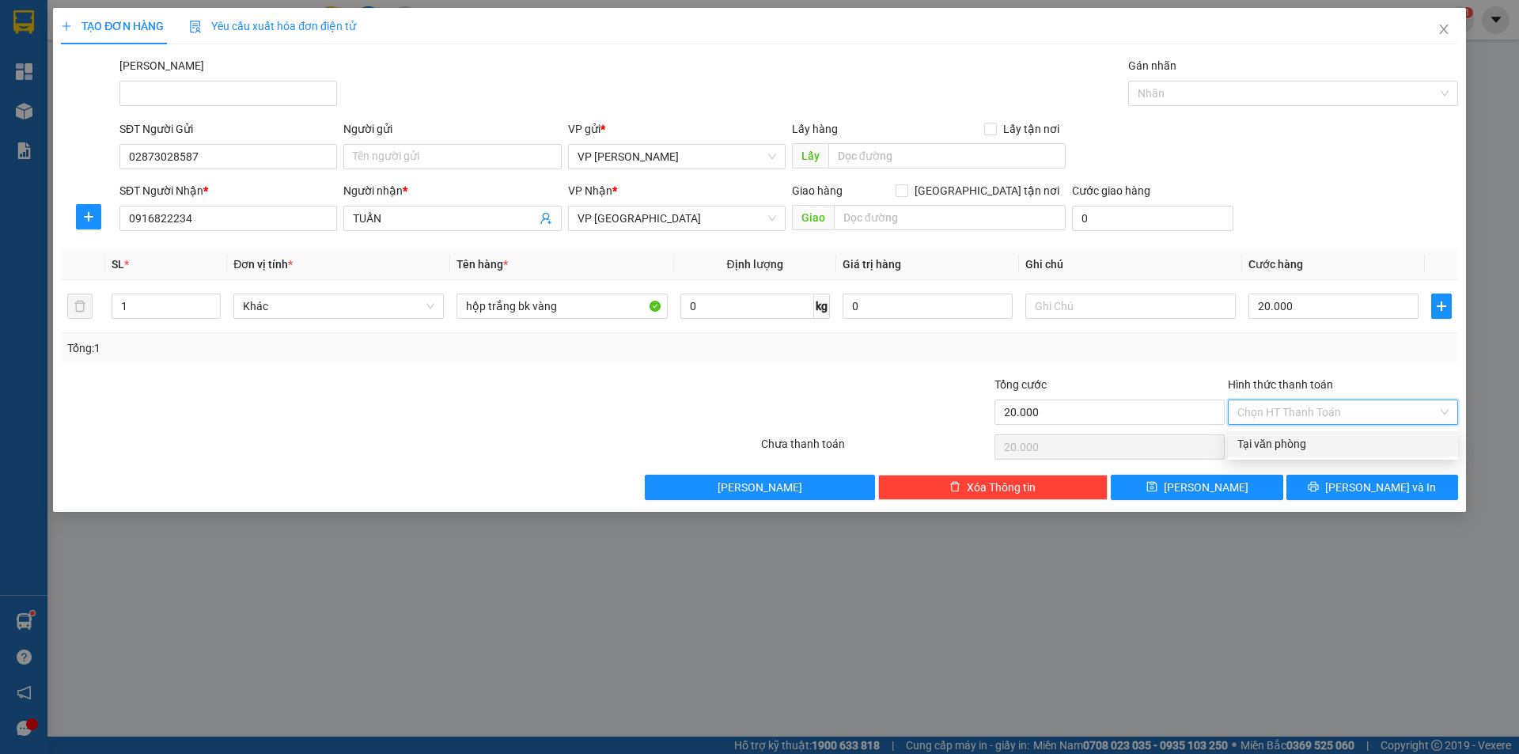
drag, startPoint x: 1299, startPoint y: 445, endPoint x: 1288, endPoint y: 442, distance: 11.3
click at [1298, 445] on div "Tại văn phòng" at bounding box center [1342, 443] width 211 height 17
type input "0"
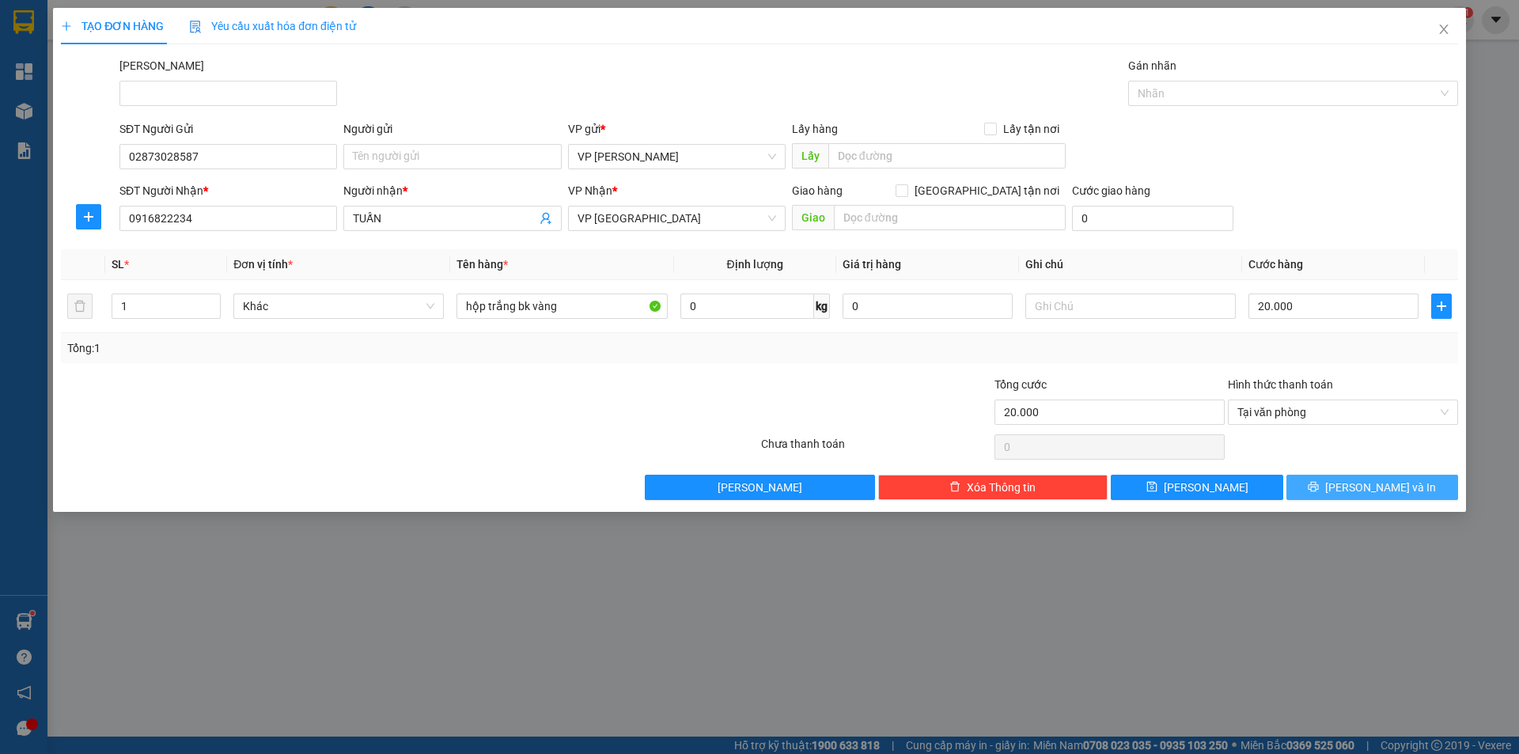
click at [1361, 495] on span "[PERSON_NAME] và In" at bounding box center [1380, 487] width 111 height 17
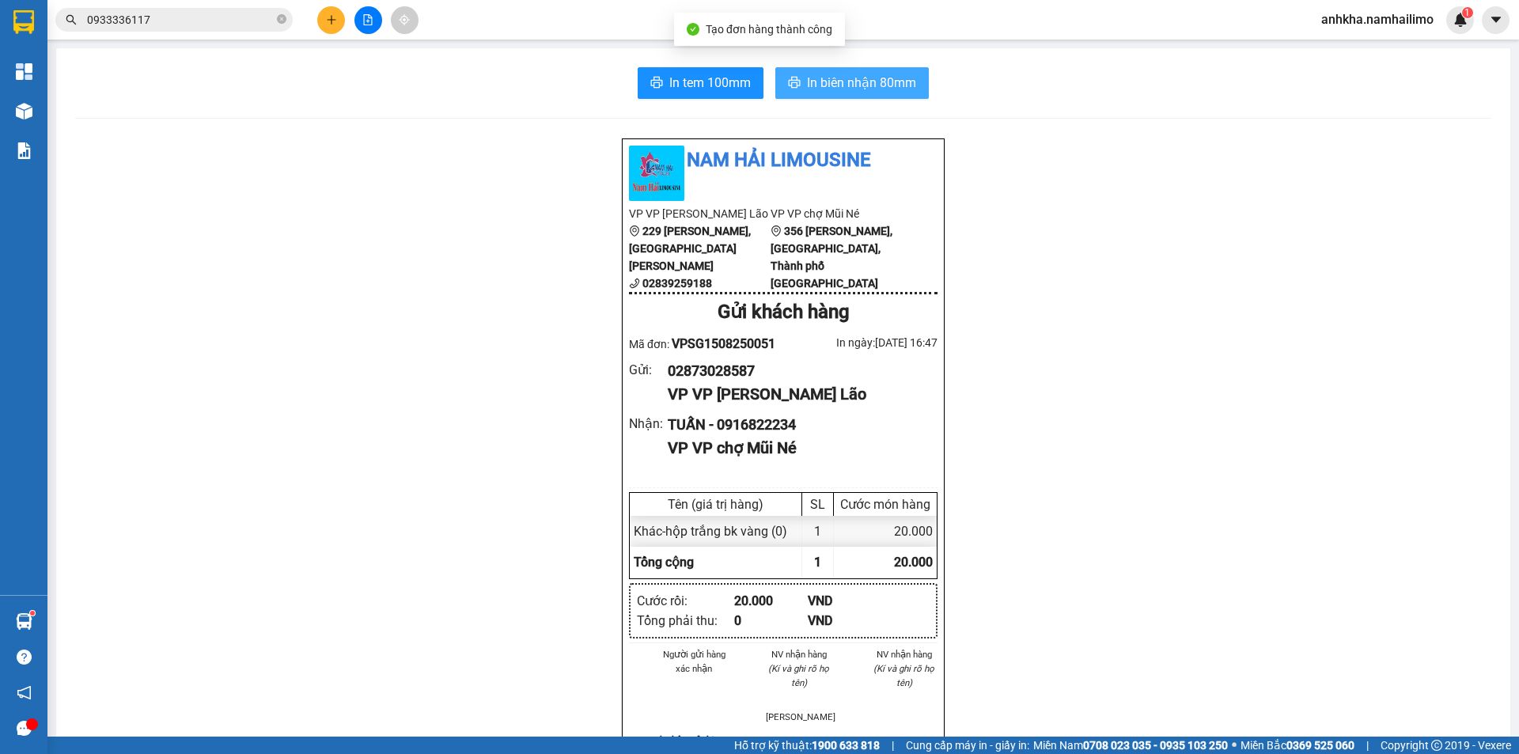
click at [873, 76] on span "In biên nhận 80mm" at bounding box center [861, 83] width 109 height 20
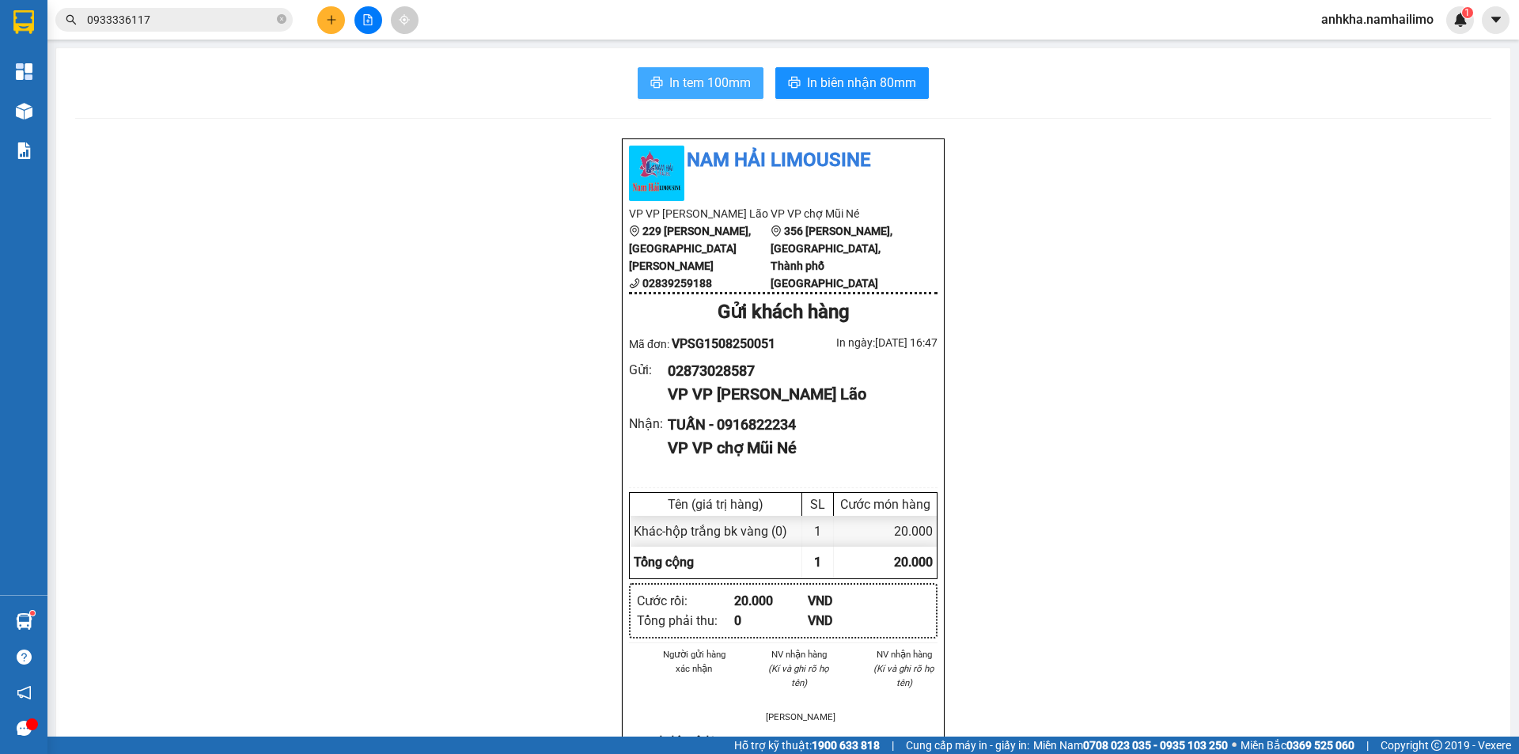
click at [729, 86] on span "In tem 100mm" at bounding box center [709, 83] width 81 height 20
